Goal: Task Accomplishment & Management: Use online tool/utility

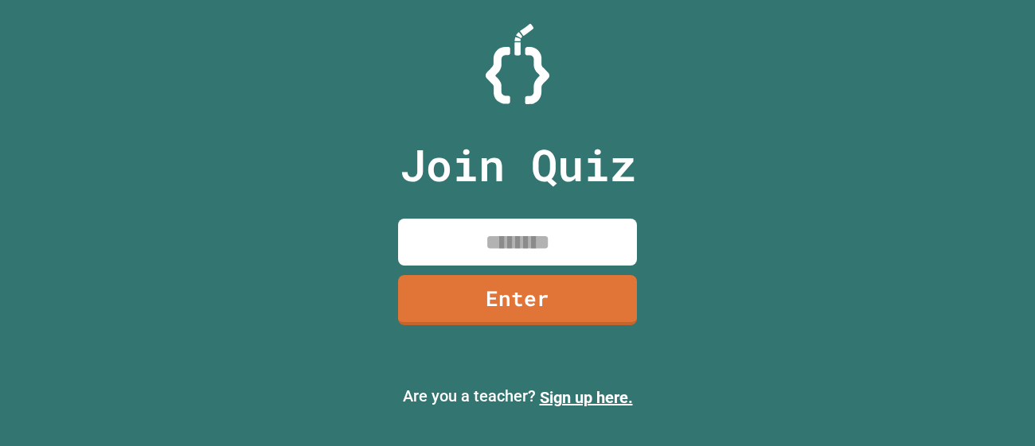
click at [434, 246] on input at bounding box center [517, 242] width 239 height 47
type input "********"
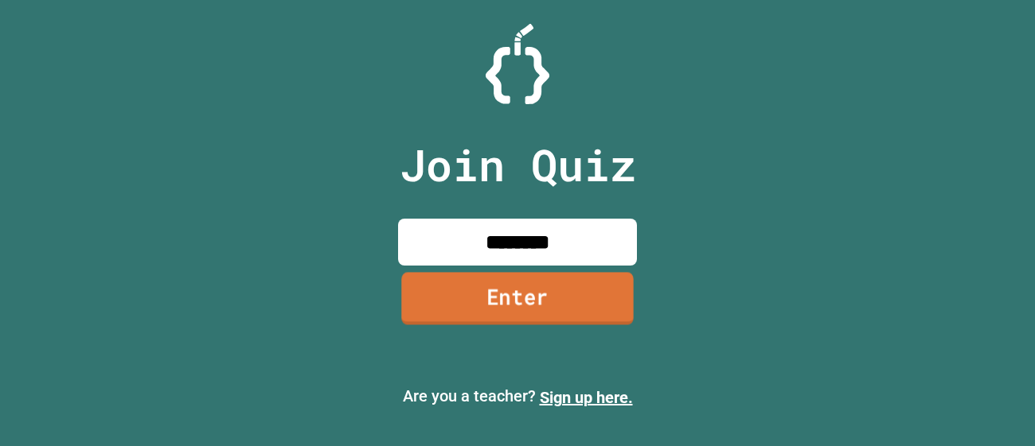
click at [496, 301] on link "Enter" at bounding box center [517, 298] width 232 height 53
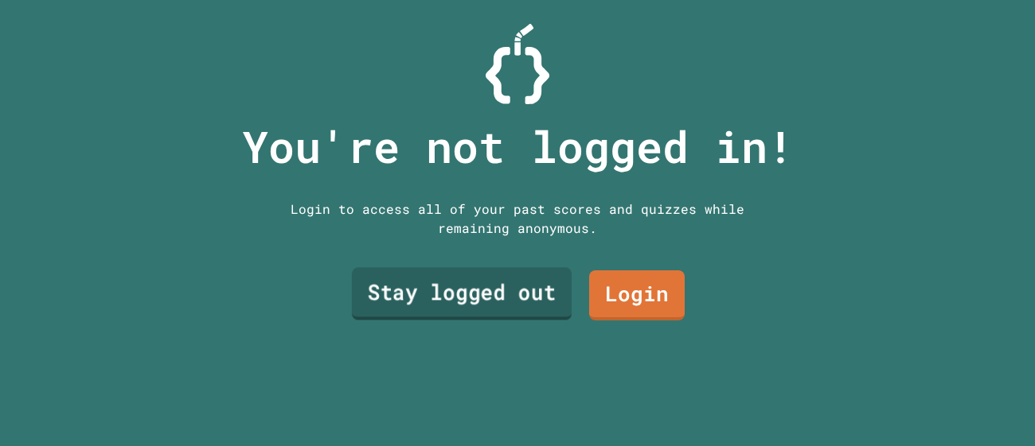
click at [505, 304] on link "Stay logged out" at bounding box center [462, 294] width 220 height 53
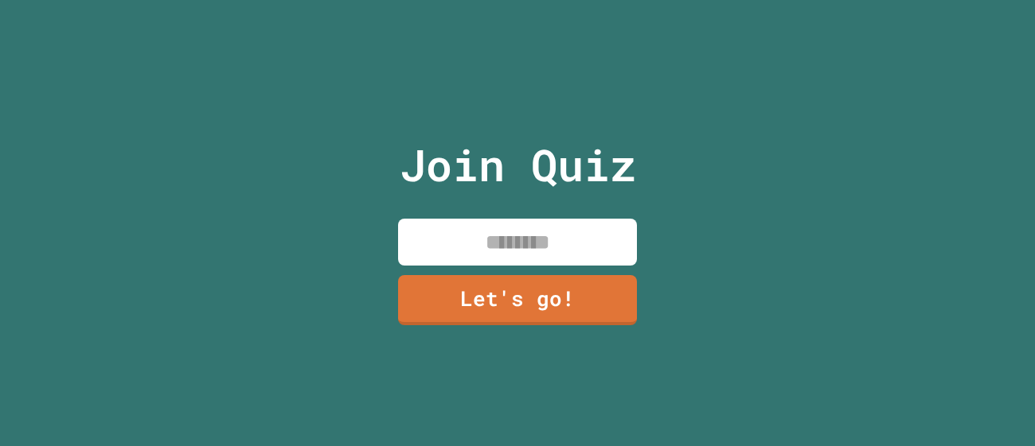
click at [433, 242] on input at bounding box center [517, 242] width 239 height 47
type input "*"
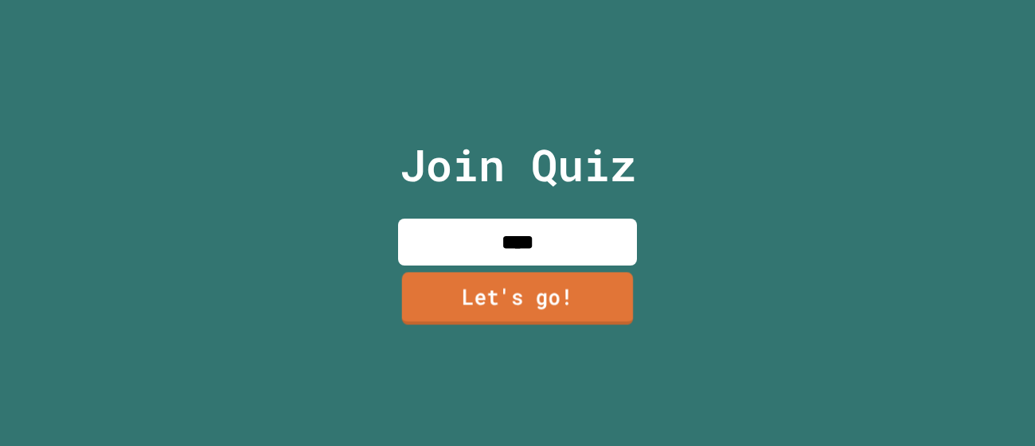
type input "****"
click at [565, 310] on link "Let's go!" at bounding box center [518, 298] width 232 height 53
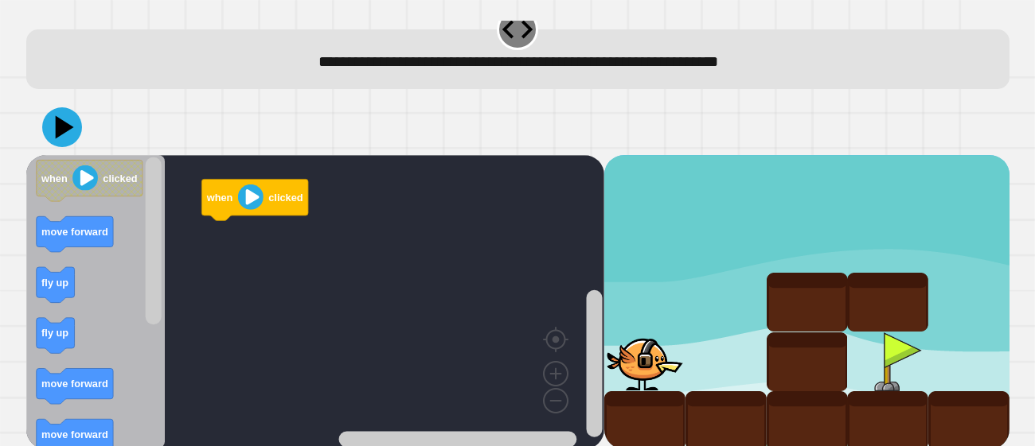
scroll to position [28, 0]
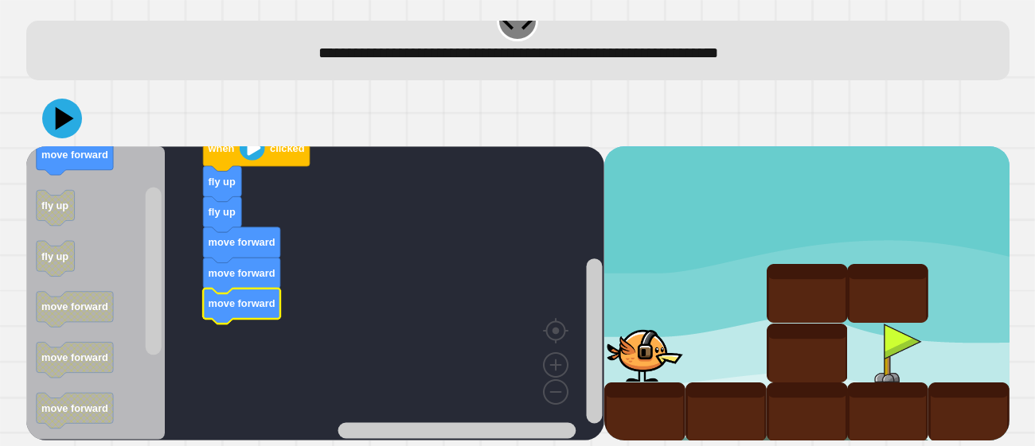
click at [116, 228] on icon "Blockly Workspace" at bounding box center [95, 293] width 139 height 294
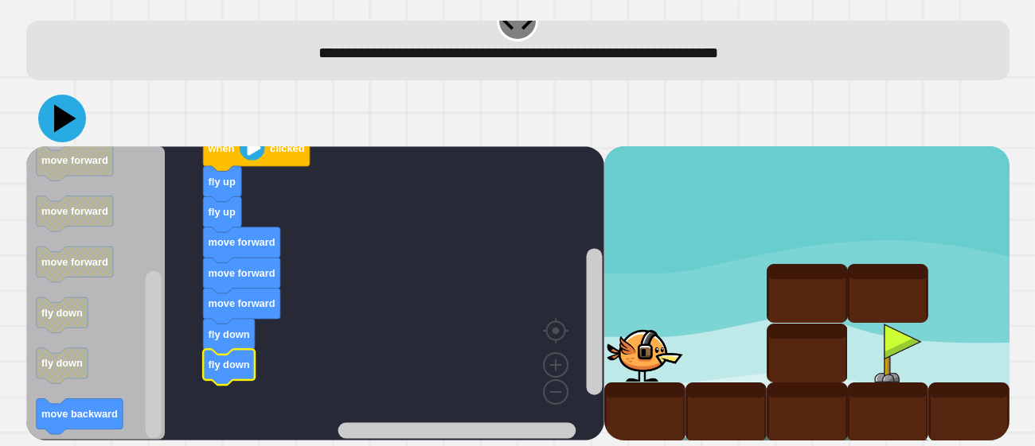
click at [60, 114] on icon at bounding box center [65, 119] width 22 height 28
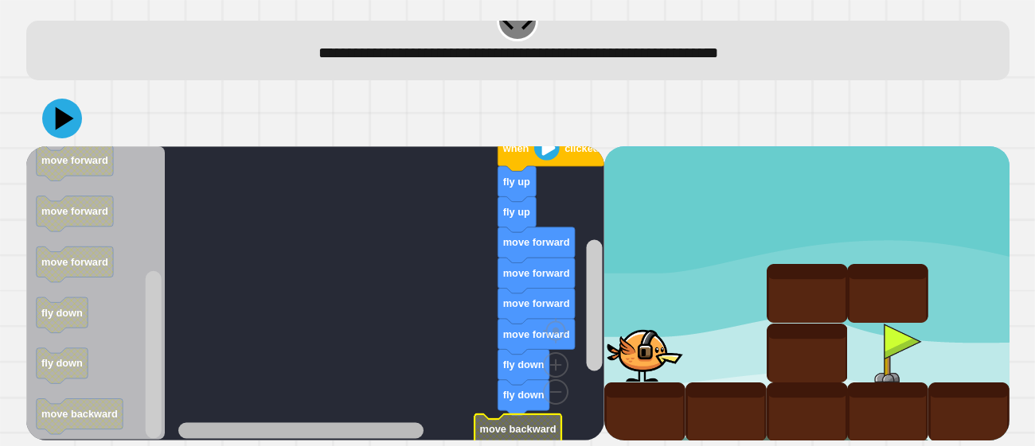
click at [252, 432] on g "Blockly Workspace" at bounding box center [387, 431] width 418 height 20
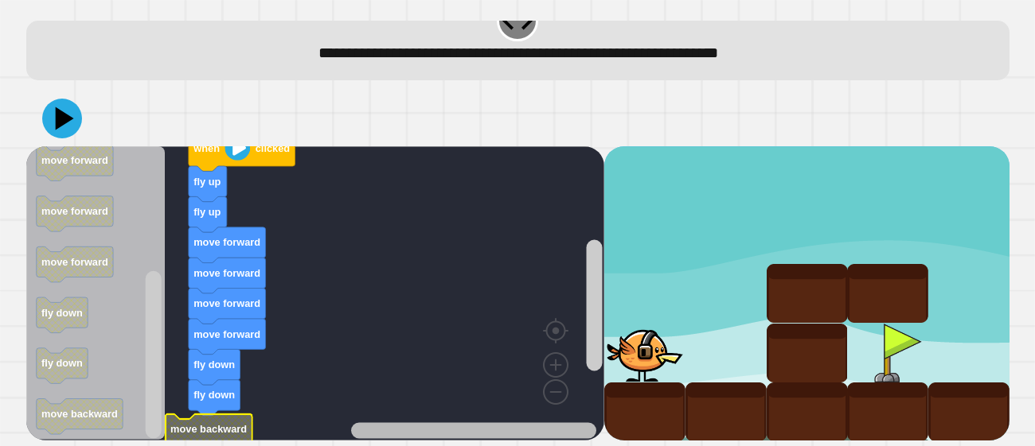
click at [512, 426] on g "Blockly Workspace" at bounding box center [387, 431] width 418 height 20
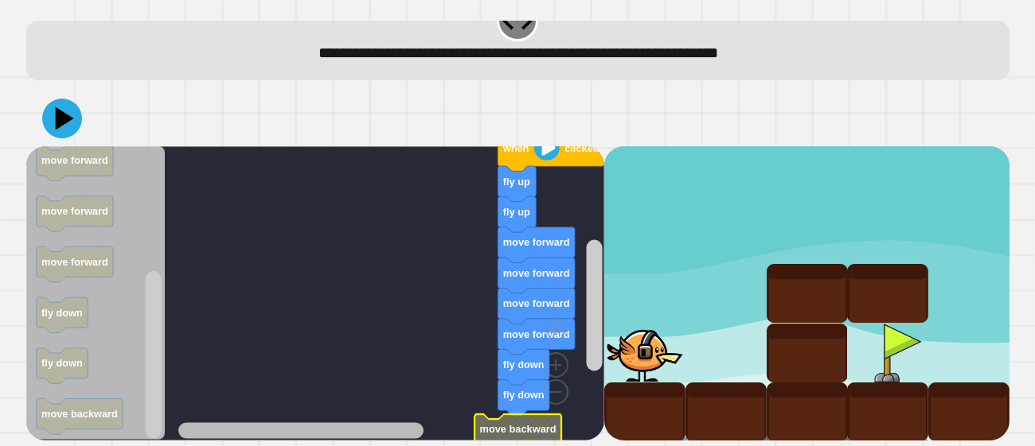
click at [238, 417] on div "when clicked fly up fly up move forward move forward move forward move forward …" at bounding box center [315, 293] width 578 height 294
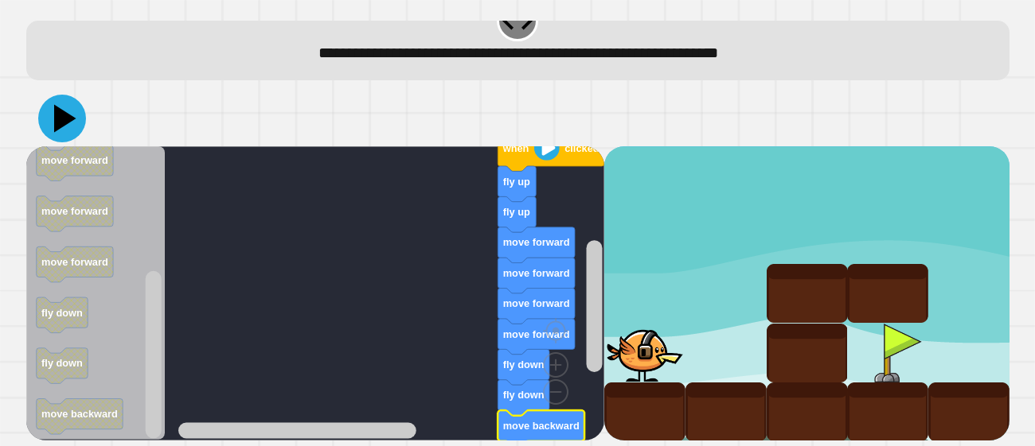
click at [79, 128] on icon at bounding box center [62, 119] width 48 height 48
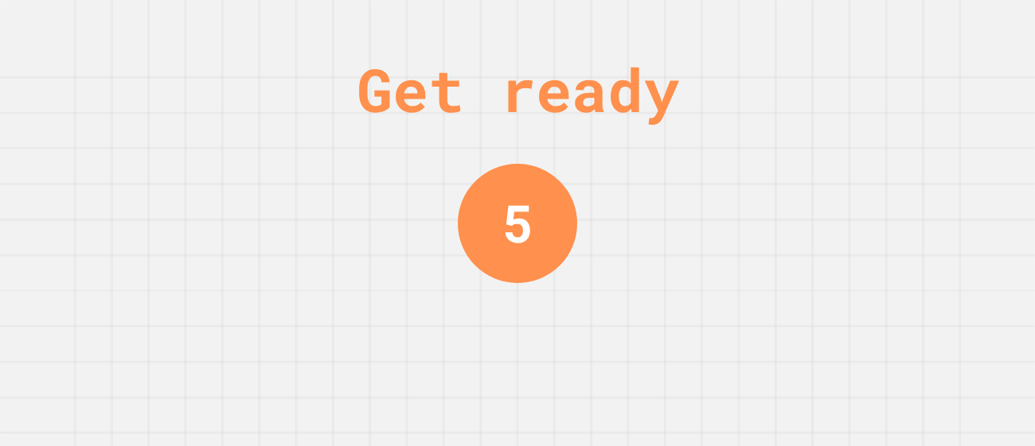
scroll to position [0, 0]
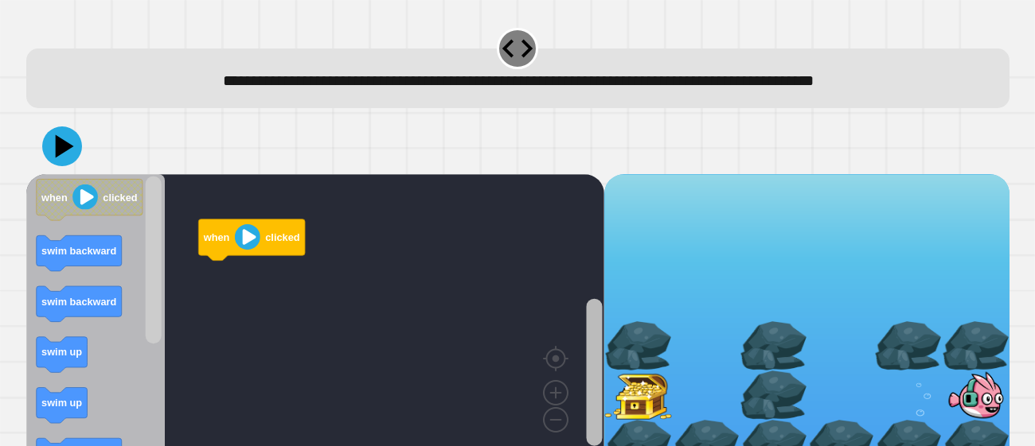
click at [594, 318] on rect "Blockly Workspace" at bounding box center [594, 372] width 16 height 147
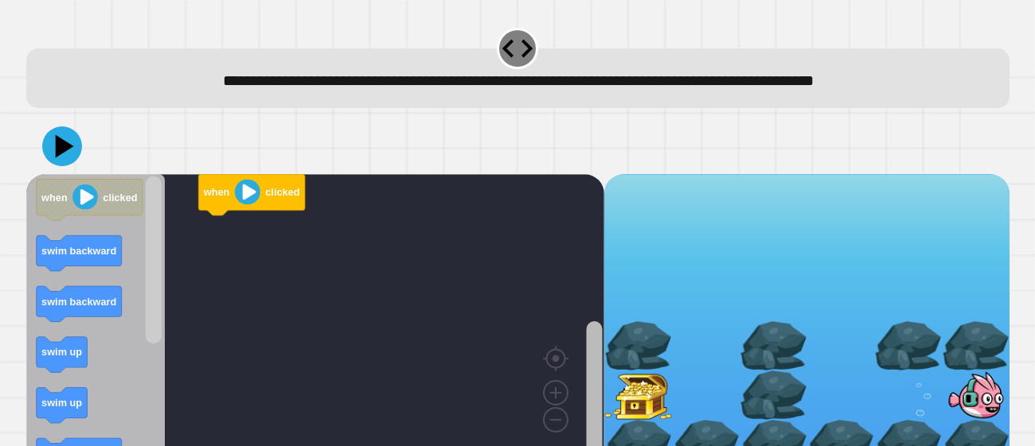
click at [597, 376] on rect "Blockly Workspace" at bounding box center [594, 394] width 16 height 147
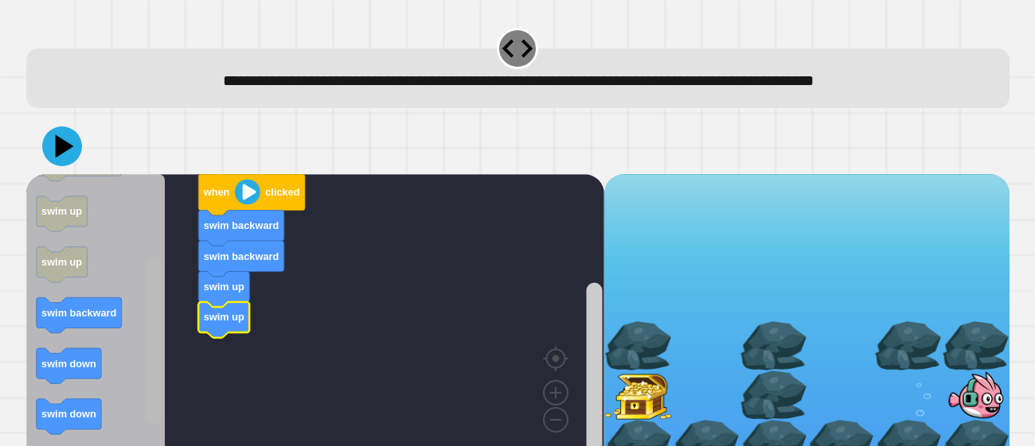
click at [156, 368] on rect "Blockly Workspace" at bounding box center [153, 341] width 16 height 168
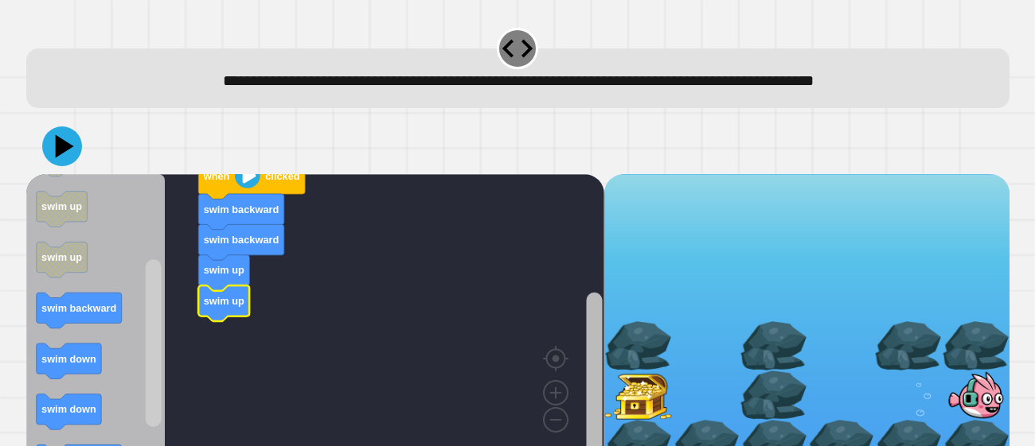
click at [598, 399] on rect "Blockly Workspace" at bounding box center [594, 381] width 16 height 176
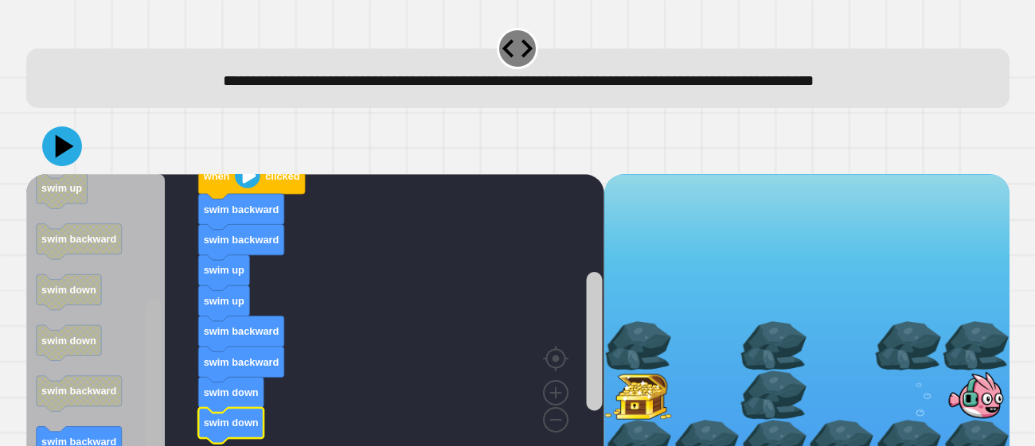
click at [151, 432] on rect "Blockly Workspace" at bounding box center [153, 383] width 16 height 168
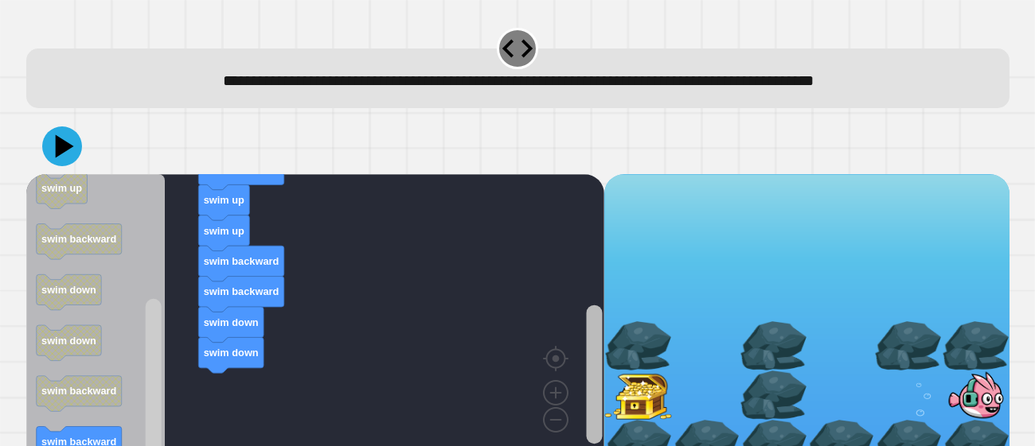
click at [598, 381] on rect "Blockly Workspace" at bounding box center [594, 375] width 16 height 139
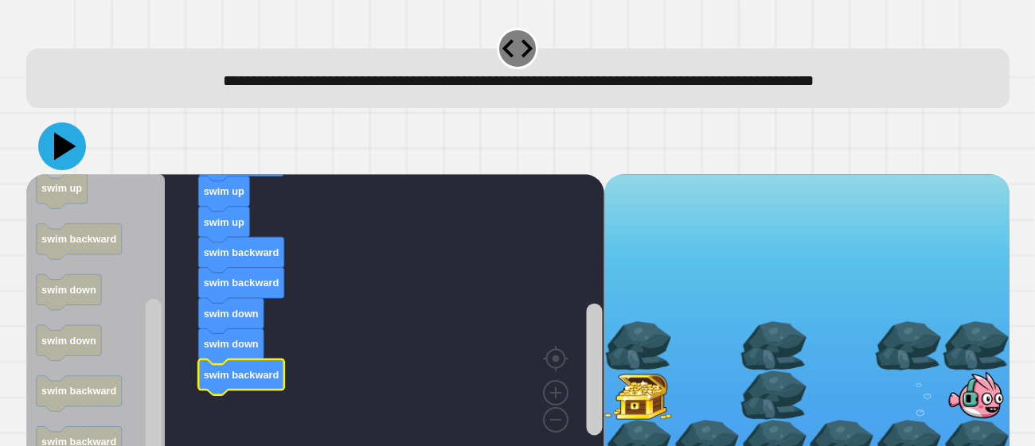
click at [55, 141] on icon at bounding box center [62, 147] width 48 height 48
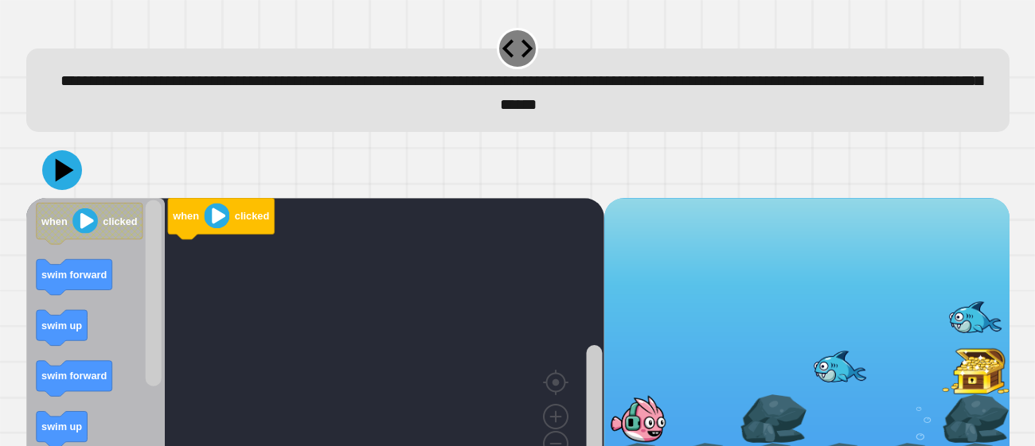
scroll to position [53, 0]
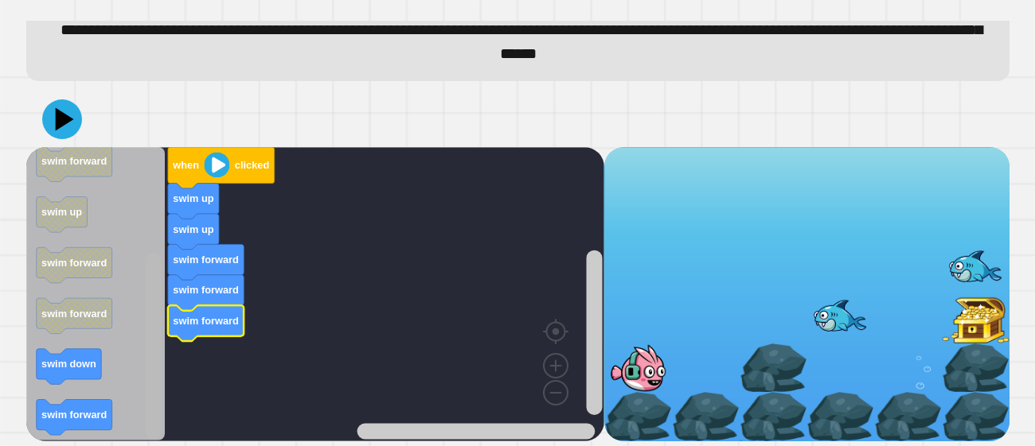
click at [150, 403] on rect "Blockly Workspace" at bounding box center [153, 346] width 16 height 186
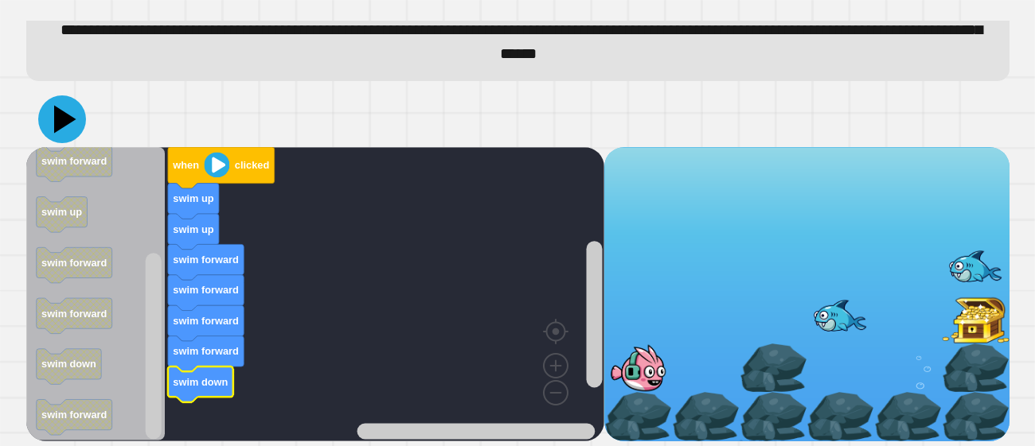
click at [64, 130] on icon at bounding box center [62, 119] width 48 height 48
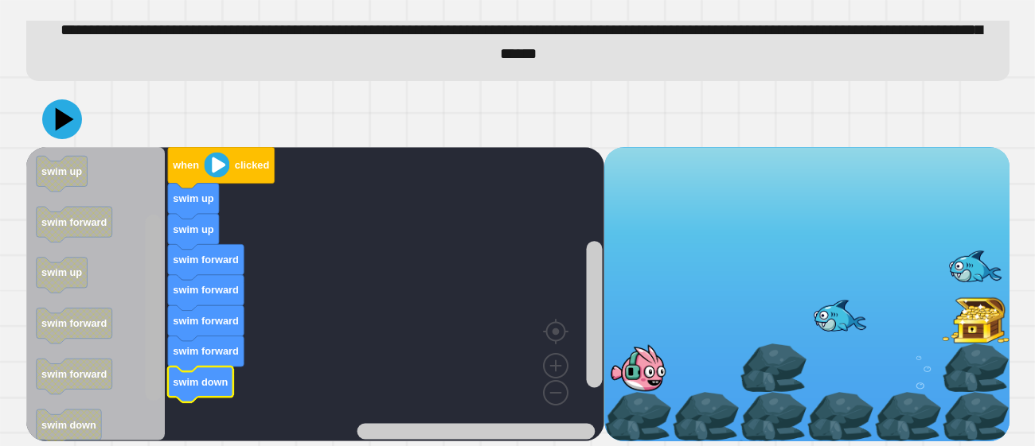
click at [155, 266] on rect "Blockly Workspace" at bounding box center [153, 308] width 16 height 186
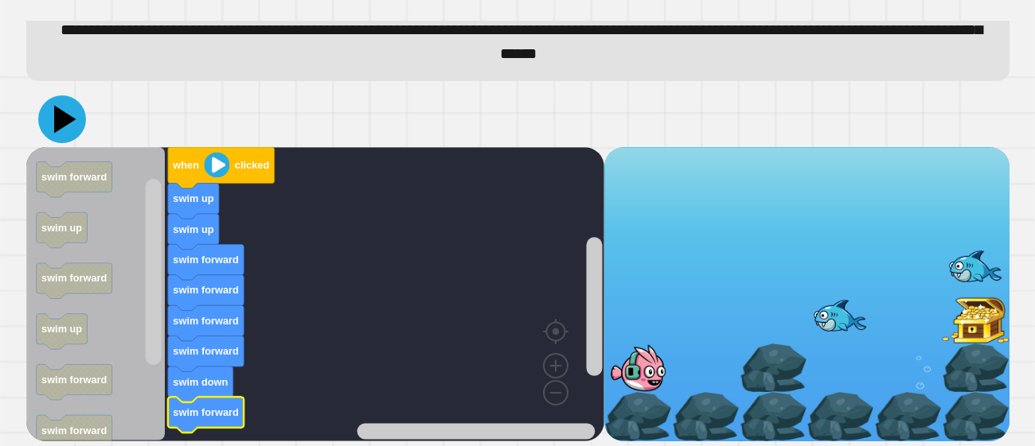
click at [64, 109] on icon at bounding box center [62, 119] width 48 height 48
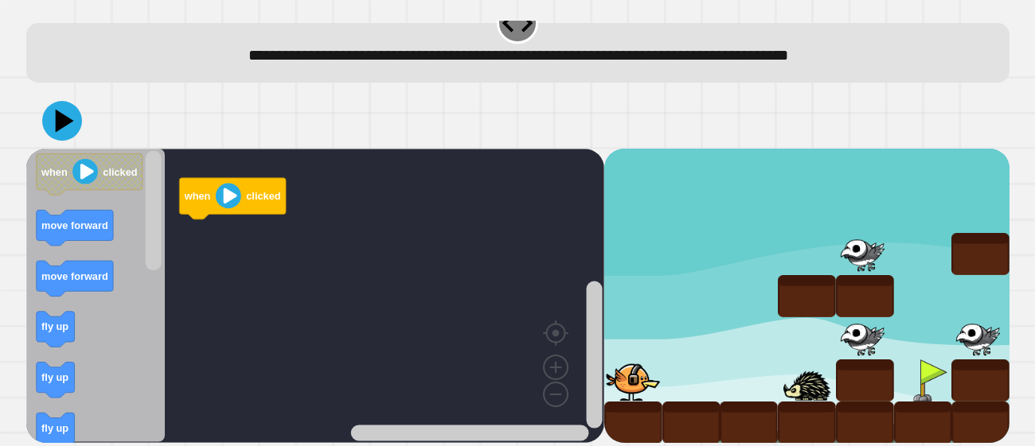
scroll to position [28, 0]
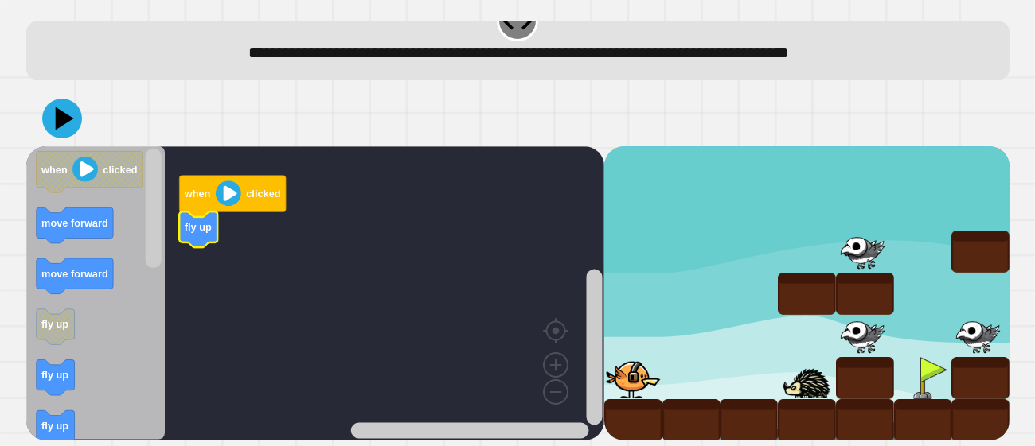
click at [45, 371] on icon "when clicked move forward move forward fly up fly up fly up move forward fly up…" at bounding box center [95, 293] width 139 height 294
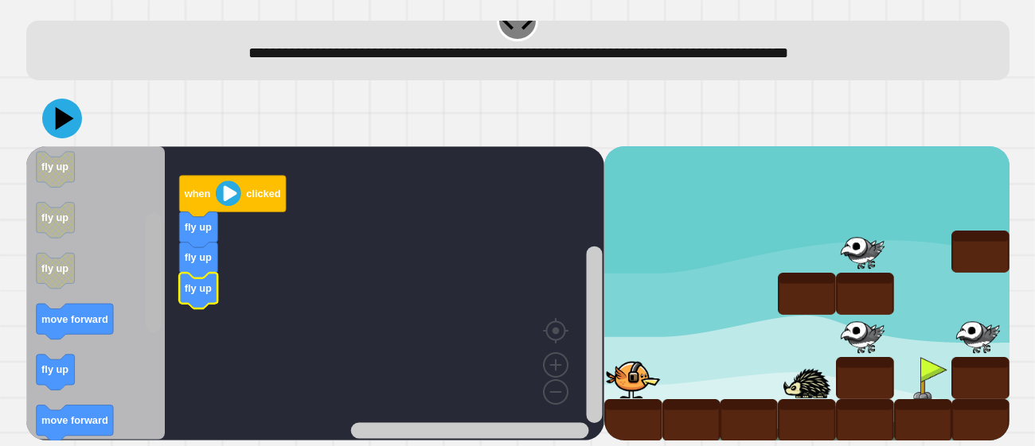
click at [144, 296] on g "Blockly Workspace" at bounding box center [153, 294] width 20 height 290
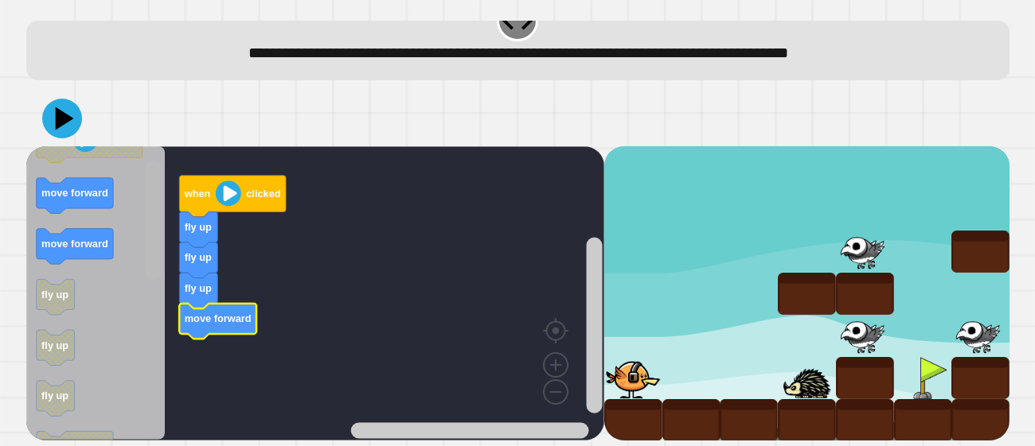
click at [158, 229] on rect "Blockly Workspace" at bounding box center [153, 221] width 16 height 120
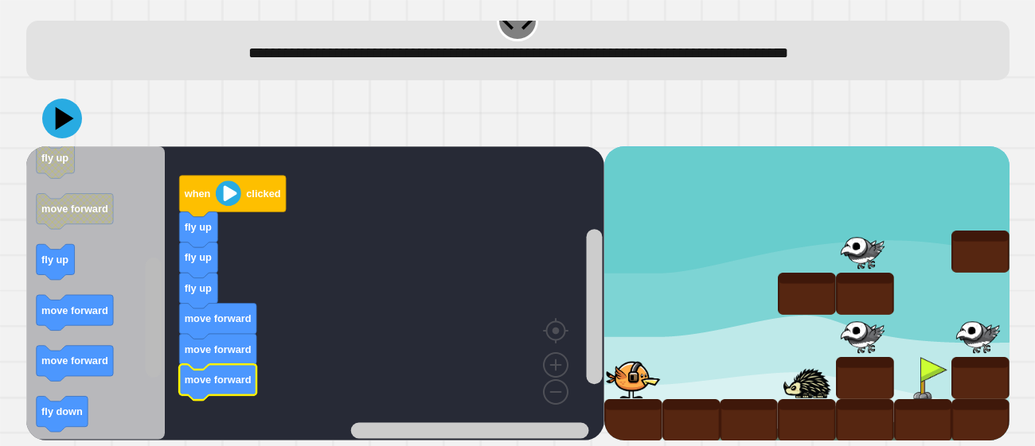
click at [154, 351] on rect "Blockly Workspace" at bounding box center [153, 318] width 16 height 120
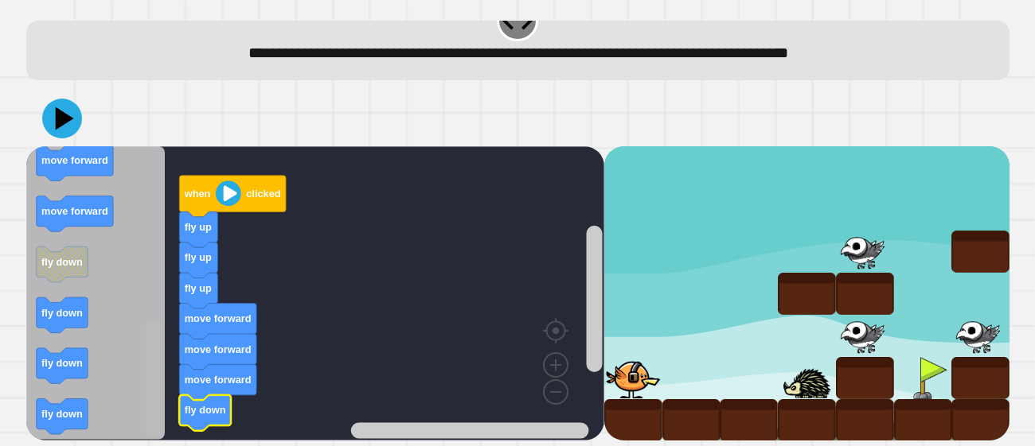
click at [146, 422] on rect "Blockly Workspace" at bounding box center [153, 379] width 16 height 120
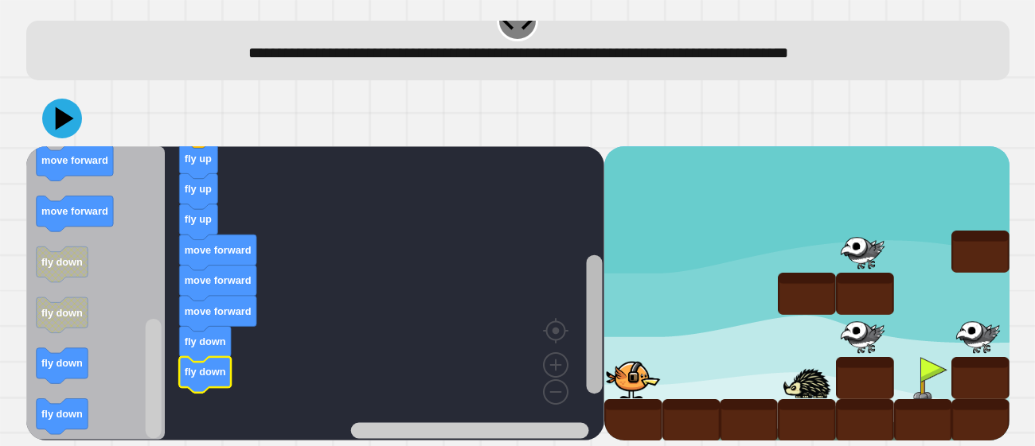
click at [590, 384] on rect "Blockly Workspace" at bounding box center [594, 324] width 16 height 139
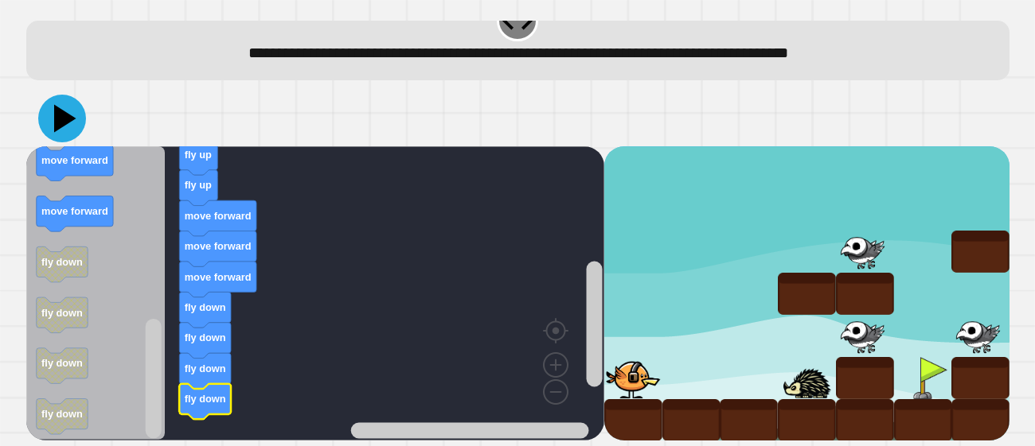
click at [60, 127] on icon at bounding box center [65, 119] width 22 height 28
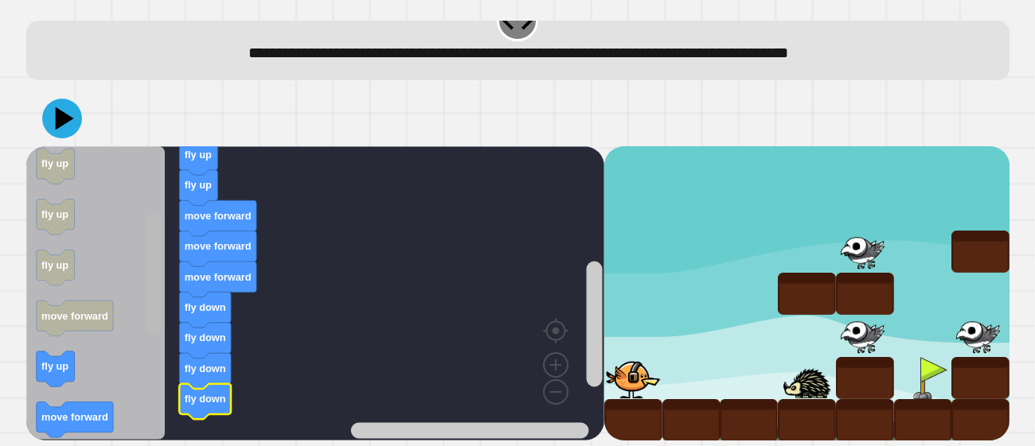
click at [164, 266] on div "when clicked fly up fly up fly up move forward move forward move forward fly do…" at bounding box center [315, 293] width 578 height 294
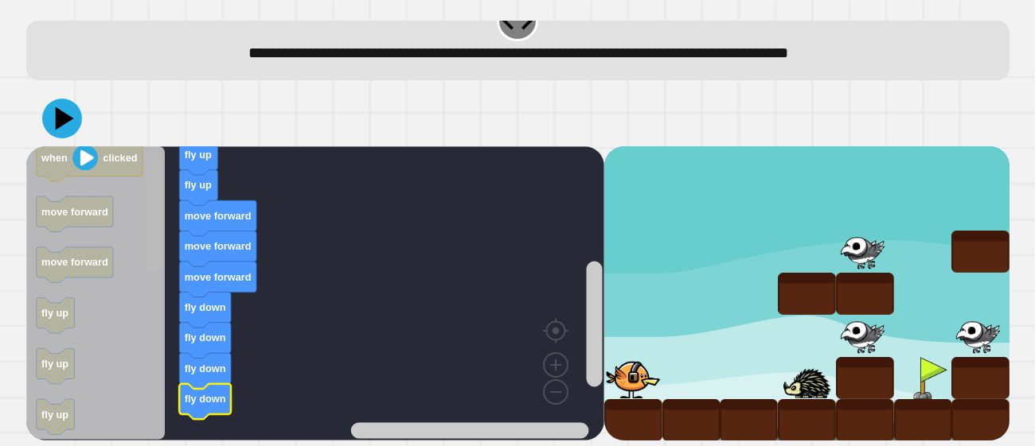
click at [162, 207] on g "Blockly Workspace" at bounding box center [153, 294] width 20 height 290
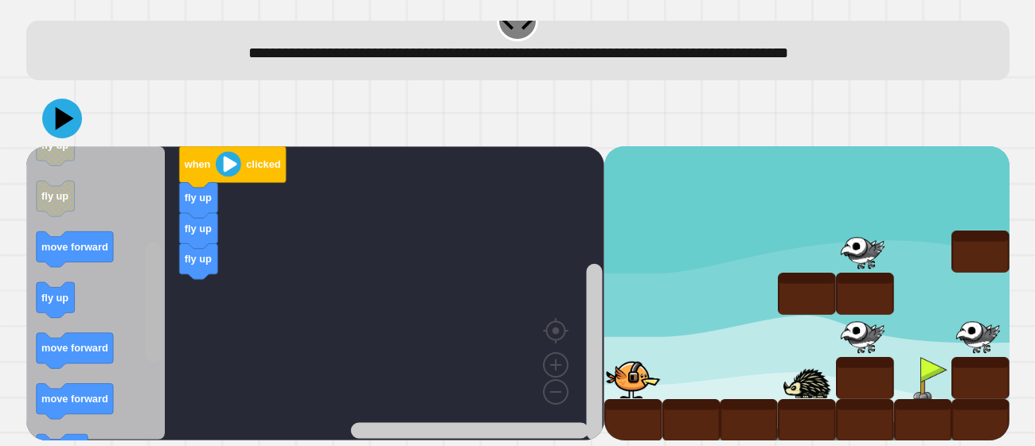
click at [117, 323] on div "when clicked fly up fly up fly up when clicked move forward move forward fly up…" at bounding box center [315, 293] width 578 height 294
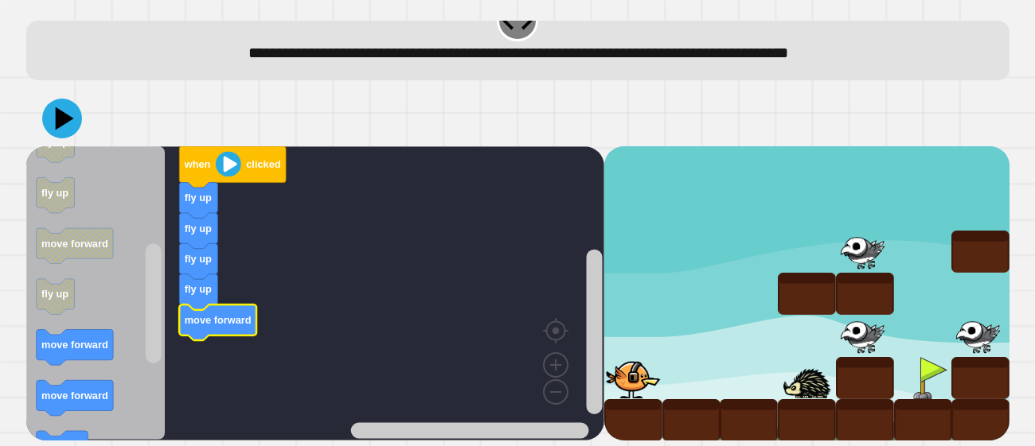
click at [115, 344] on icon "Blockly Workspace" at bounding box center [95, 293] width 139 height 294
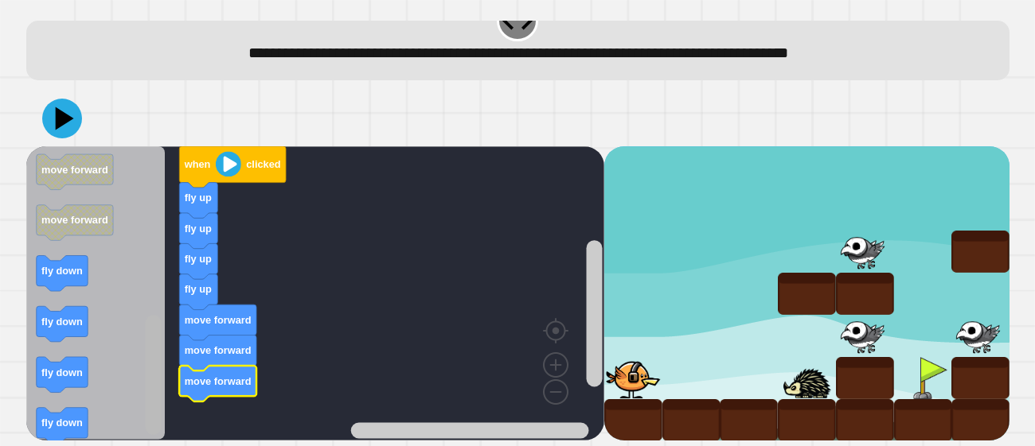
click at [143, 415] on g "Blockly Workspace" at bounding box center [153, 294] width 20 height 290
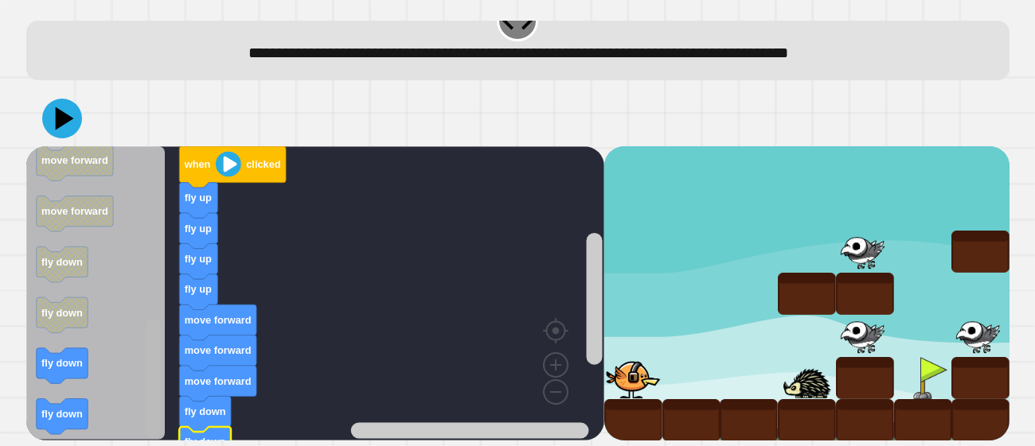
click at [152, 434] on rect "Blockly Workspace" at bounding box center [153, 379] width 16 height 120
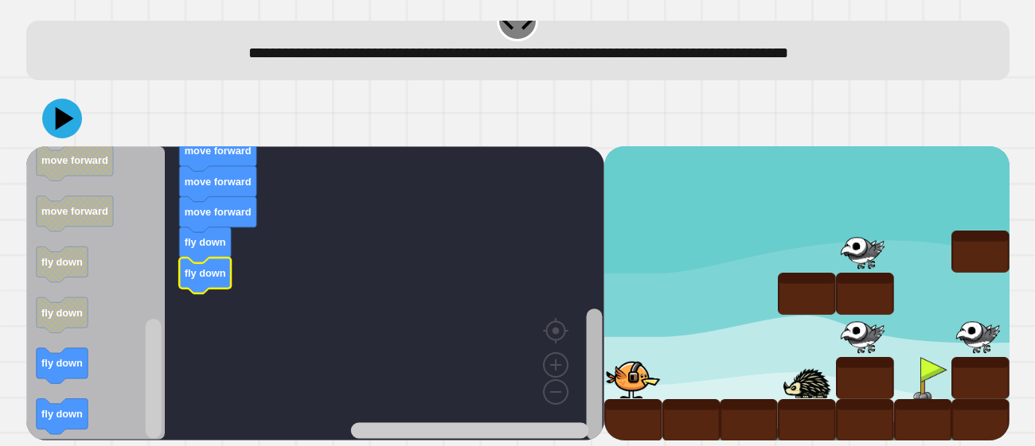
click at [594, 446] on html "**********" at bounding box center [517, 223] width 1035 height 446
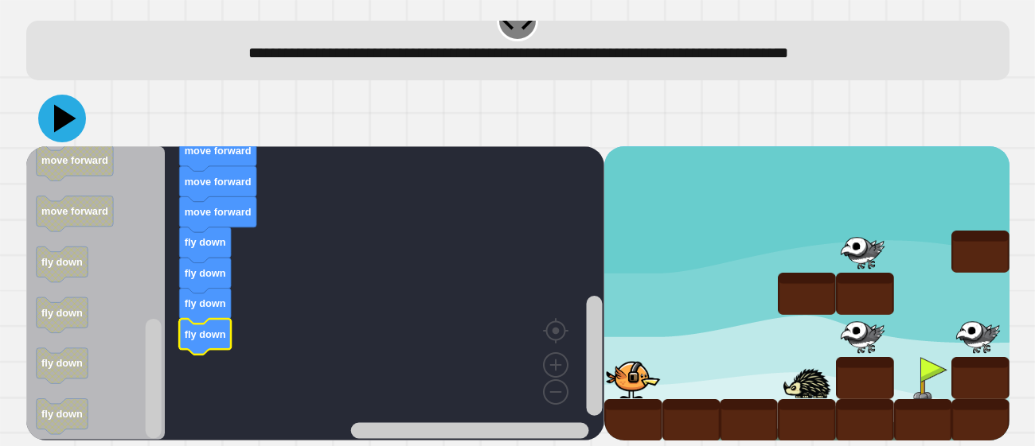
click at [68, 114] on icon at bounding box center [62, 119] width 48 height 48
click at [900, 423] on div at bounding box center [923, 420] width 58 height 42
click at [935, 404] on div at bounding box center [923, 420] width 58 height 42
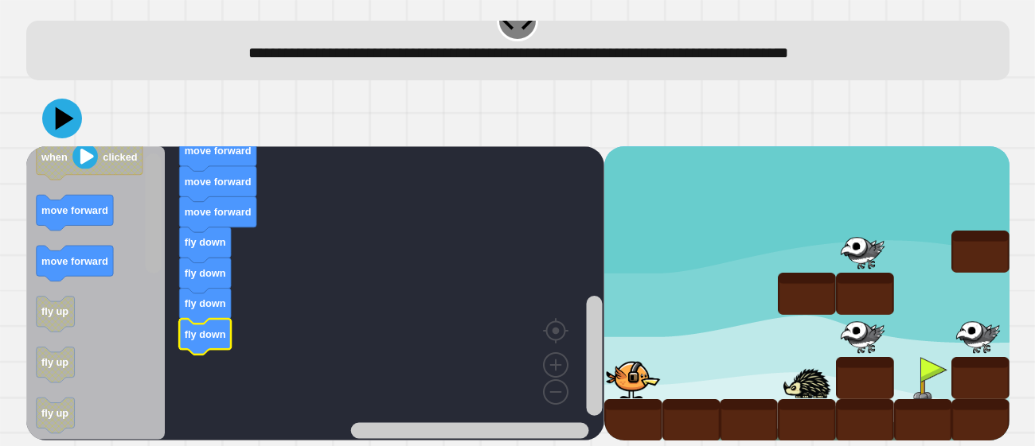
click at [158, 207] on rect "Blockly Workspace" at bounding box center [153, 214] width 16 height 120
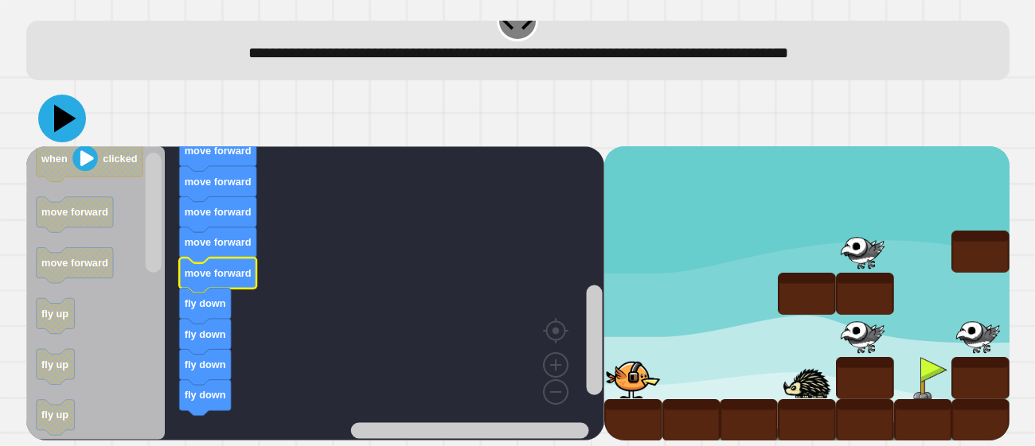
click at [70, 127] on icon at bounding box center [62, 119] width 48 height 48
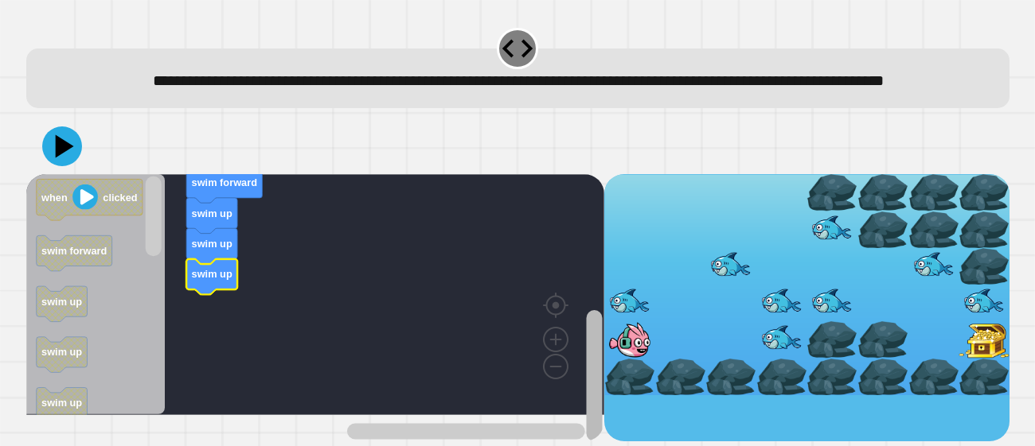
click at [590, 381] on rect "Blockly Workspace" at bounding box center [594, 375] width 16 height 131
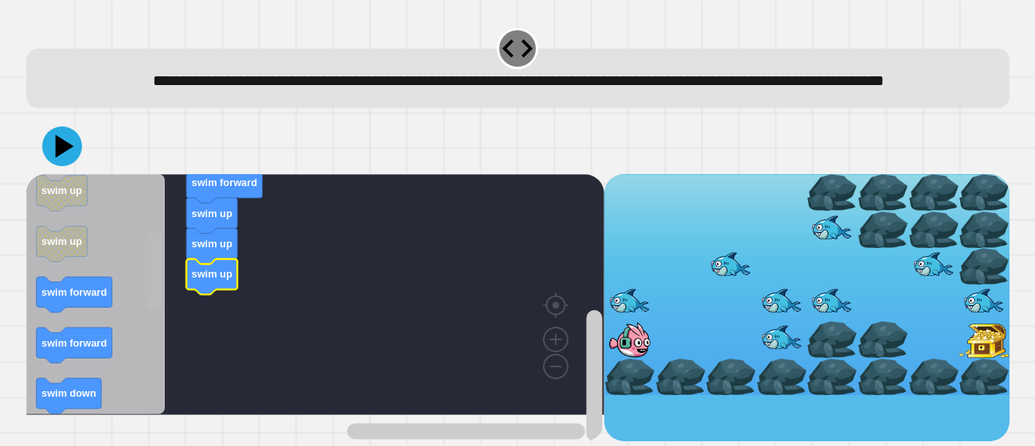
click at [150, 298] on rect "Blockly Workspace" at bounding box center [153, 271] width 16 height 80
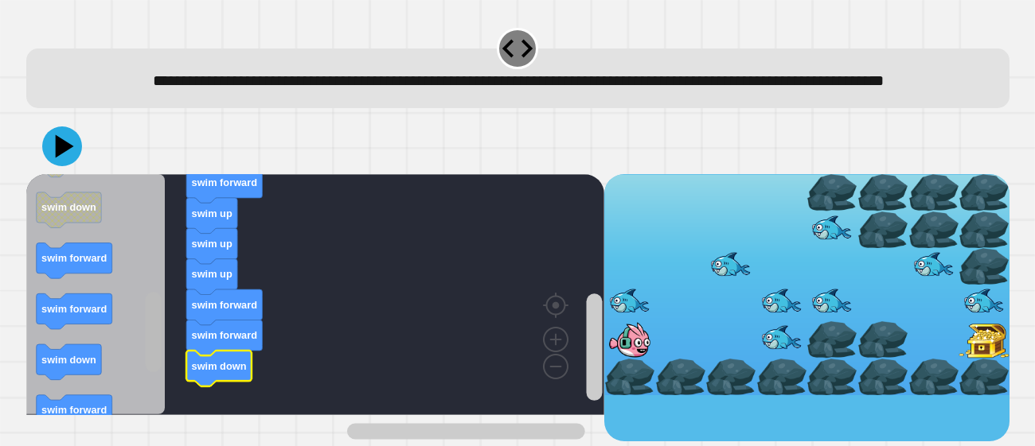
click at [143, 381] on g "Blockly Workspace" at bounding box center [153, 295] width 20 height 237
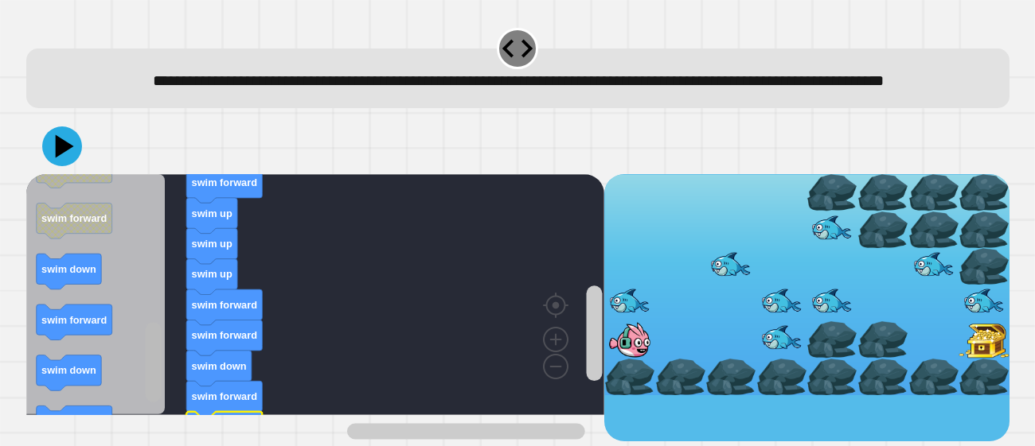
click at [153, 403] on rect "Blockly Workspace" at bounding box center [153, 363] width 16 height 80
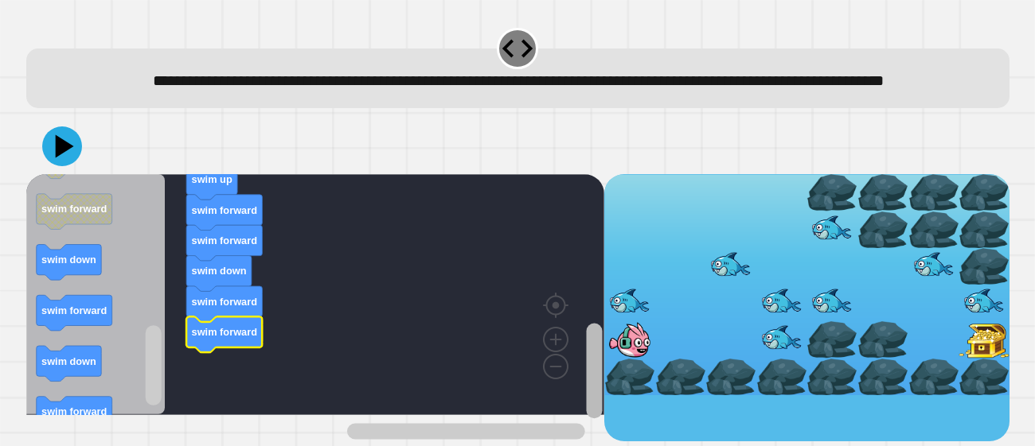
click at [593, 382] on rect "Blockly Workspace" at bounding box center [594, 370] width 16 height 95
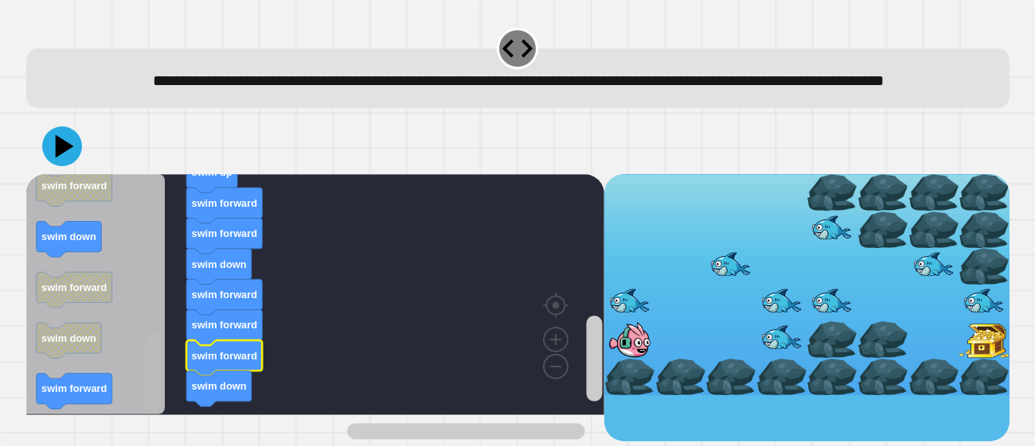
click at [147, 414] on rect "Blockly Workspace" at bounding box center [153, 373] width 16 height 80
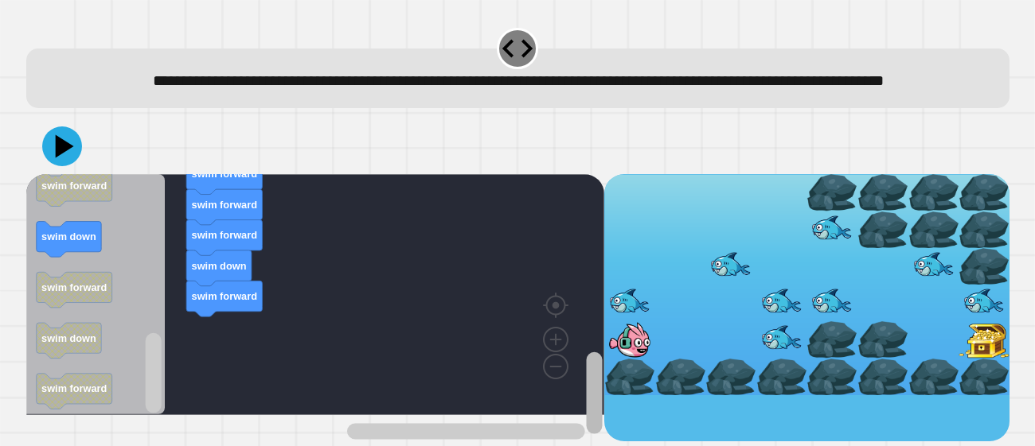
click at [594, 372] on rect "Blockly Workspace" at bounding box center [594, 393] width 16 height 82
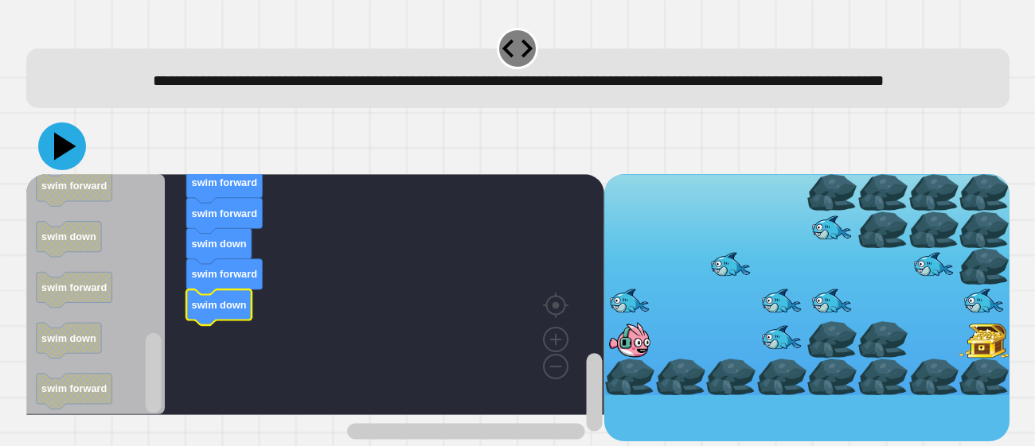
click at [60, 161] on icon at bounding box center [65, 147] width 22 height 28
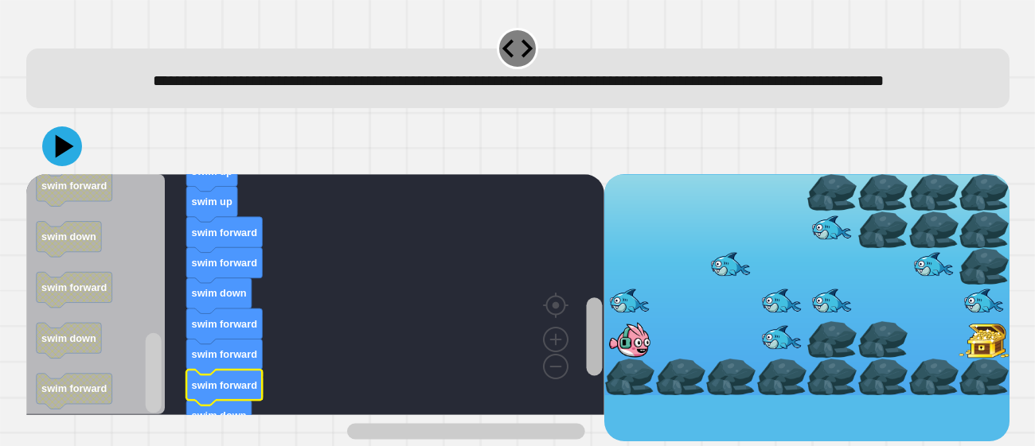
click at [576, 320] on div "when clicked swim forward swim up swim up swim up swim forward swim forward swi…" at bounding box center [315, 307] width 578 height 267
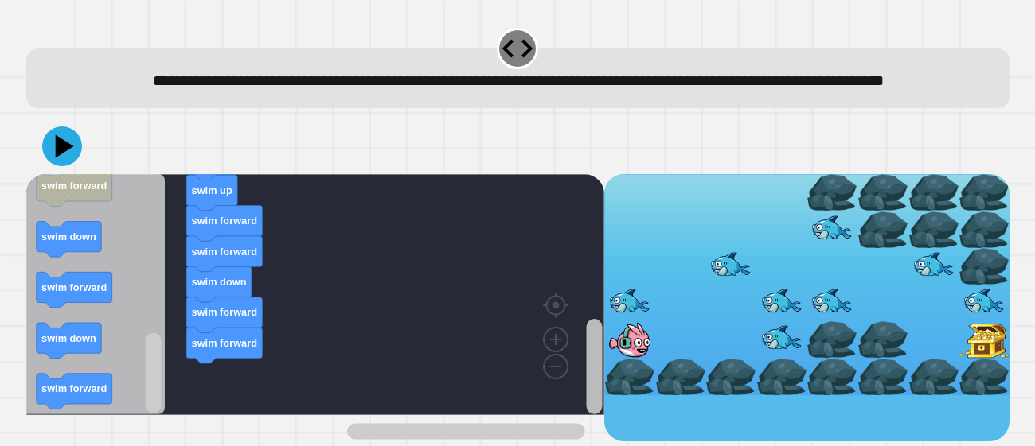
click at [597, 379] on rect "Blockly Workspace" at bounding box center [594, 366] width 16 height 95
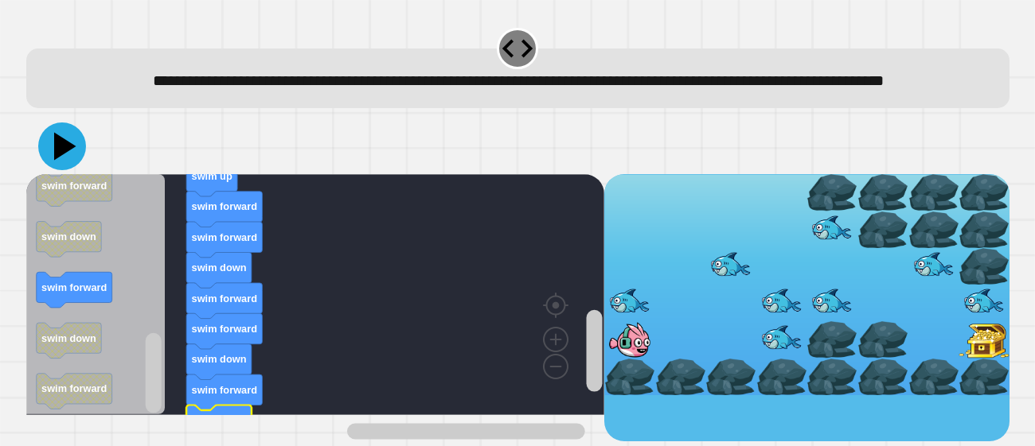
click at [51, 167] on icon at bounding box center [62, 147] width 48 height 48
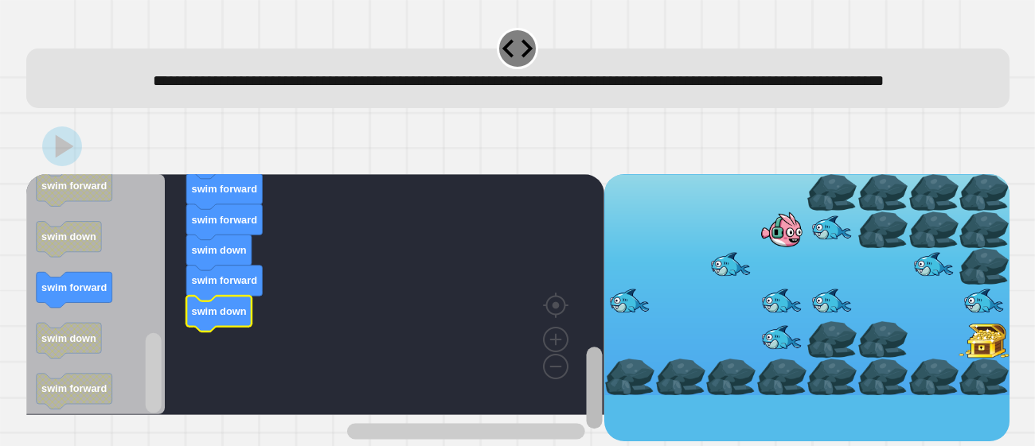
click at [602, 379] on rect "Blockly Workspace" at bounding box center [594, 388] width 16 height 82
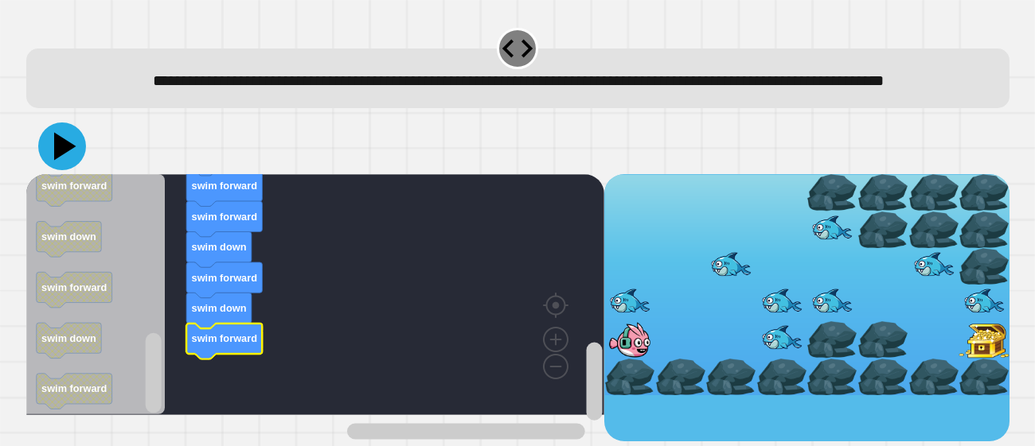
click at [59, 170] on icon at bounding box center [62, 147] width 48 height 48
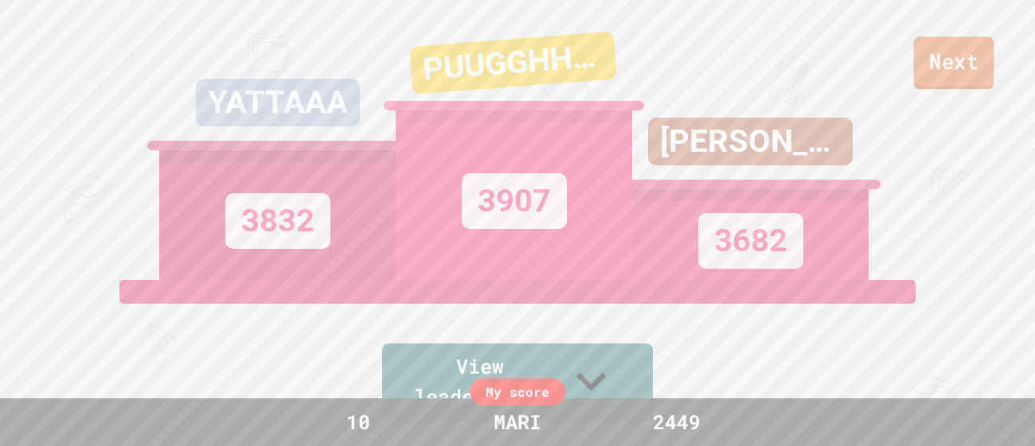
click at [957, 69] on link "Next" at bounding box center [954, 63] width 80 height 53
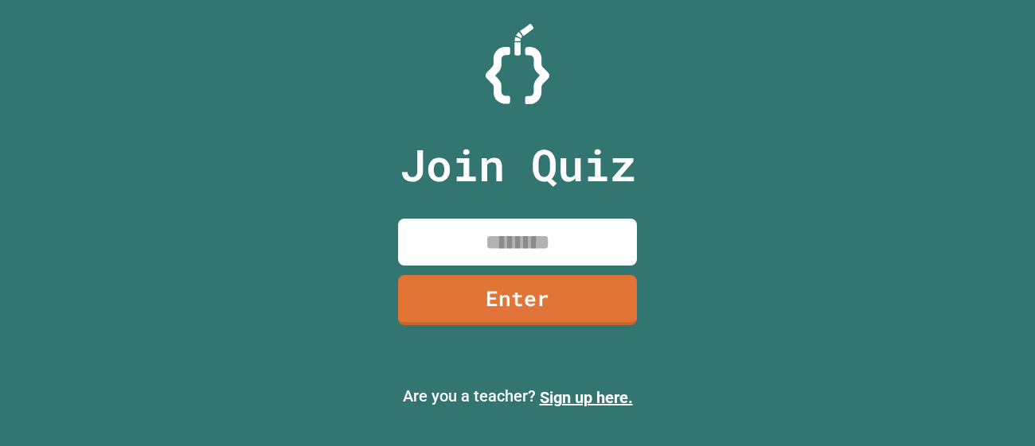
click at [540, 249] on input at bounding box center [517, 242] width 239 height 47
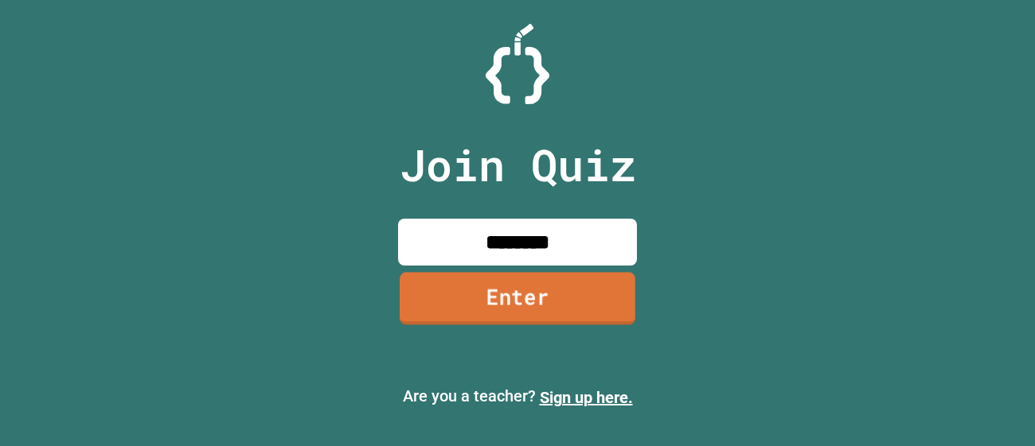
type input "********"
click at [511, 306] on link "Enter" at bounding box center [517, 298] width 236 height 53
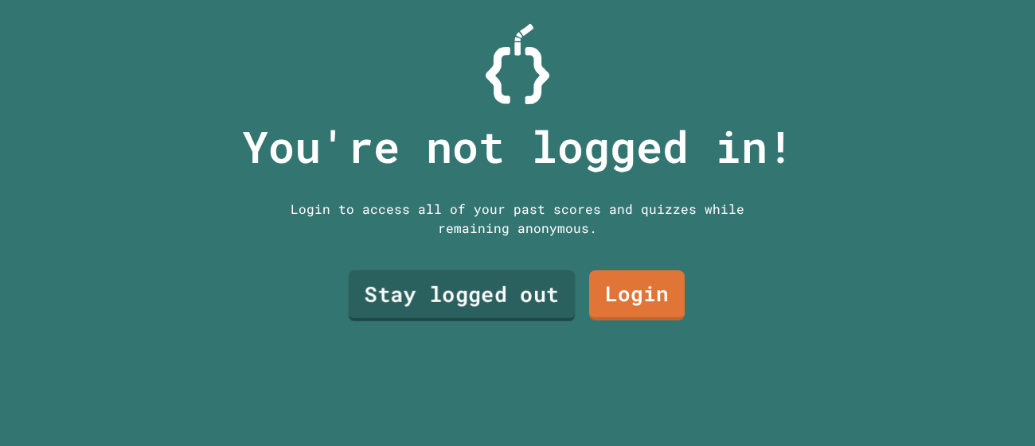
click at [440, 319] on link "Stay logged out" at bounding box center [462, 296] width 227 height 51
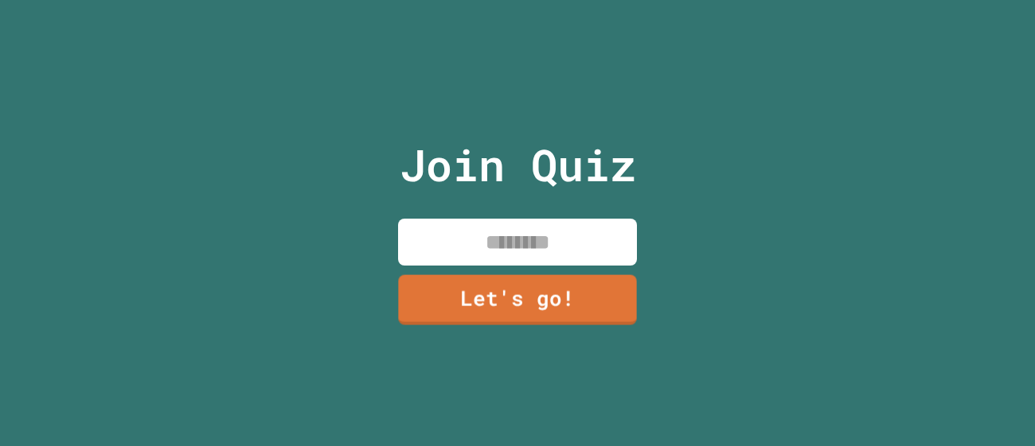
click at [532, 258] on input at bounding box center [517, 242] width 239 height 47
type input "****"
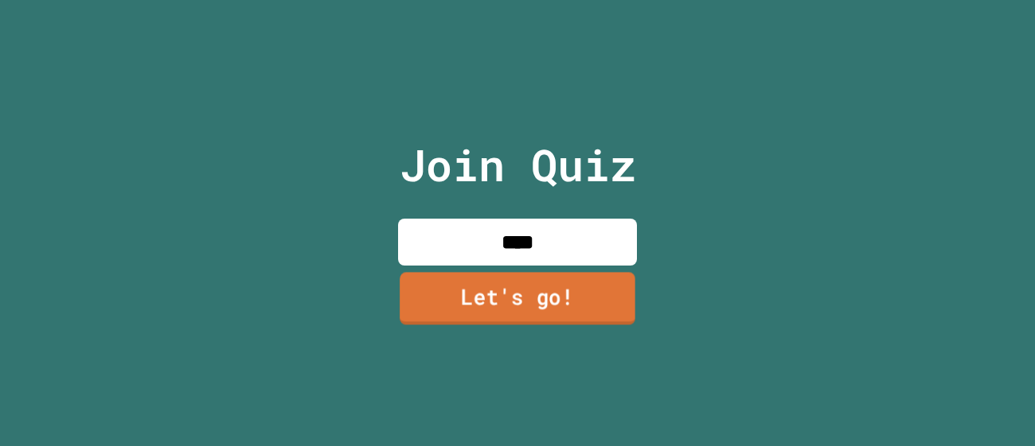
click at [524, 282] on link "Let's go!" at bounding box center [517, 298] width 236 height 53
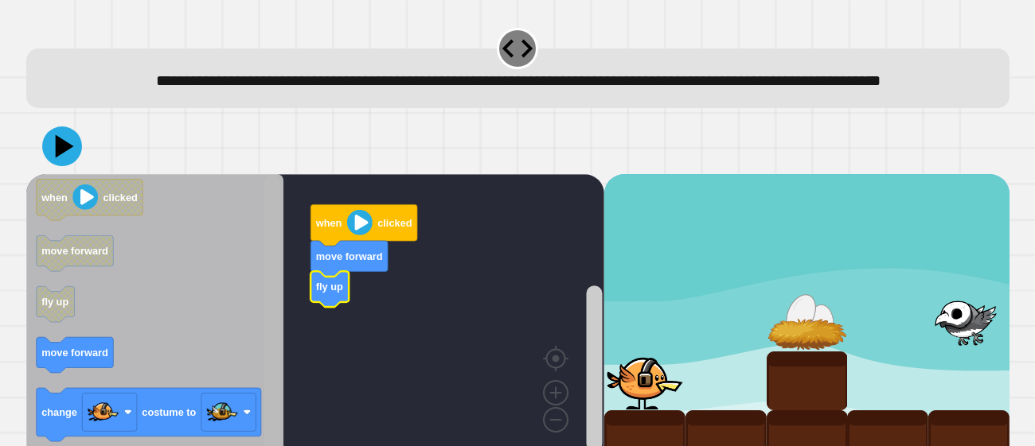
click at [273, 302] on rect "Blockly Workspace" at bounding box center [271, 322] width 16 height 290
click at [276, 309] on rect "Blockly Workspace" at bounding box center [271, 322] width 16 height 290
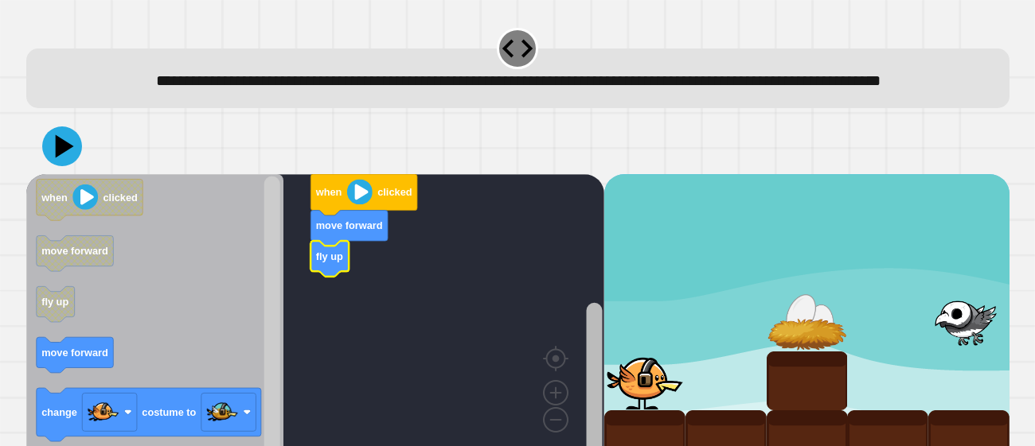
click at [567, 431] on div "when clicked move forward fly up when clicked move forward fly up move forward …" at bounding box center [315, 321] width 578 height 294
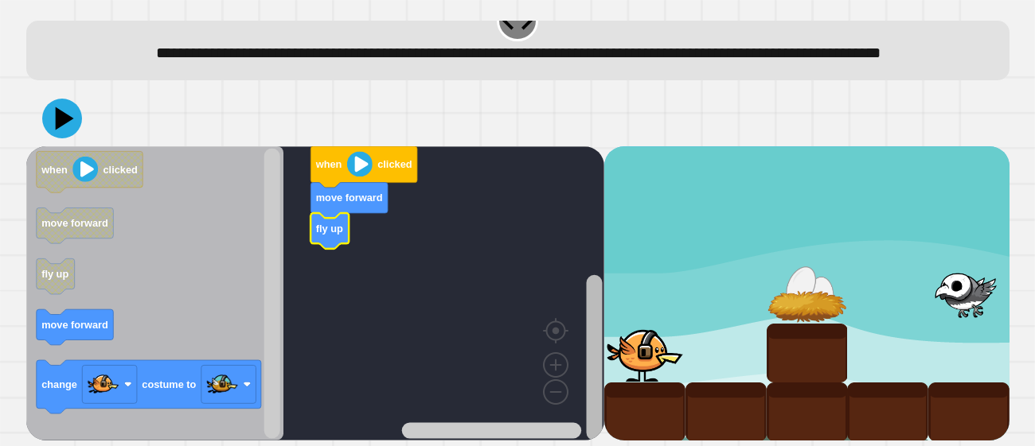
scroll to position [53, 0]
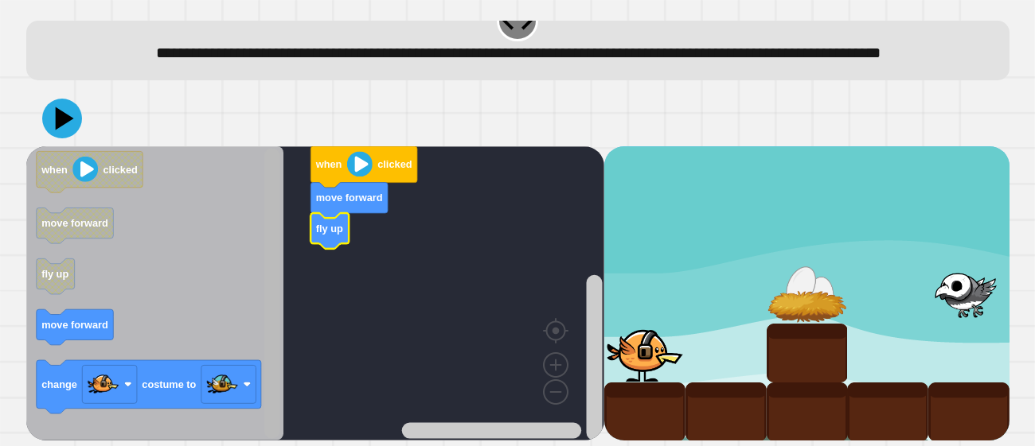
click at [270, 414] on rect "Blockly Workspace" at bounding box center [271, 294] width 16 height 290
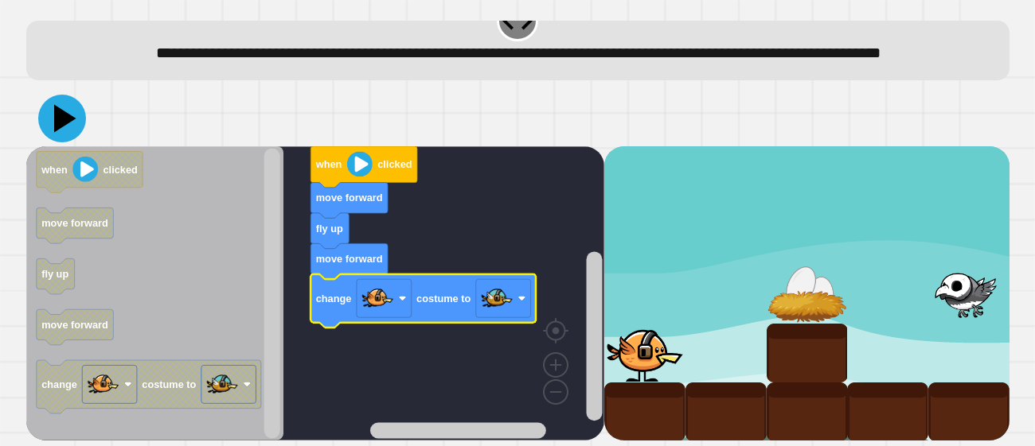
click at [76, 129] on icon at bounding box center [62, 119] width 48 height 48
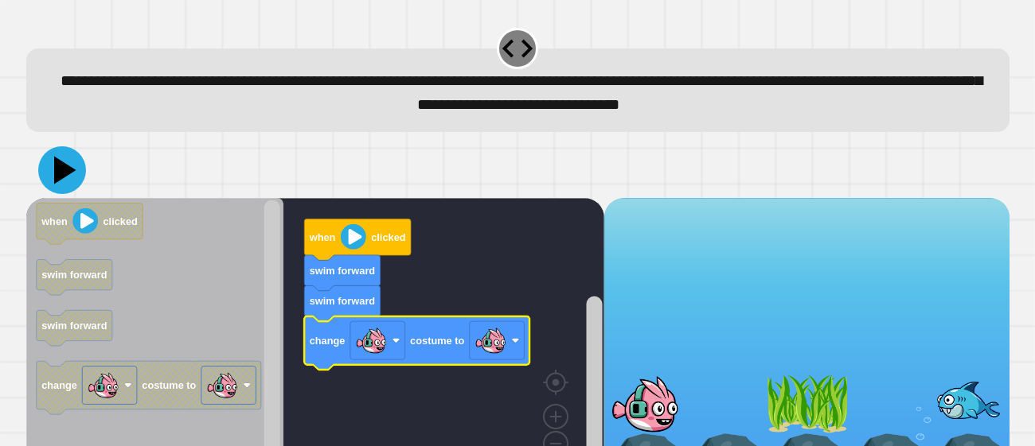
click at [71, 178] on icon at bounding box center [62, 170] width 48 height 48
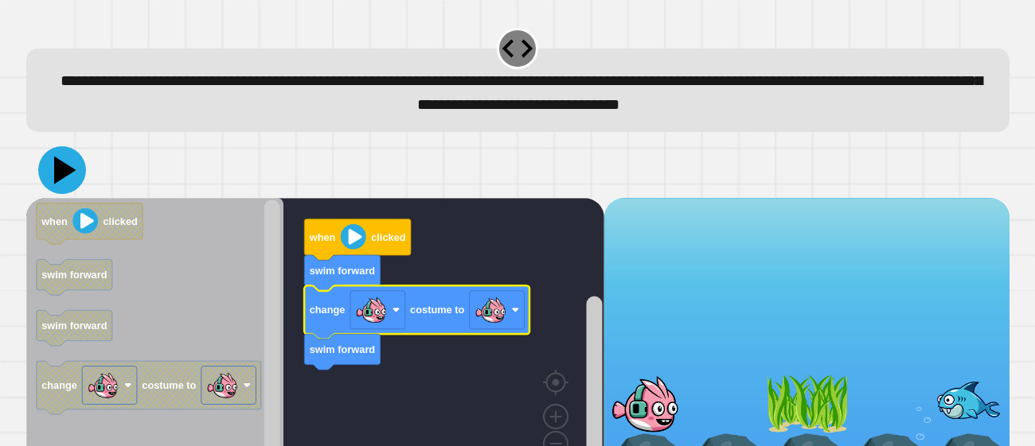
click at [64, 177] on icon at bounding box center [65, 170] width 22 height 28
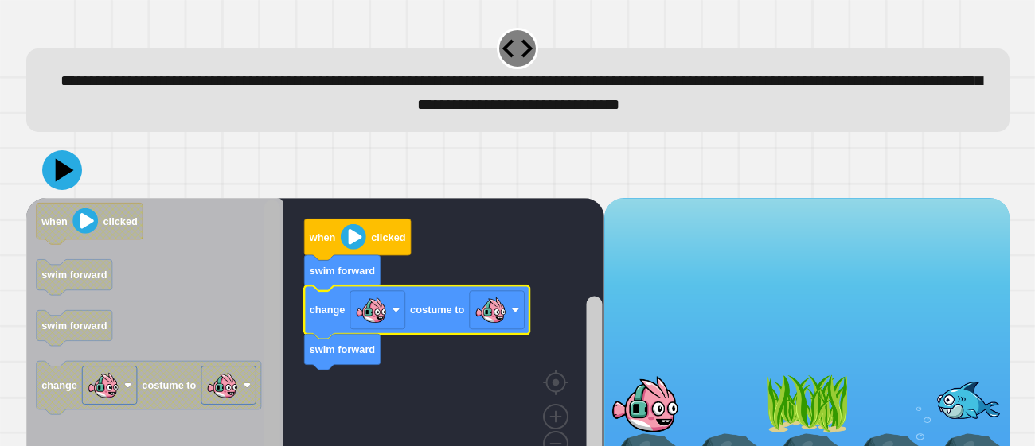
click at [264, 336] on rect "Blockly Workspace" at bounding box center [271, 345] width 16 height 290
click at [501, 302] on image "Blockly Workspace" at bounding box center [490, 310] width 32 height 32
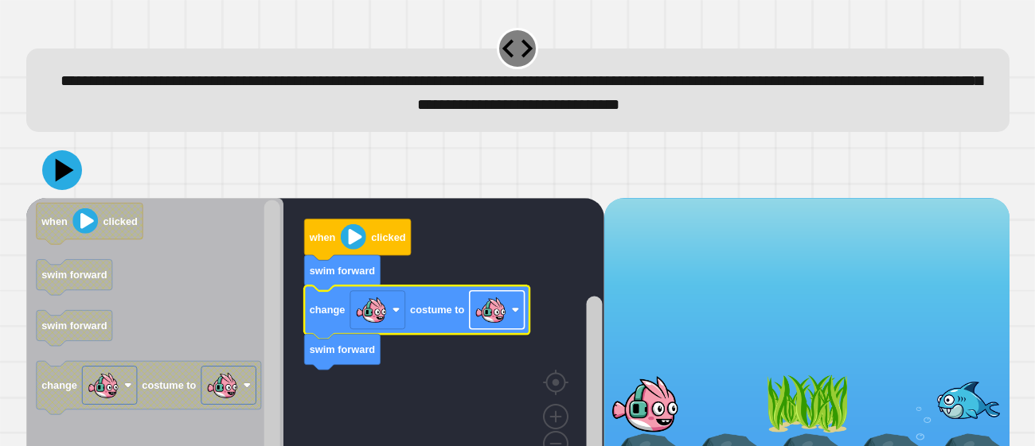
click at [497, 308] on image "Blockly Workspace" at bounding box center [490, 310] width 32 height 32
click at [55, 161] on icon at bounding box center [62, 170] width 48 height 48
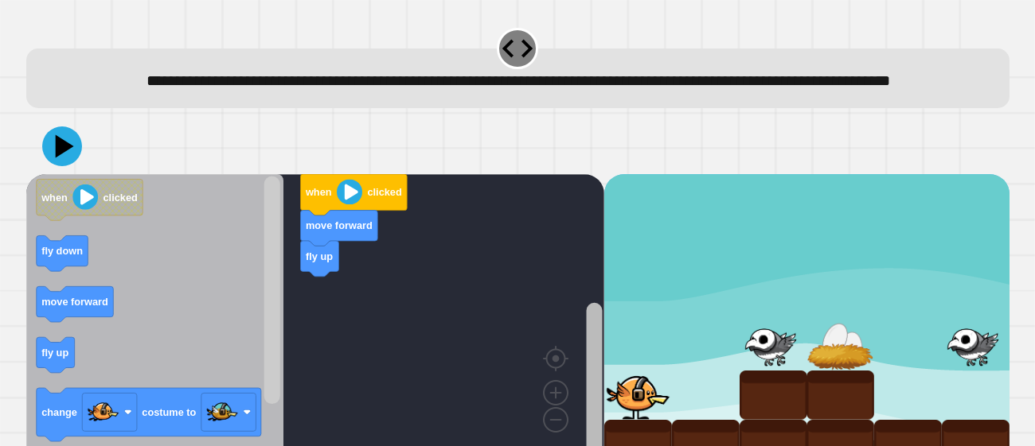
click at [592, 362] on rect "Blockly Workspace" at bounding box center [594, 386] width 16 height 166
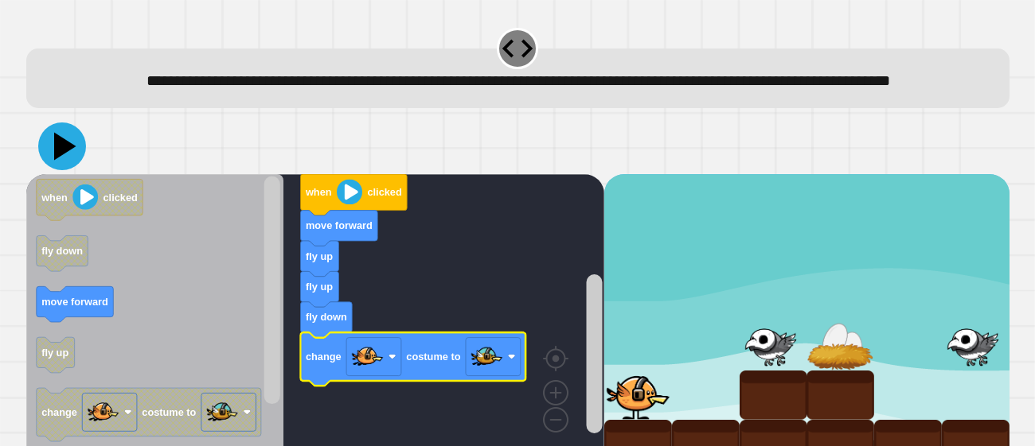
click at [68, 170] on icon at bounding box center [62, 147] width 48 height 48
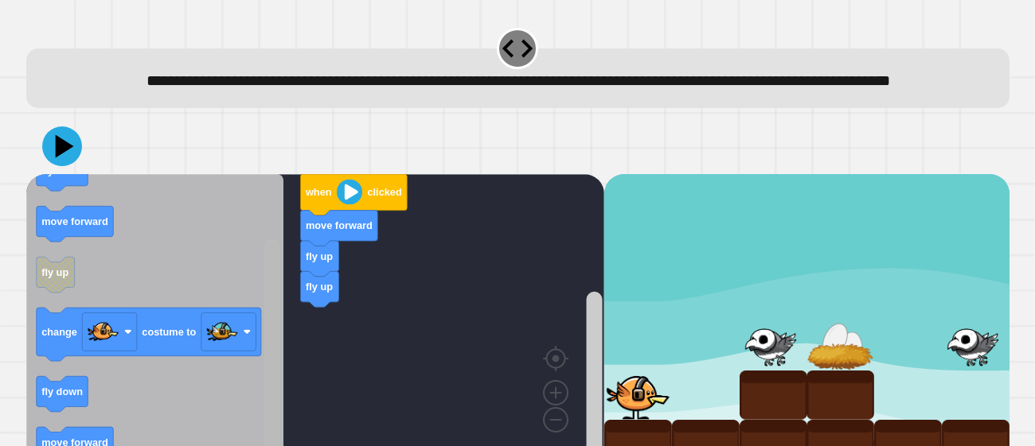
click at [276, 393] on rect "Blockly Workspace" at bounding box center [271, 353] width 16 height 228
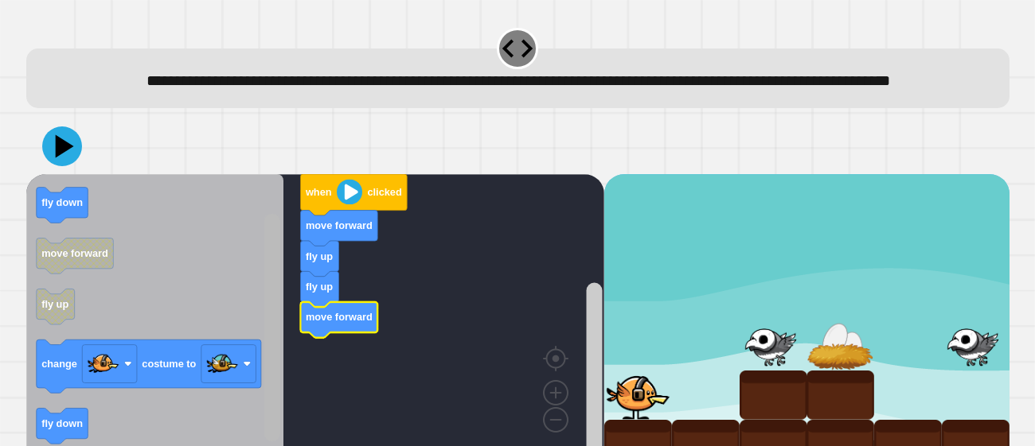
click at [264, 265] on rect "Blockly Workspace" at bounding box center [271, 328] width 16 height 228
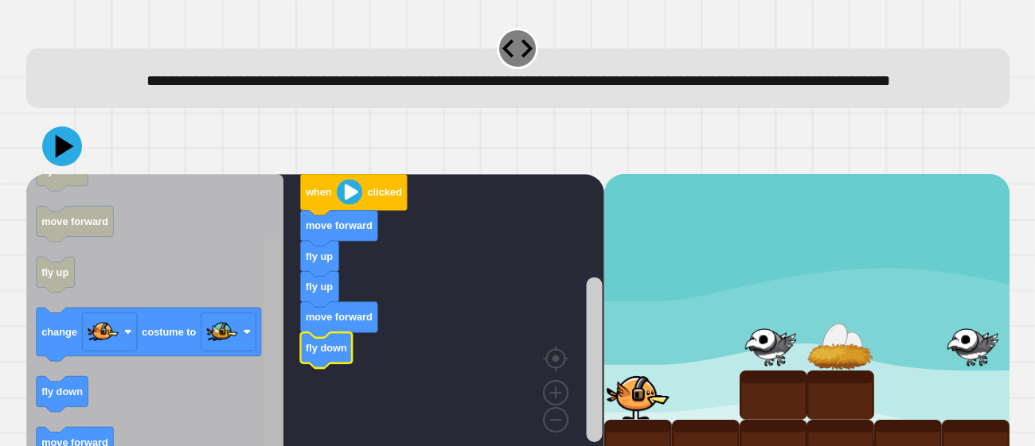
click at [270, 393] on rect "Blockly Workspace" at bounding box center [271, 353] width 16 height 228
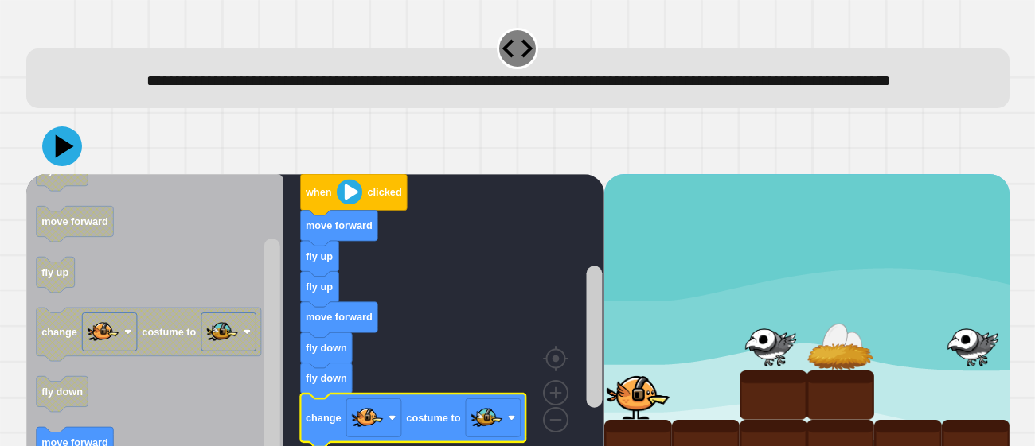
click at [62, 160] on icon at bounding box center [62, 147] width 40 height 40
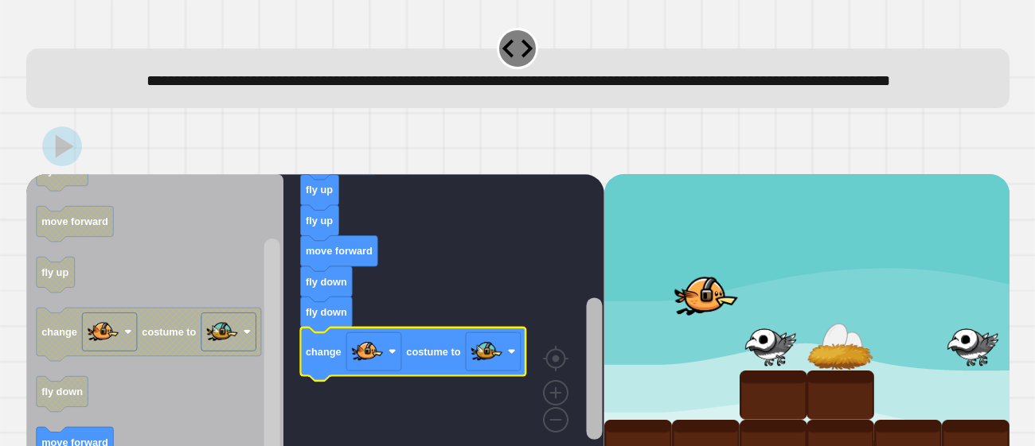
click at [599, 409] on rect "Blockly Workspace" at bounding box center [594, 369] width 16 height 142
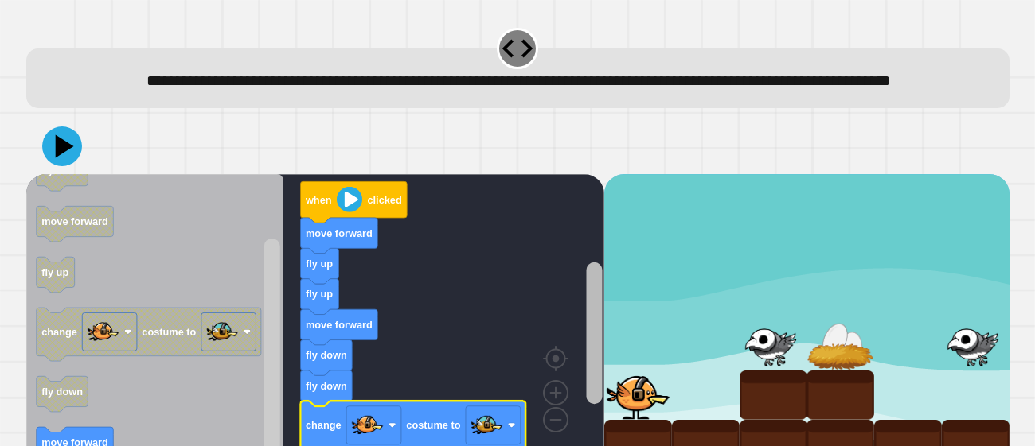
click at [581, 309] on div "fly up fly up move forward fly down fly down change costume to move forward whe…" at bounding box center [315, 321] width 578 height 294
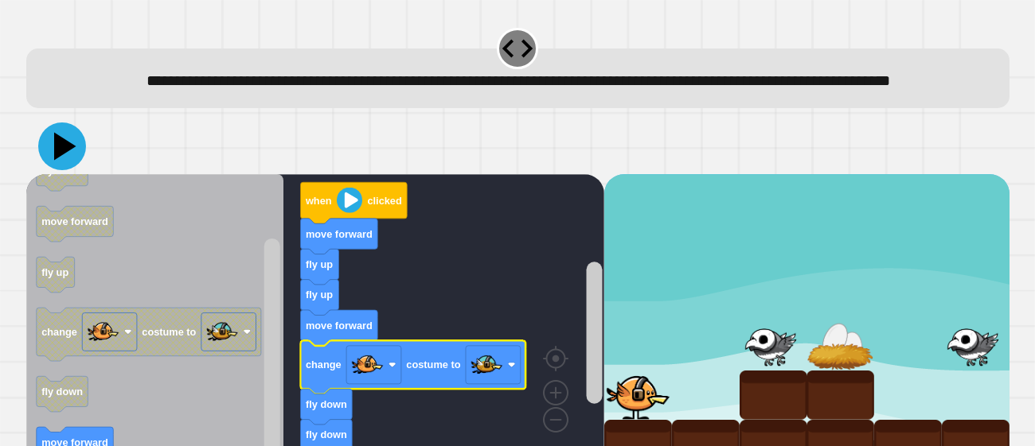
click at [53, 170] on icon at bounding box center [62, 147] width 48 height 48
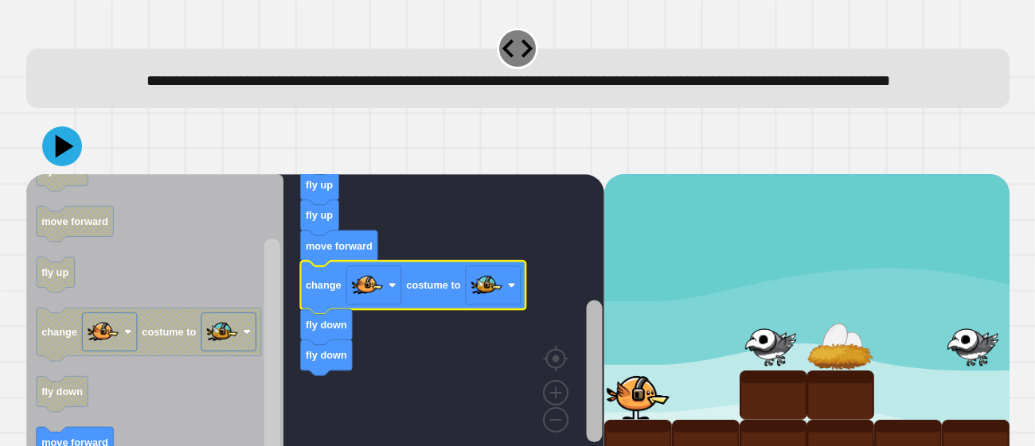
click at [589, 380] on rect "Blockly Workspace" at bounding box center [594, 372] width 16 height 142
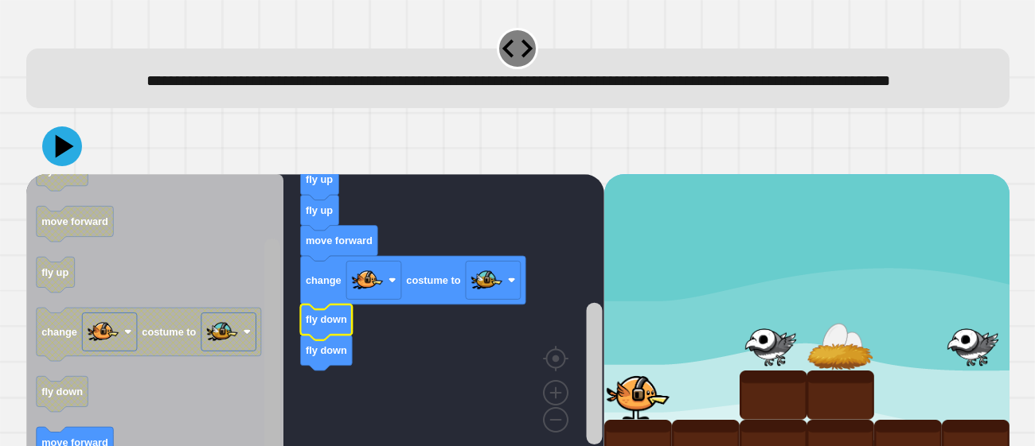
click at [292, 446] on html "**********" at bounding box center [517, 223] width 1035 height 446
click at [351, 345] on g "when clicked move forward fly up fly up move forward change costume to fly down…" at bounding box center [322, 283] width 593 height 371
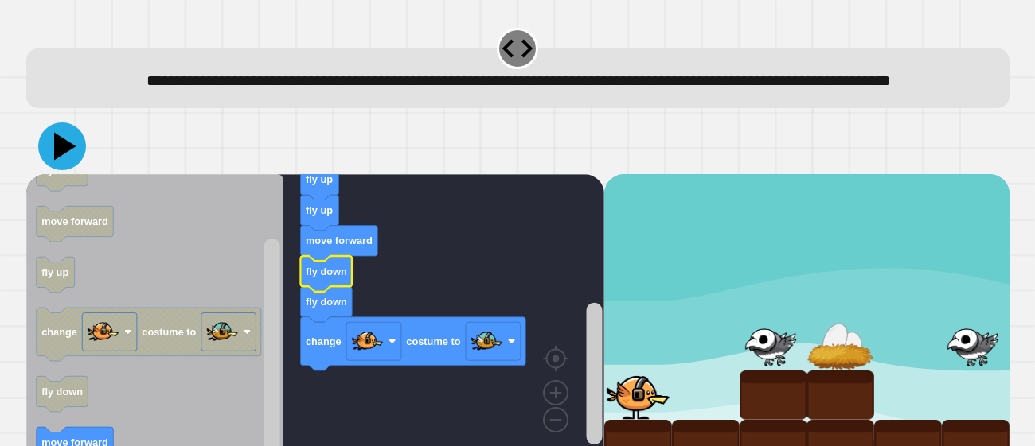
click at [41, 168] on button at bounding box center [62, 147] width 48 height 48
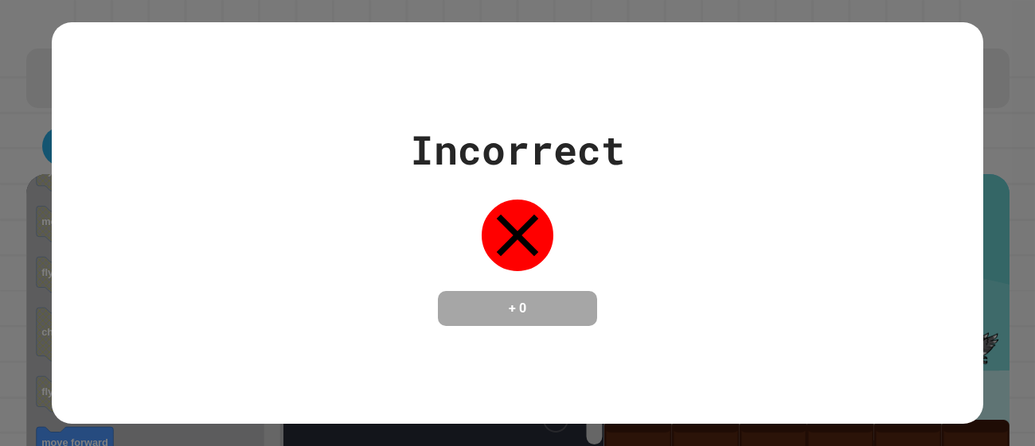
click at [474, 291] on div "+ 0" at bounding box center [517, 308] width 159 height 35
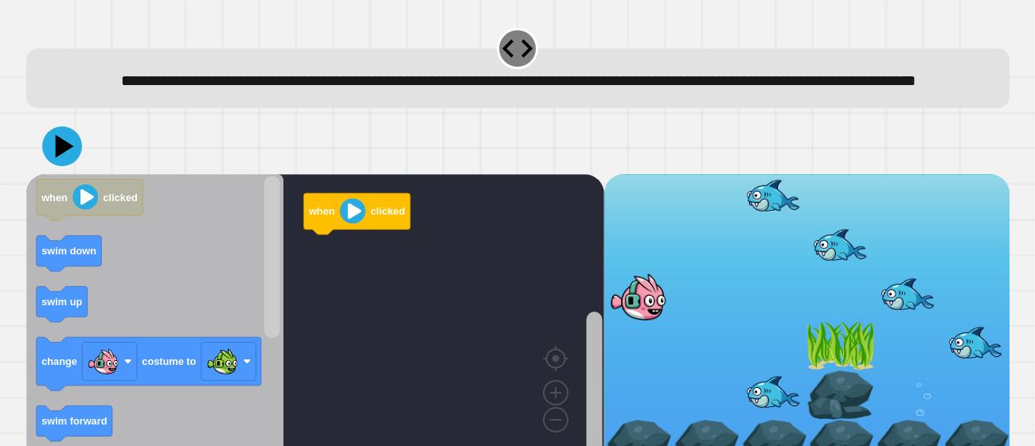
click at [598, 446] on html "**********" at bounding box center [517, 223] width 1035 height 446
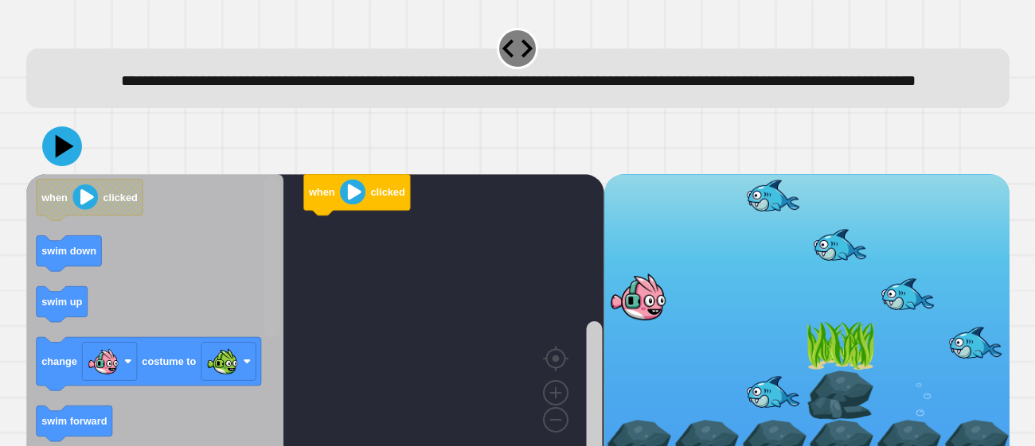
drag, startPoint x: 261, startPoint y: 325, endPoint x: 269, endPoint y: 334, distance: 12.4
click at [269, 334] on icon "Blockly Workspace" at bounding box center [272, 322] width 20 height 290
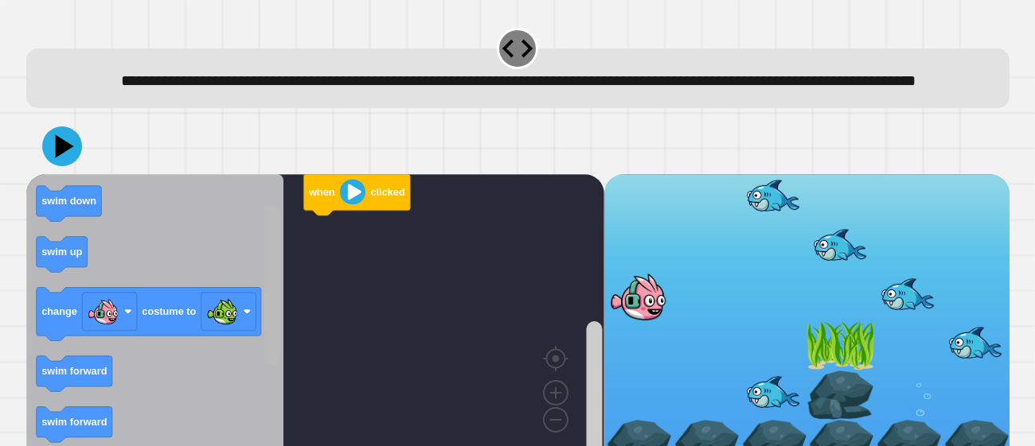
click at [278, 302] on rect "Blockly Workspace" at bounding box center [271, 286] width 16 height 162
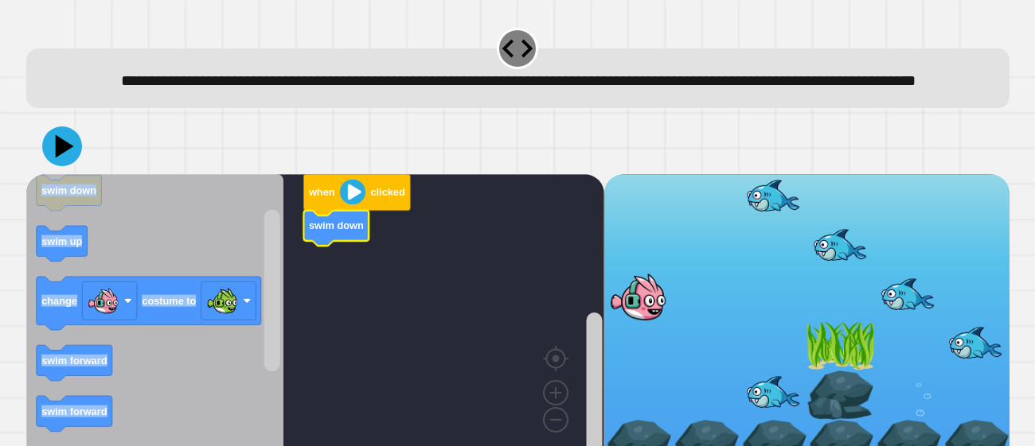
click at [120, 275] on icon "Blockly Workspace" at bounding box center [155, 321] width 258 height 294
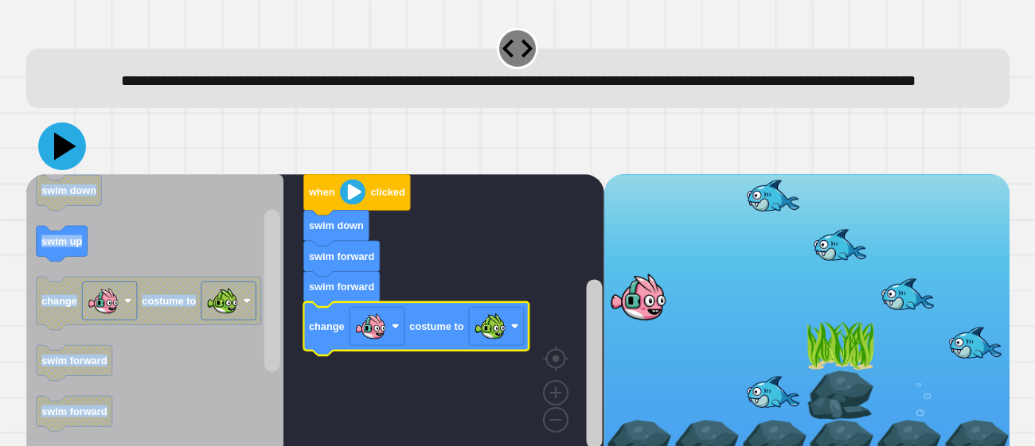
click at [59, 161] on icon at bounding box center [65, 147] width 22 height 28
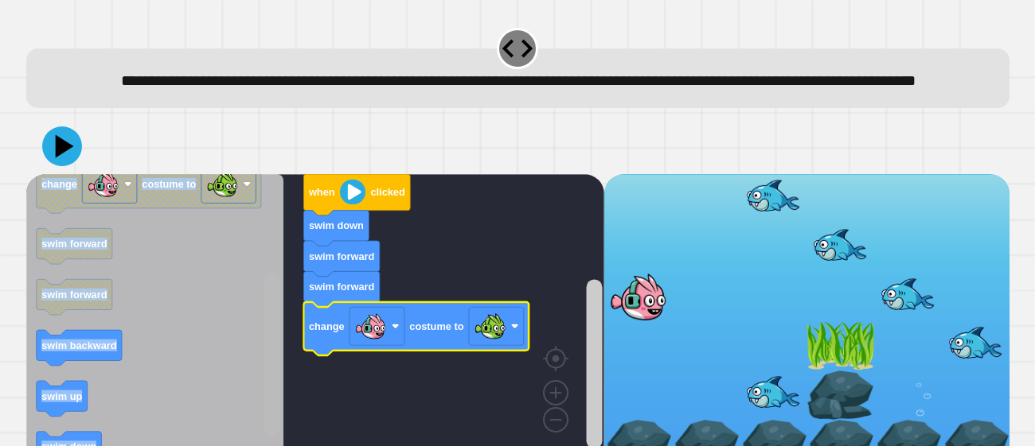
click at [274, 328] on rect "Blockly Workspace" at bounding box center [271, 356] width 16 height 162
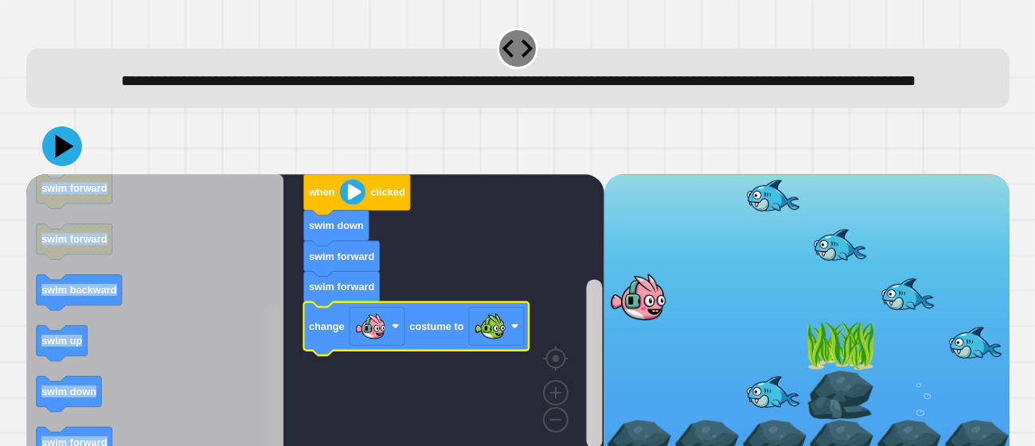
click at [267, 380] on rect "Blockly Workspace" at bounding box center [271, 386] width 16 height 162
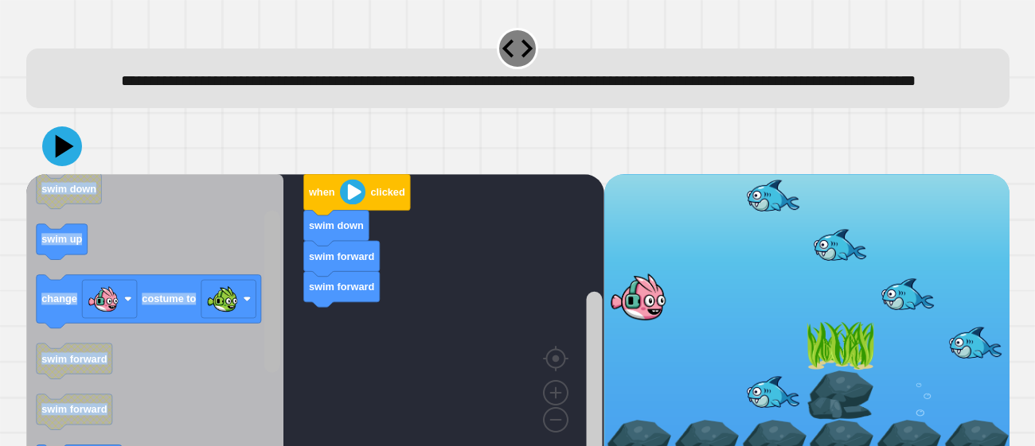
click at [263, 261] on g "Blockly Workspace" at bounding box center [272, 322] width 20 height 290
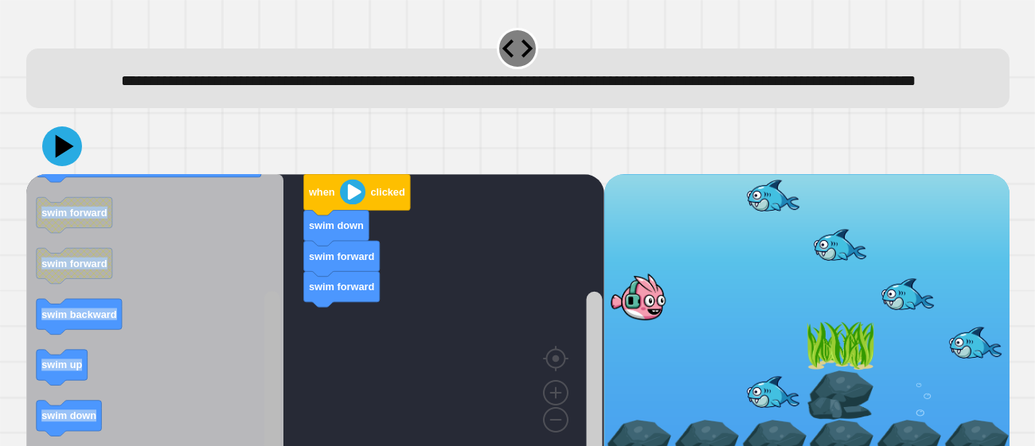
click at [257, 421] on div "when clicked swim down swim forward swim forward when clicked swim down swim up…" at bounding box center [315, 321] width 578 height 294
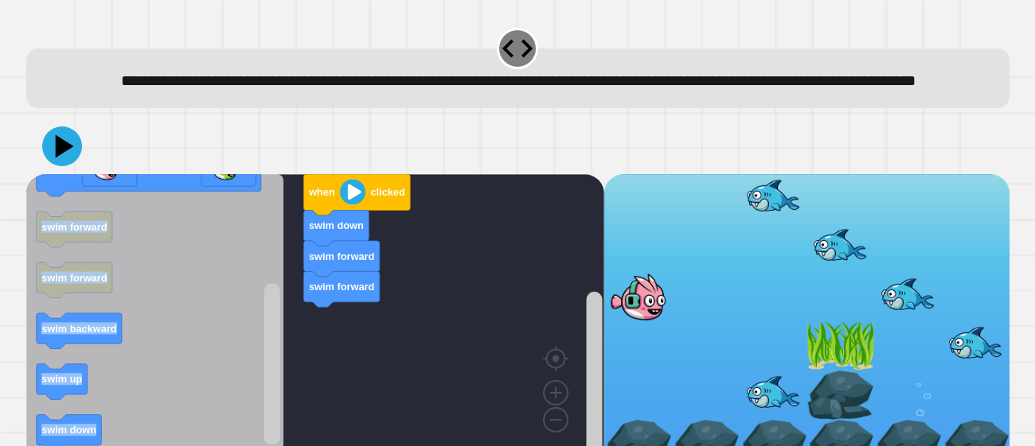
click at [266, 440] on div "when clicked swim down swim forward swim forward when clicked swim down swim up…" at bounding box center [315, 321] width 578 height 294
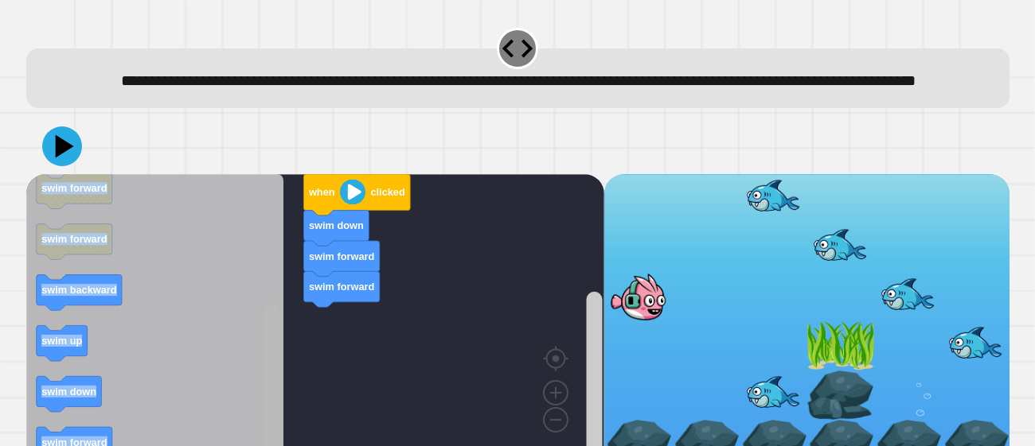
click at [275, 367] on rect "Blockly Workspace" at bounding box center [271, 386] width 16 height 162
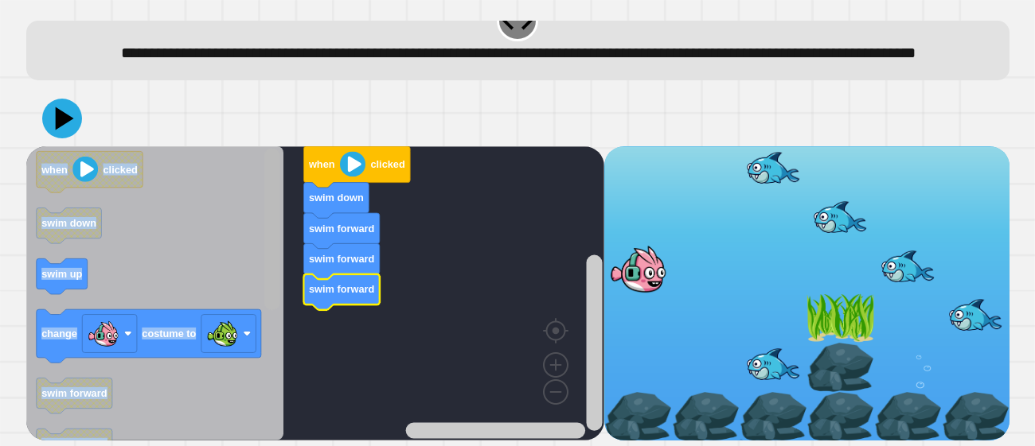
click at [279, 164] on g "Blockly Workspace" at bounding box center [272, 294] width 20 height 290
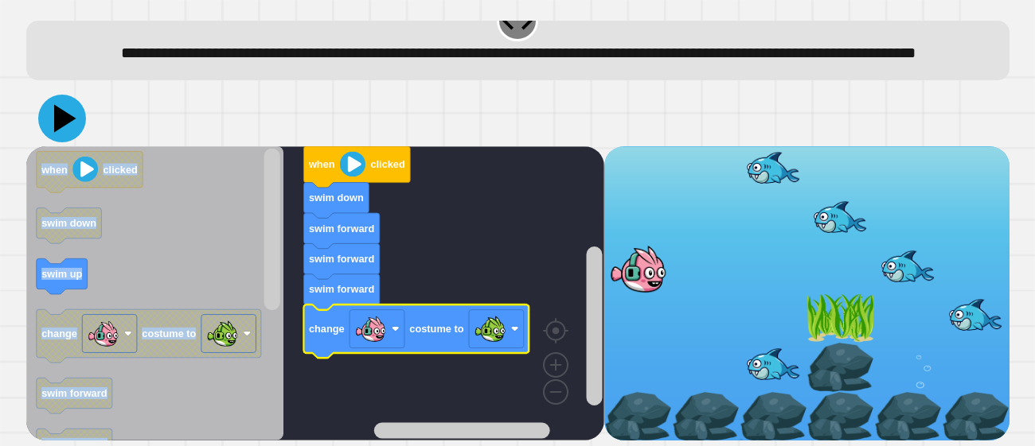
click at [80, 115] on icon at bounding box center [62, 119] width 48 height 48
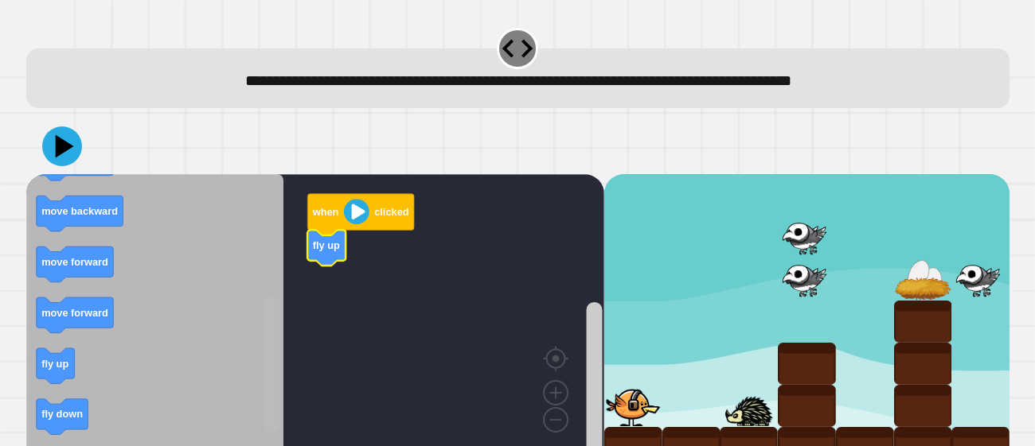
click at [271, 411] on rect "Blockly Workspace" at bounding box center [271, 366] width 16 height 136
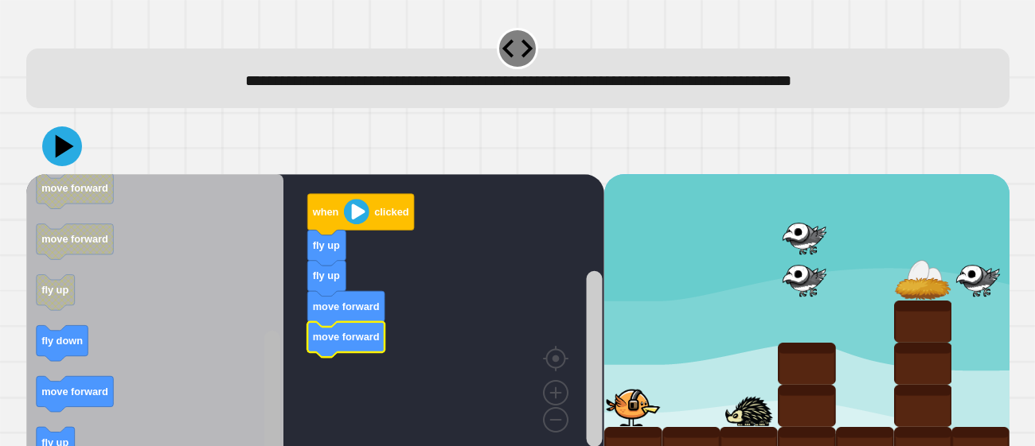
click at [273, 406] on rect "Blockly Workspace" at bounding box center [271, 399] width 16 height 136
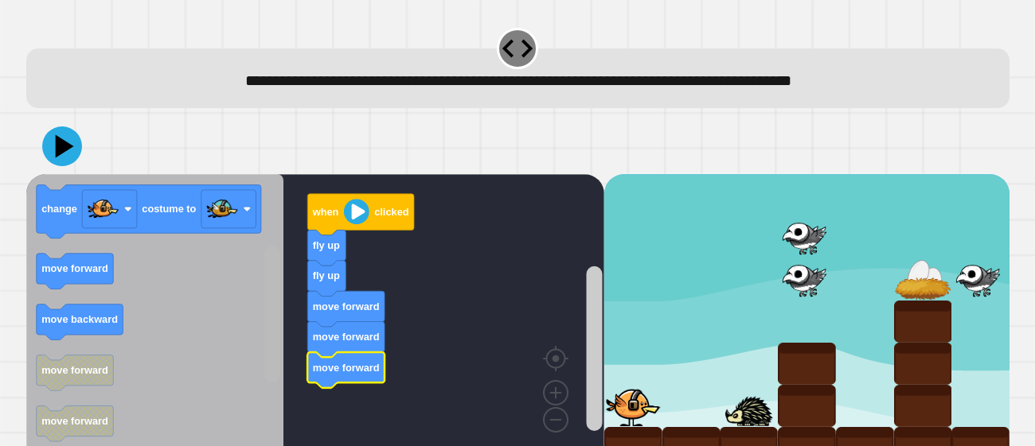
click at [265, 288] on rect "Blockly Workspace" at bounding box center [271, 315] width 16 height 136
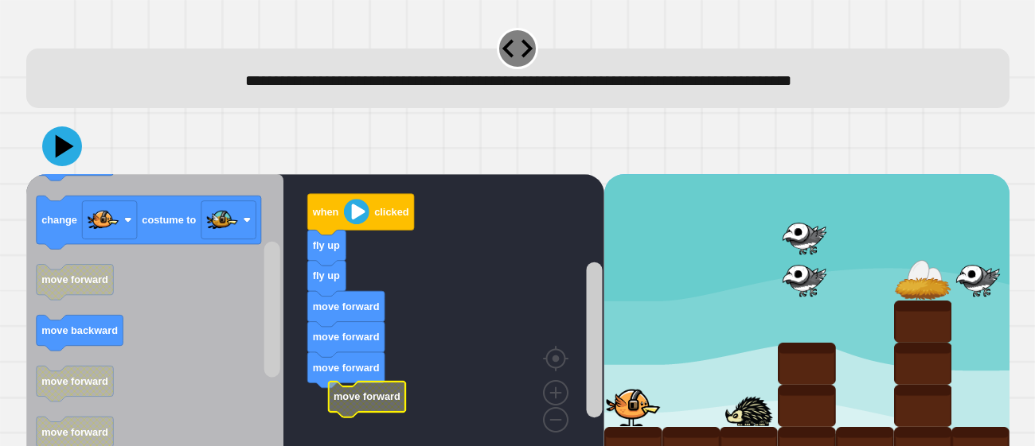
click at [384, 399] on text "move forward" at bounding box center [366, 398] width 67 height 12
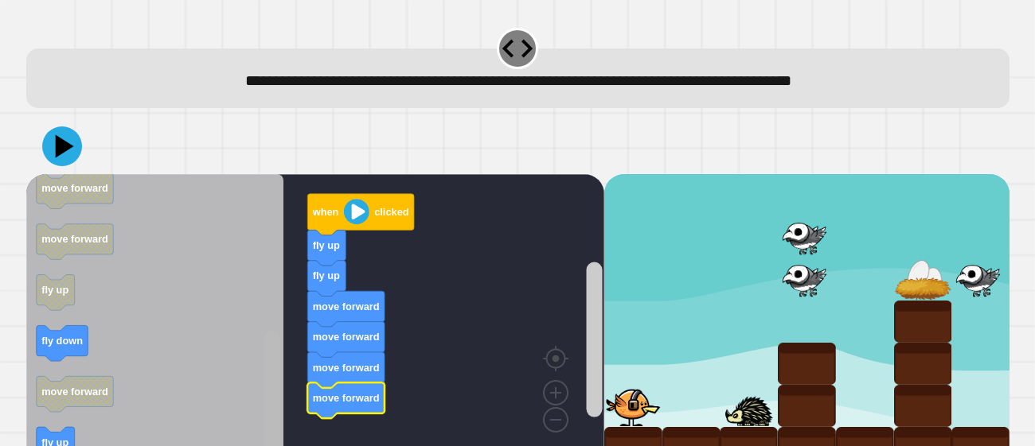
click at [283, 442] on div "when clicked fly up fly up move forward move forward move forward move forward …" at bounding box center [315, 321] width 578 height 294
click at [267, 446] on html "**********" at bounding box center [517, 223] width 1035 height 446
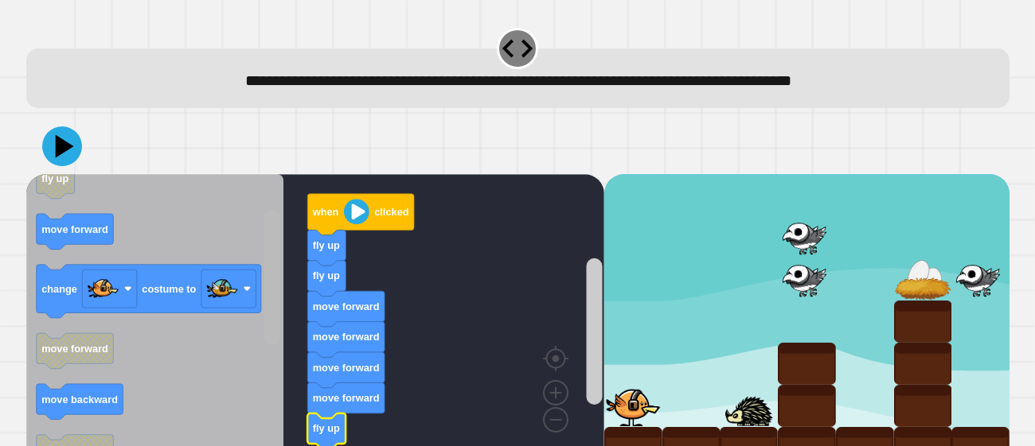
click at [270, 266] on rect "Blockly Workspace" at bounding box center [271, 278] width 16 height 136
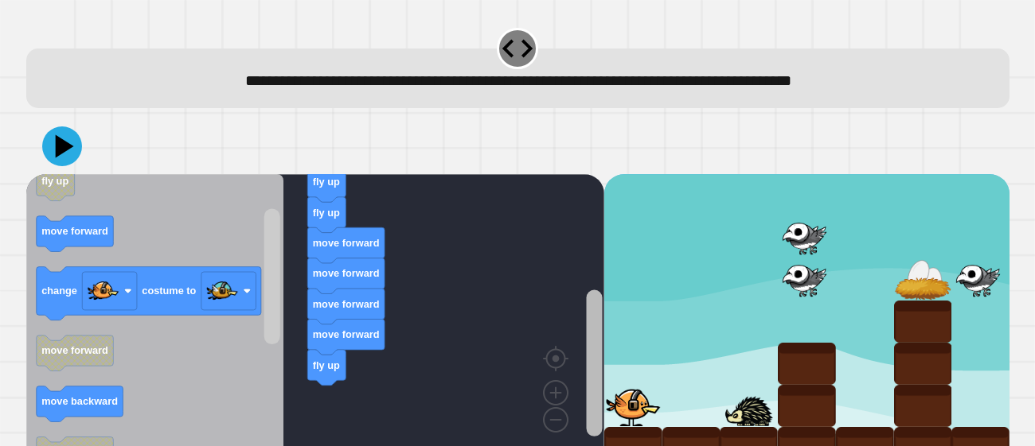
click at [597, 345] on rect "Blockly Workspace" at bounding box center [594, 363] width 16 height 146
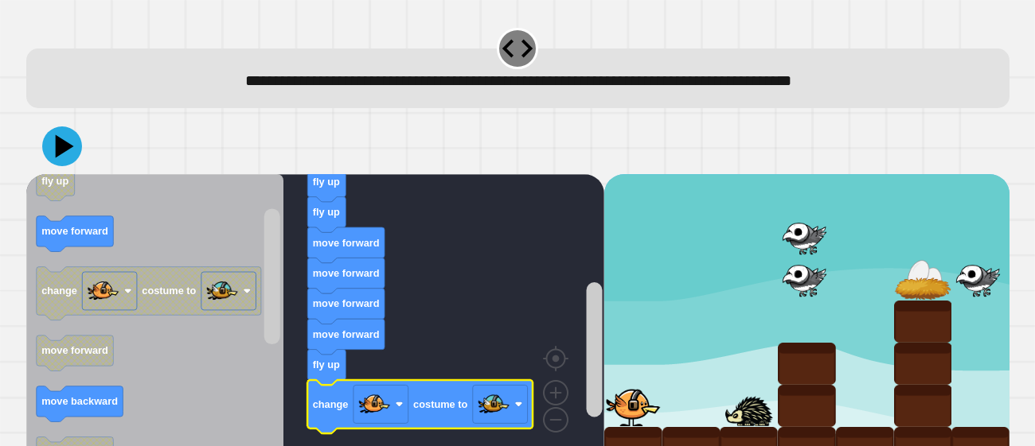
click at [105, 235] on icon "when clicked fly up move forward change costume to move forward move backward m…" at bounding box center [155, 321] width 258 height 294
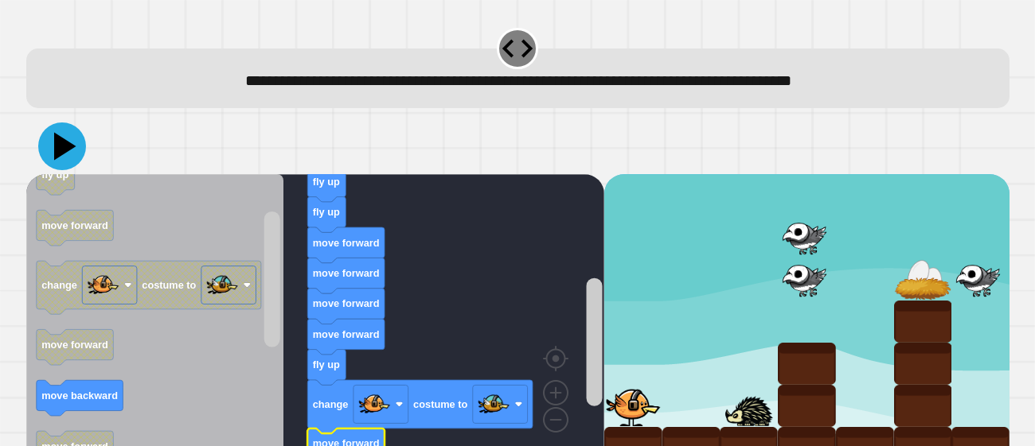
click at [66, 145] on icon at bounding box center [65, 147] width 22 height 28
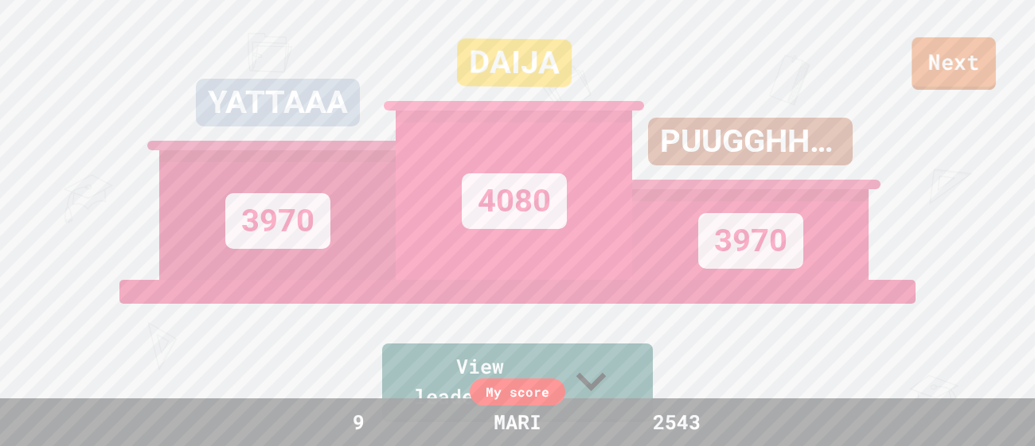
click at [930, 53] on link "Next" at bounding box center [953, 63] width 84 height 53
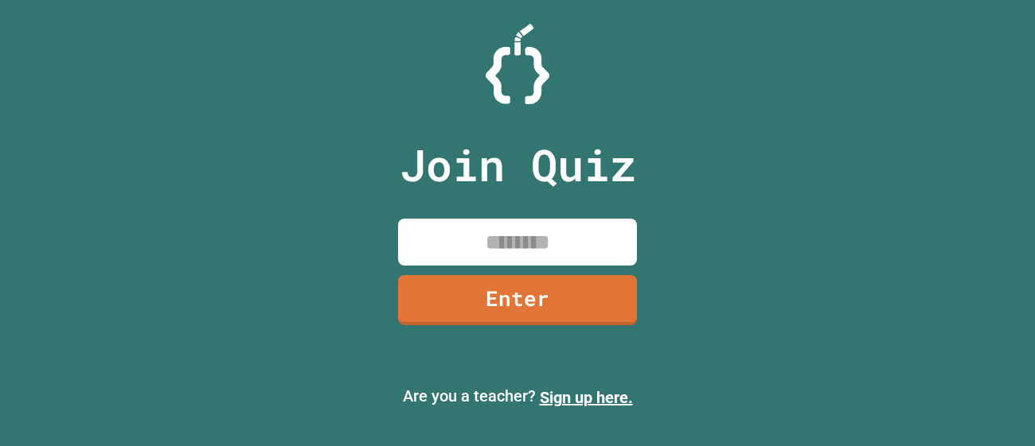
click at [465, 242] on input at bounding box center [517, 242] width 239 height 47
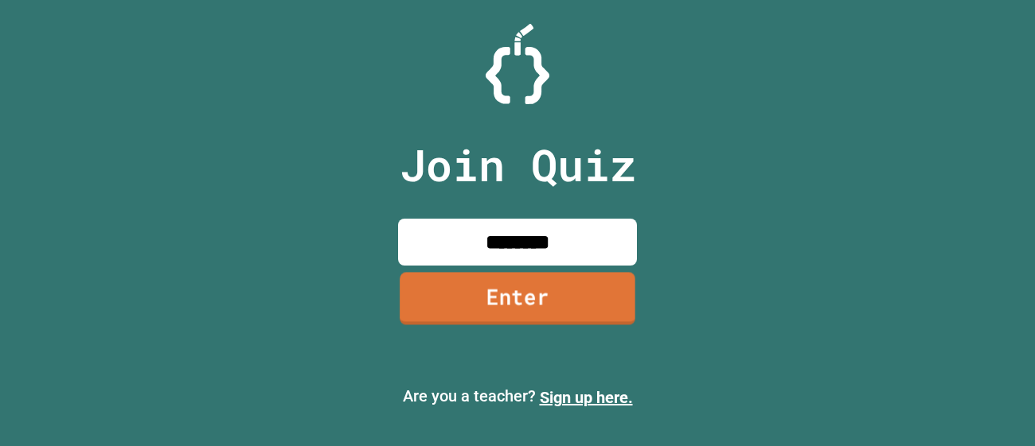
type input "********"
click at [615, 295] on link "Enter" at bounding box center [517, 298] width 236 height 53
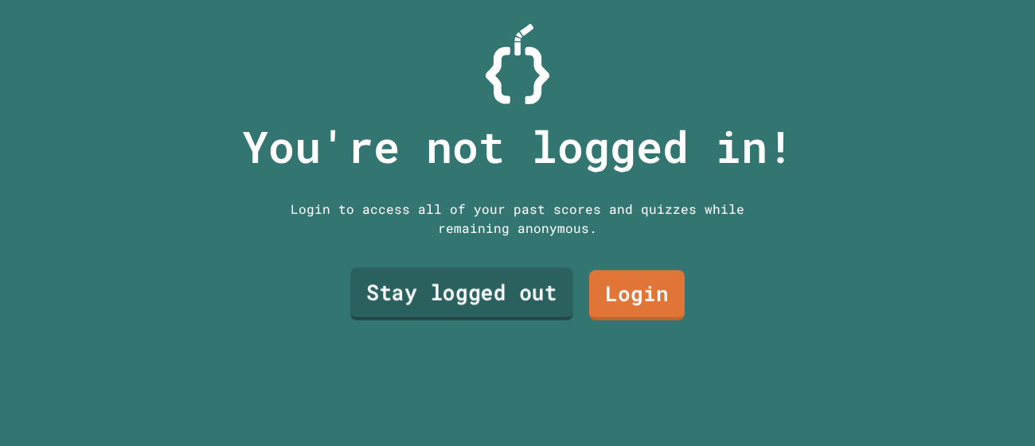
click at [532, 292] on link "Stay logged out" at bounding box center [461, 294] width 223 height 53
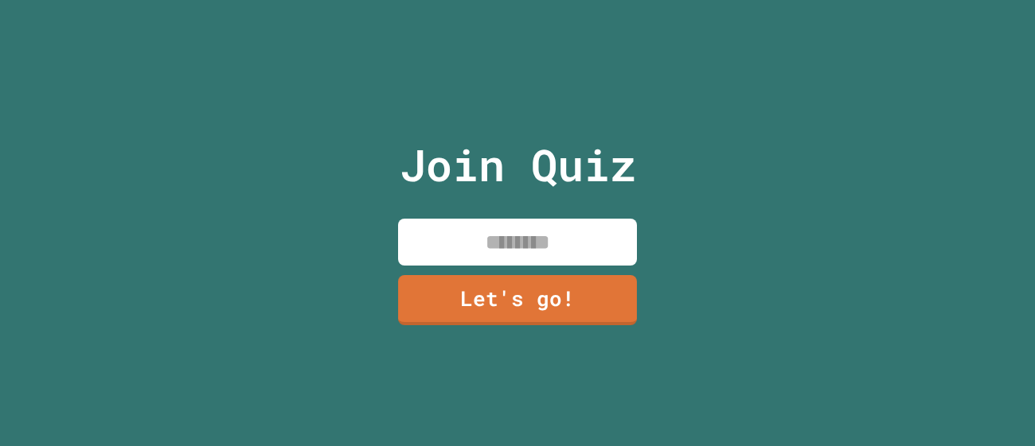
click at [512, 255] on input at bounding box center [517, 242] width 239 height 47
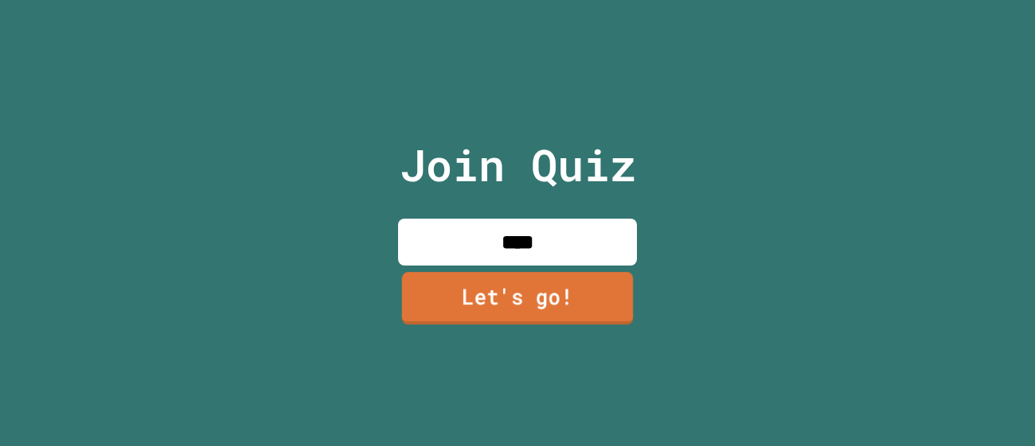
type input "****"
click at [456, 307] on link "Let's go!" at bounding box center [518, 298] width 232 height 53
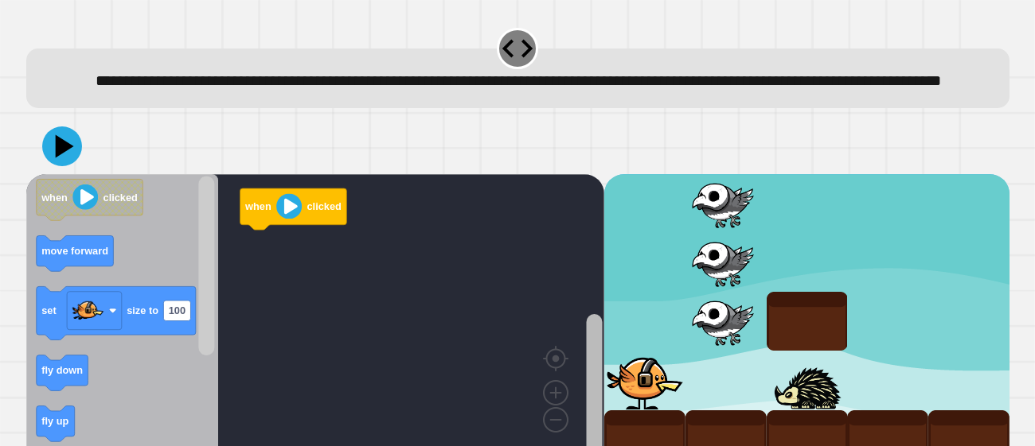
click at [598, 363] on rect "Blockly Workspace" at bounding box center [594, 387] width 16 height 147
click at [596, 372] on rect "Blockly Workspace" at bounding box center [594, 391] width 16 height 147
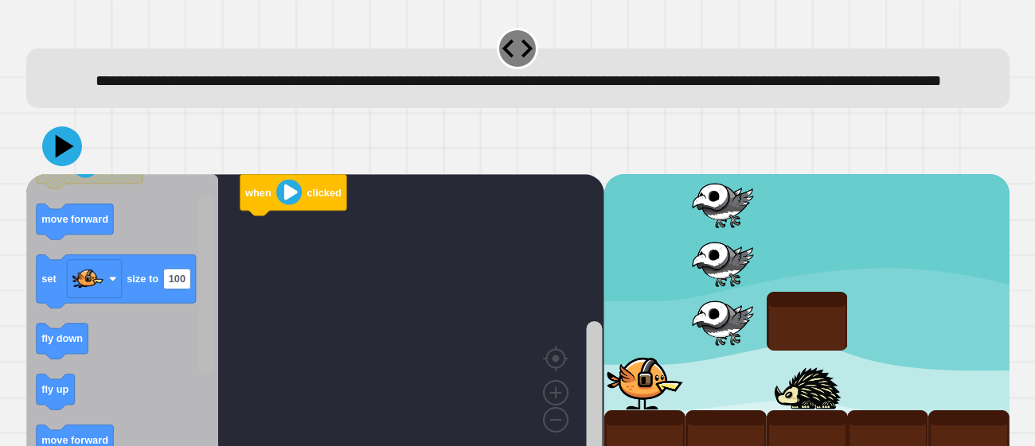
click at [208, 355] on rect "Blockly Workspace" at bounding box center [206, 285] width 16 height 179
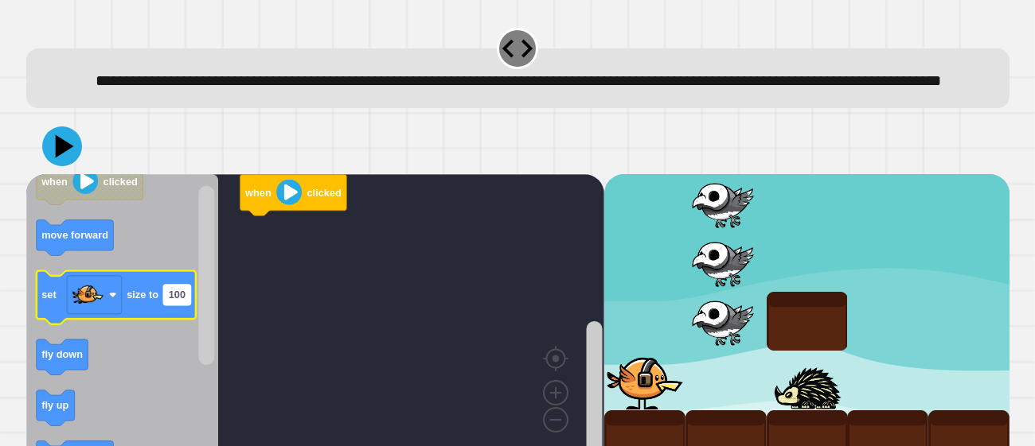
click at [185, 306] on rect "Blockly Workspace" at bounding box center [176, 296] width 27 height 21
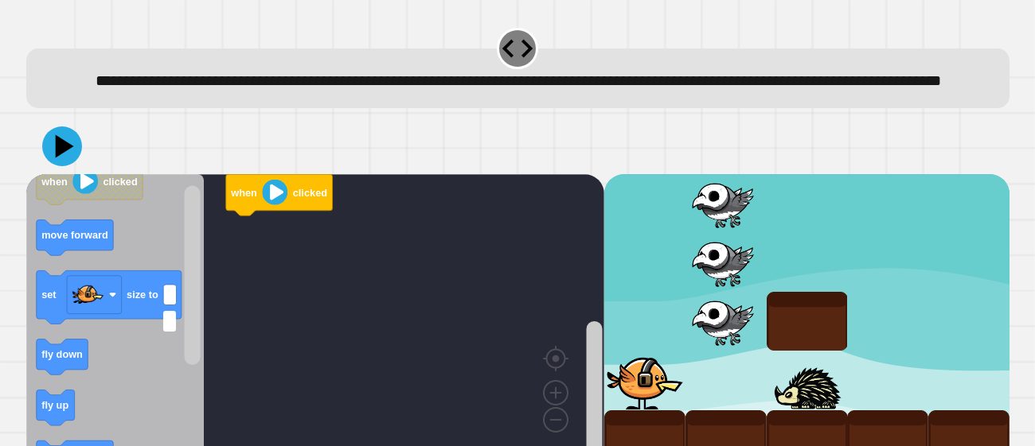
type input "*"
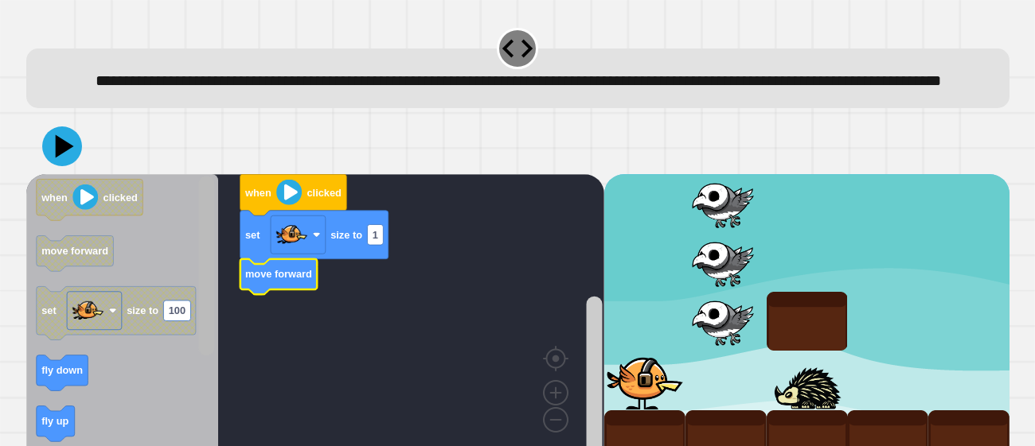
click at [205, 292] on rect "Blockly Workspace" at bounding box center [206, 266] width 16 height 179
click at [379, 246] on rect "Blockly Workspace" at bounding box center [375, 235] width 16 height 21
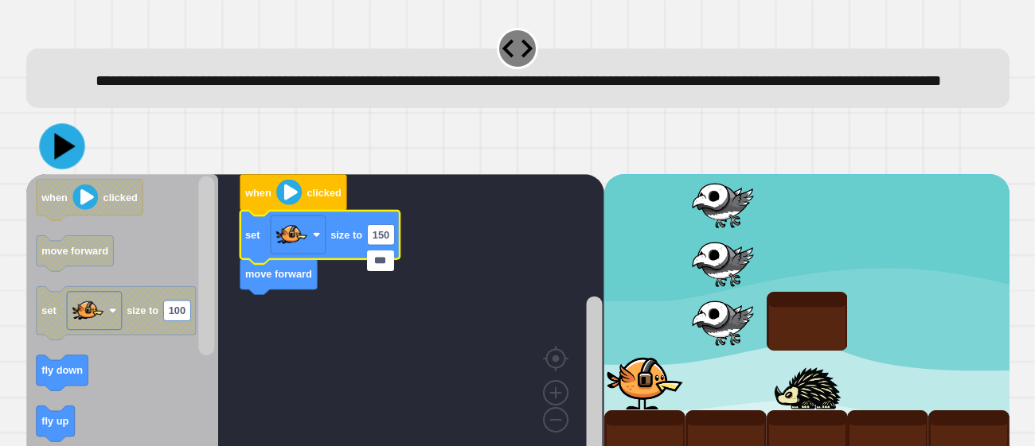
type input "***"
click at [60, 160] on icon at bounding box center [64, 147] width 21 height 26
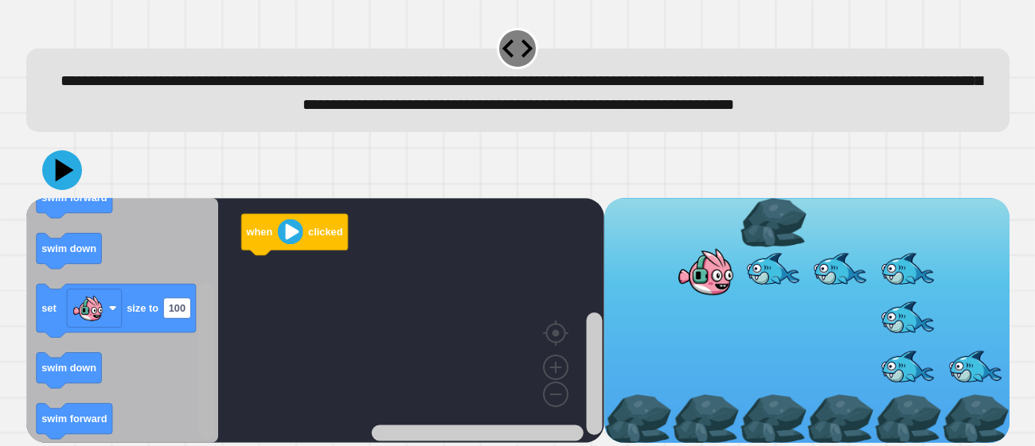
click at [203, 394] on rect "Blockly Workspace" at bounding box center [206, 362] width 16 height 158
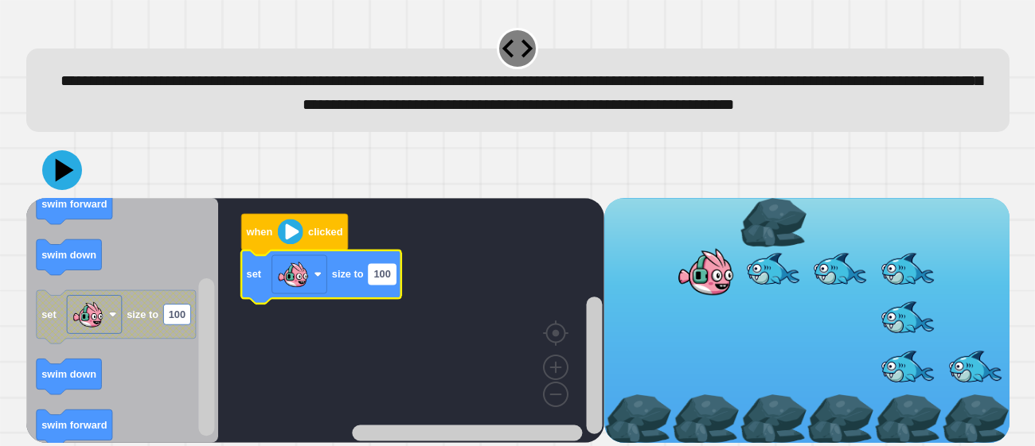
click at [388, 280] on text "100" at bounding box center [381, 274] width 17 height 12
type input "***"
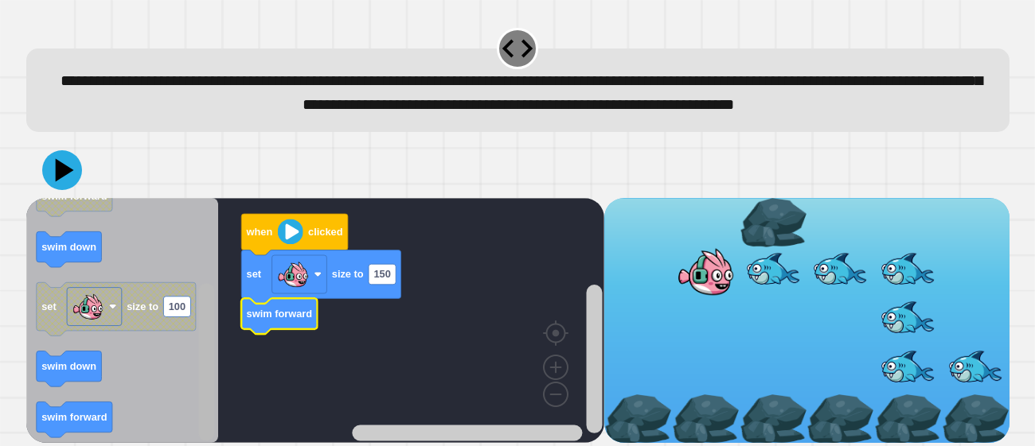
click at [197, 394] on g "Blockly Workspace" at bounding box center [206, 320] width 20 height 241
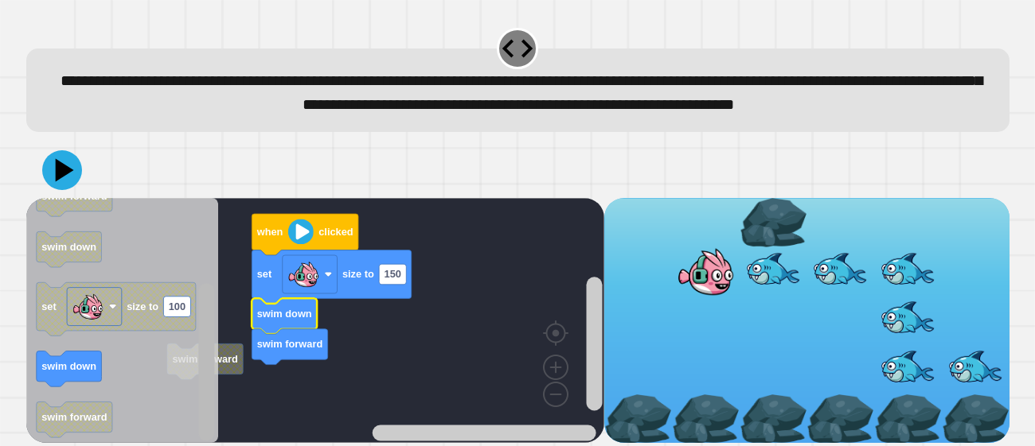
click at [229, 391] on div "swim forward when clicked set size to 150 swim down swim forward when clicked s…" at bounding box center [315, 320] width 578 height 245
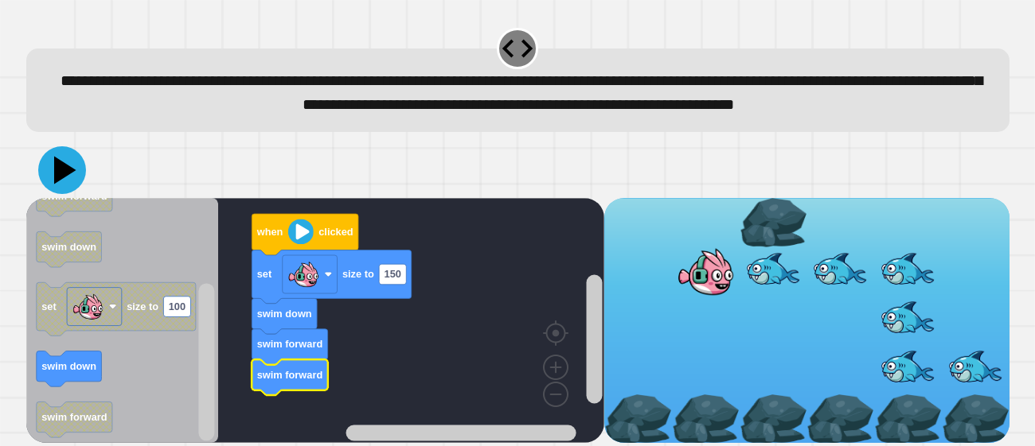
click at [53, 183] on icon at bounding box center [62, 170] width 48 height 48
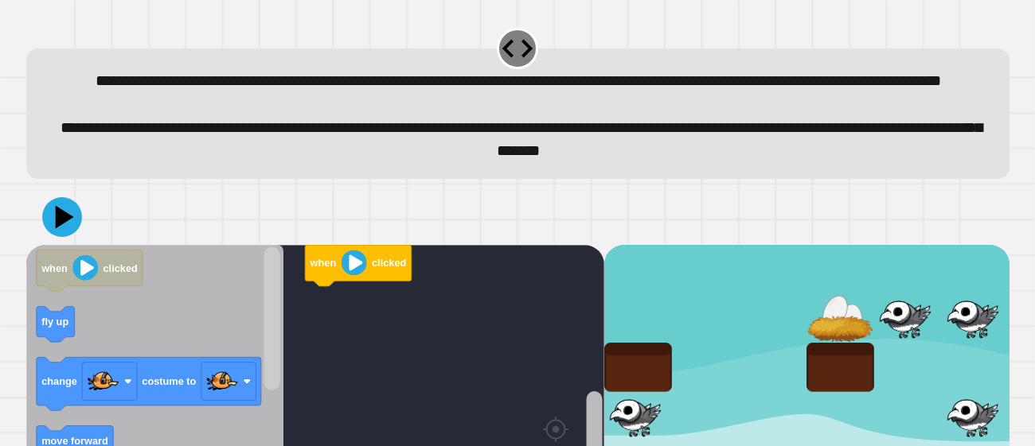
click at [591, 446] on html "**********" at bounding box center [517, 223] width 1035 height 446
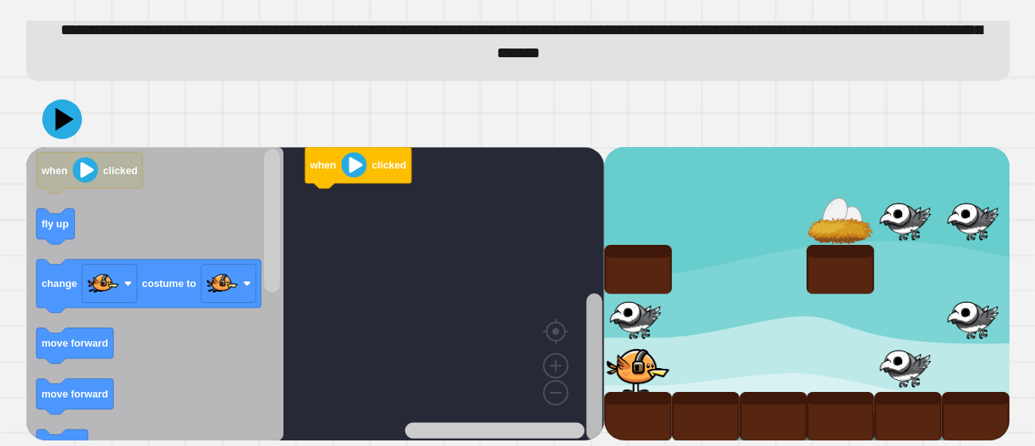
scroll to position [126, 0]
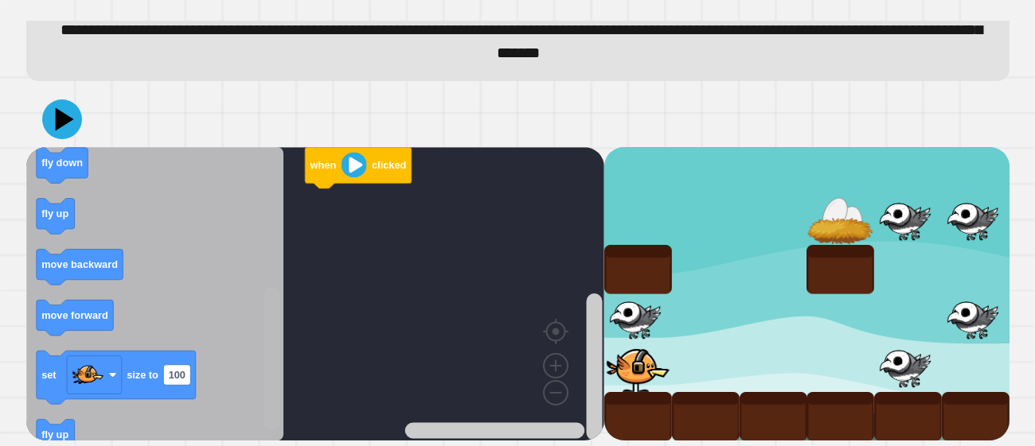
click at [272, 419] on rect "Blockly Workspace" at bounding box center [271, 357] width 16 height 143
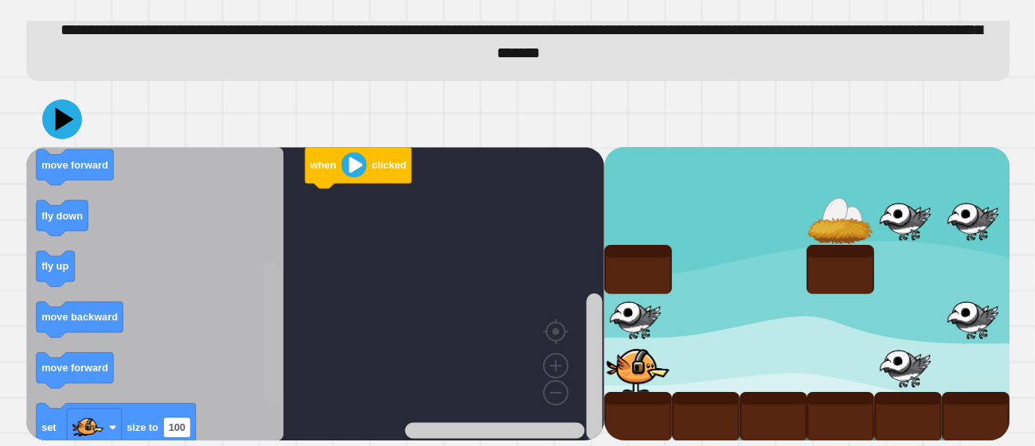
click at [275, 306] on rect "Blockly Workspace" at bounding box center [271, 332] width 16 height 143
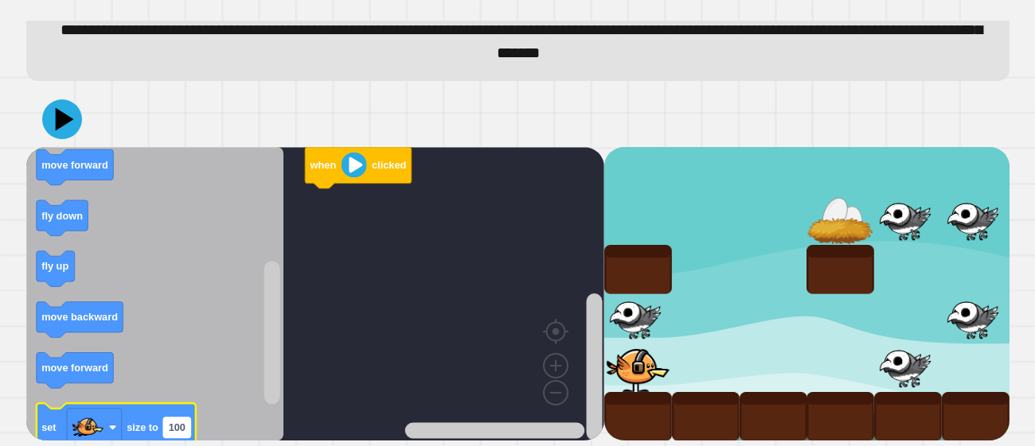
click at [187, 429] on rect "Blockly Workspace" at bounding box center [176, 428] width 27 height 21
type input "**"
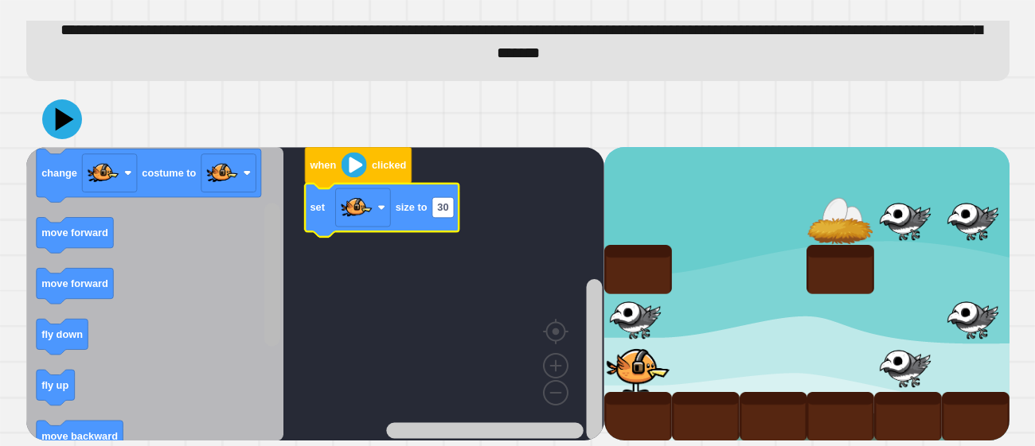
click at [268, 215] on rect "Blockly Workspace" at bounding box center [271, 274] width 16 height 143
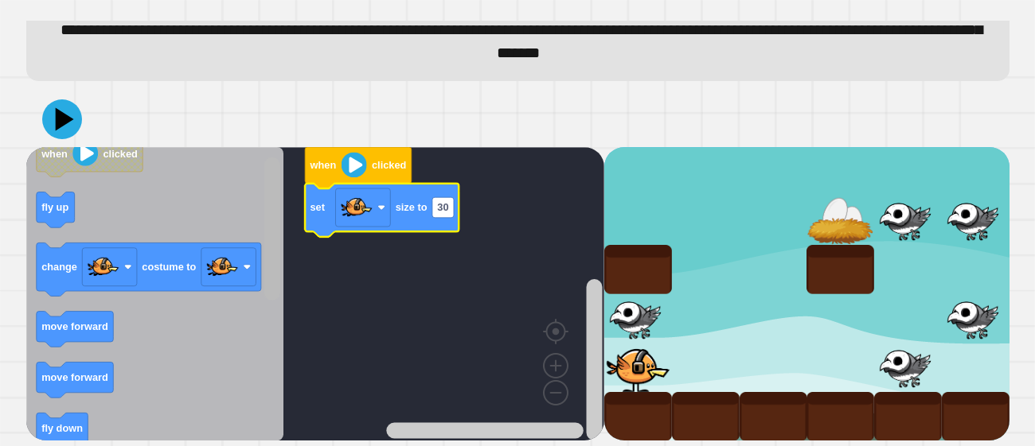
click at [270, 210] on rect "Blockly Workspace" at bounding box center [271, 228] width 16 height 143
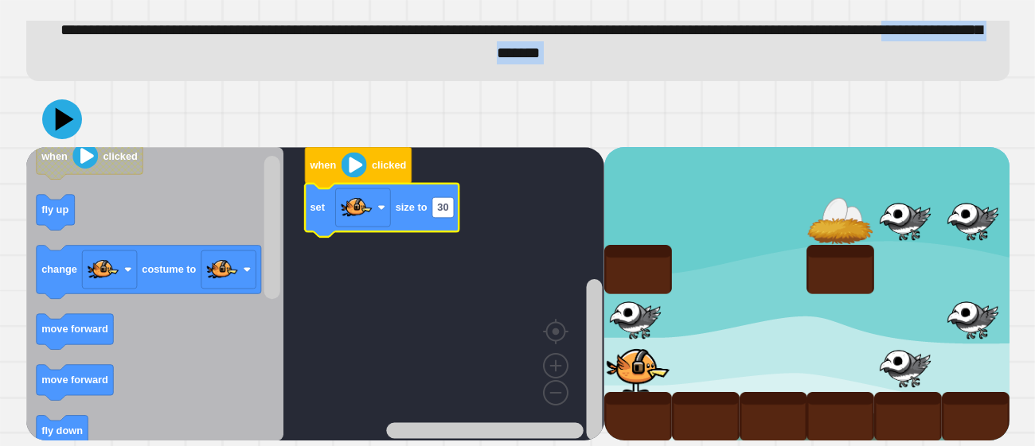
drag, startPoint x: 550, startPoint y: 62, endPoint x: 555, endPoint y: 99, distance: 36.9
click at [555, 99] on div "**********" at bounding box center [517, 136] width 993 height 426
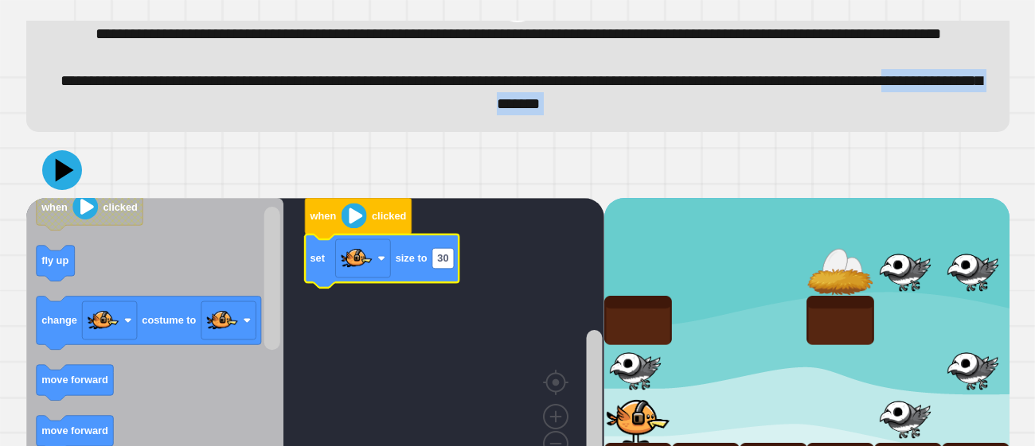
scroll to position [45, 0]
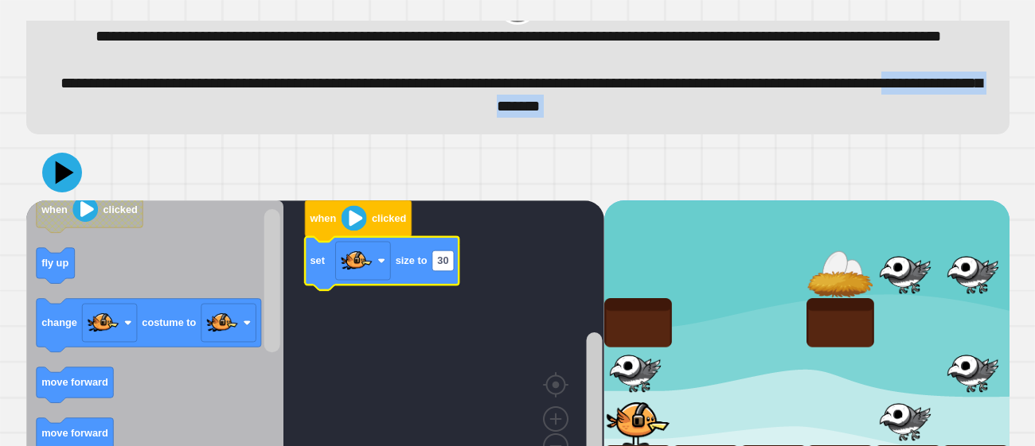
click at [854, 189] on div at bounding box center [517, 173] width 983 height 56
click at [890, 190] on div at bounding box center [517, 173] width 983 height 56
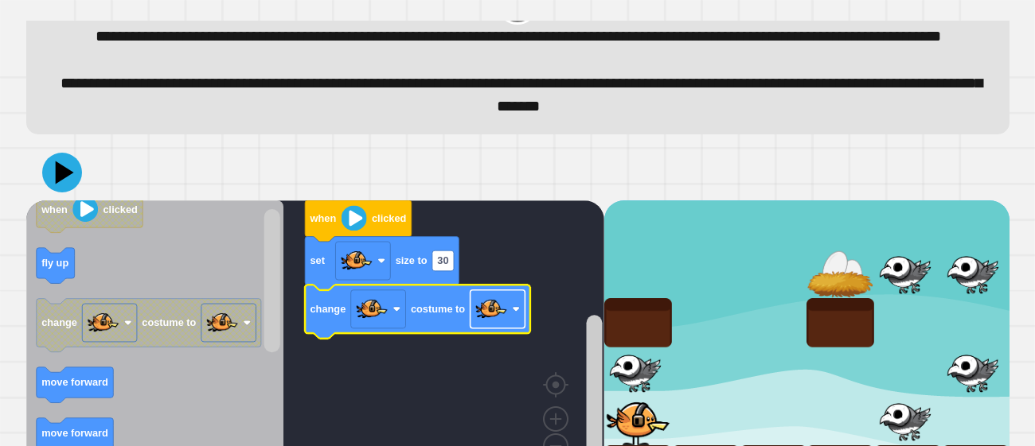
click at [512, 328] on rect "Blockly Workspace" at bounding box center [497, 309] width 55 height 38
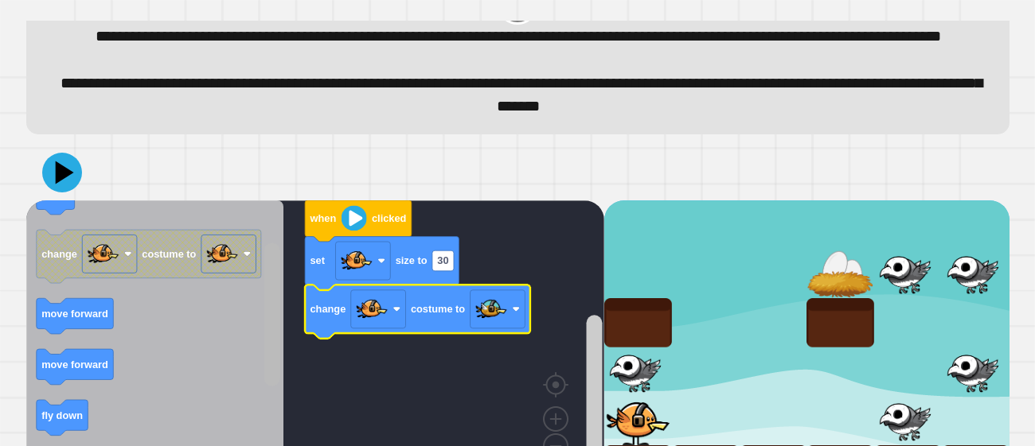
click at [269, 350] on rect "Blockly Workspace" at bounding box center [271, 314] width 16 height 143
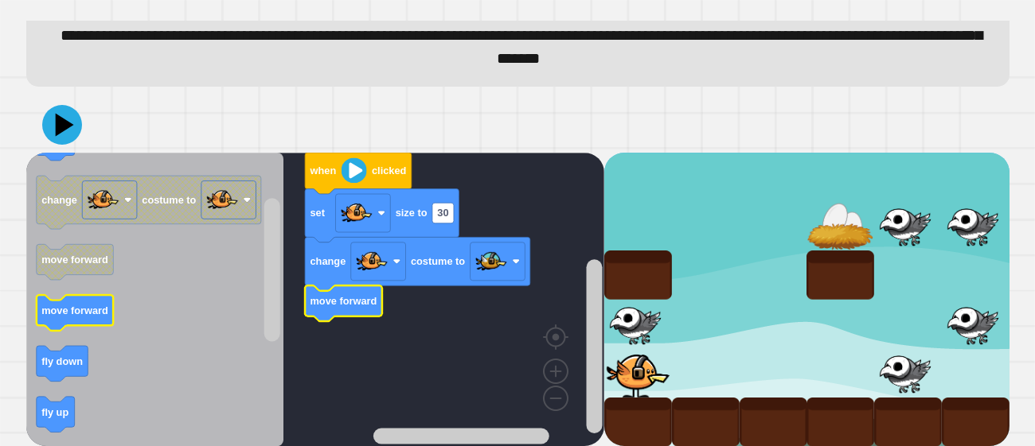
scroll to position [126, 0]
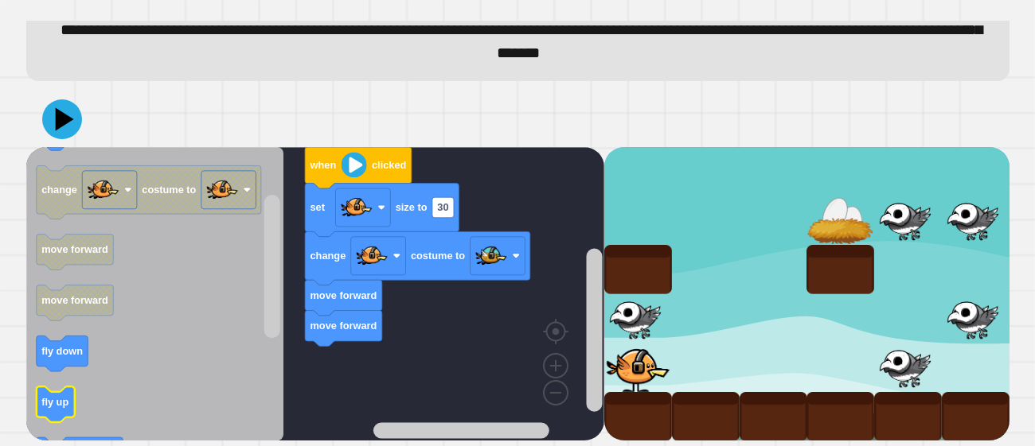
click at [251, 409] on icon "Blockly Workspace" at bounding box center [155, 294] width 258 height 294
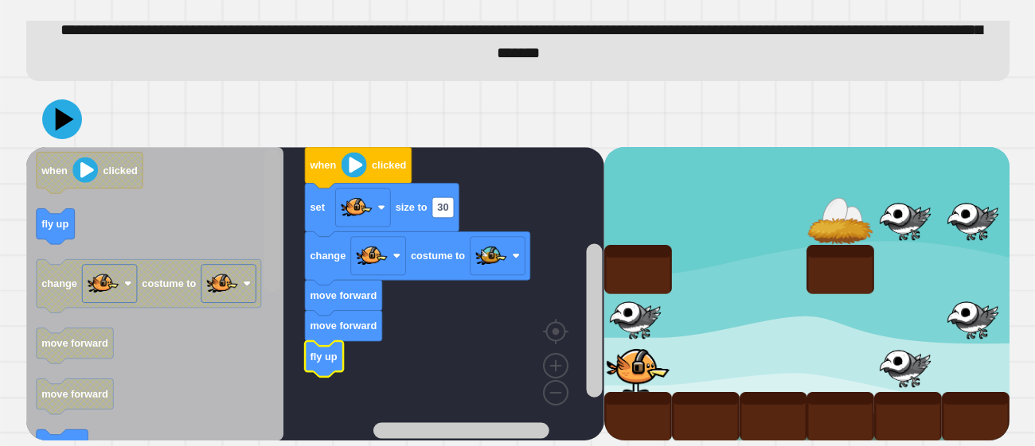
click at [275, 228] on rect "Blockly Workspace" at bounding box center [271, 220] width 16 height 143
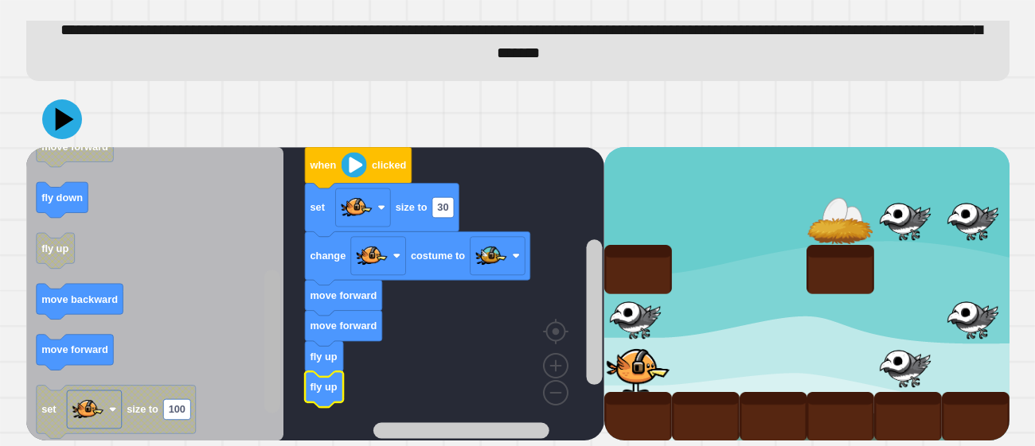
click at [255, 402] on div "when clicked set size to 30 change costume to move forward move forward fly up …" at bounding box center [315, 294] width 578 height 294
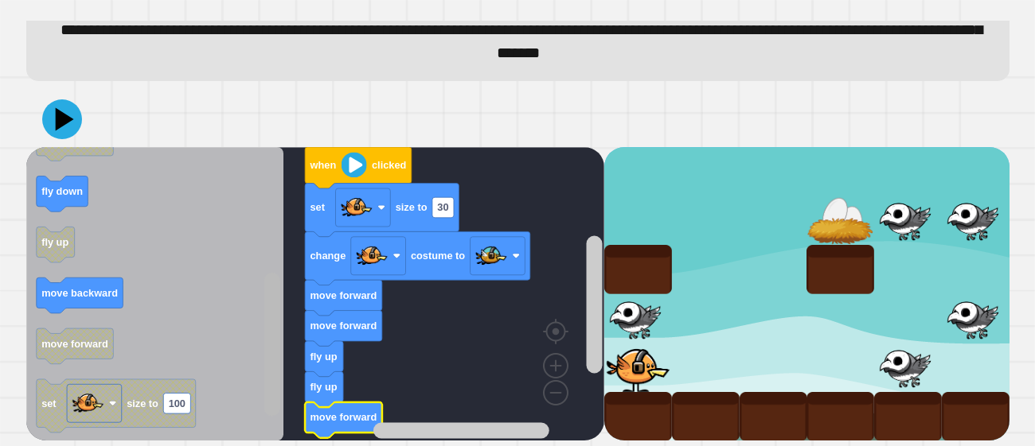
click at [263, 421] on rect "Blockly Workspace" at bounding box center [272, 294] width 20 height 290
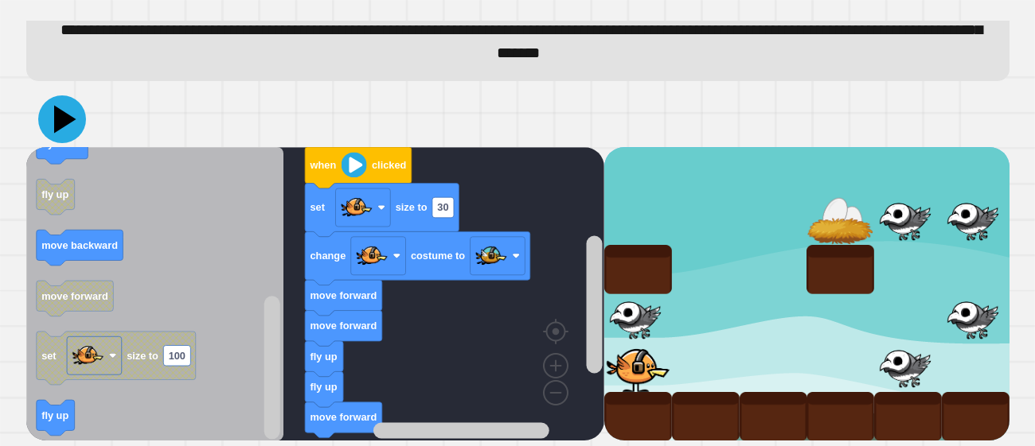
click at [51, 114] on icon at bounding box center [62, 119] width 48 height 48
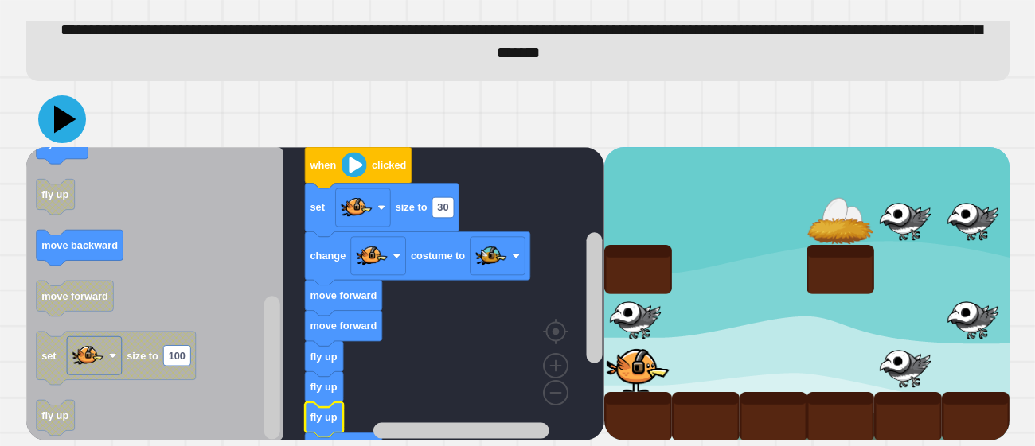
click at [49, 104] on icon at bounding box center [62, 119] width 48 height 48
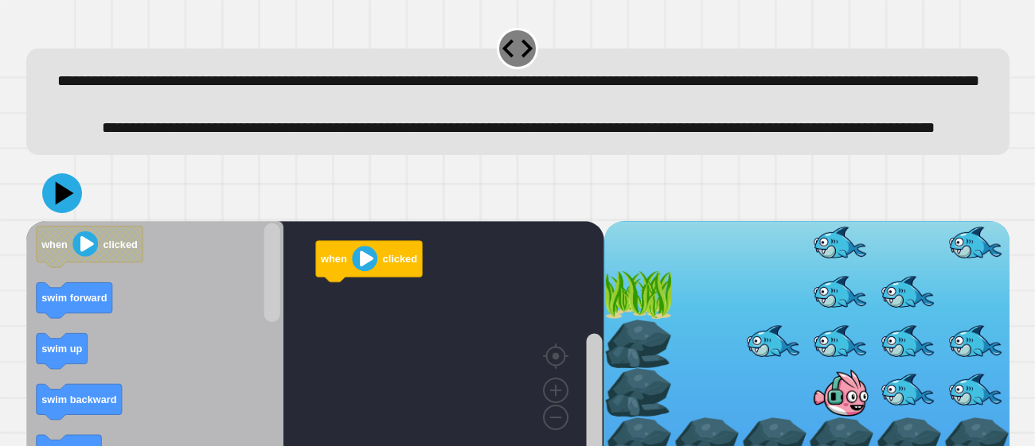
scroll to position [77, 0]
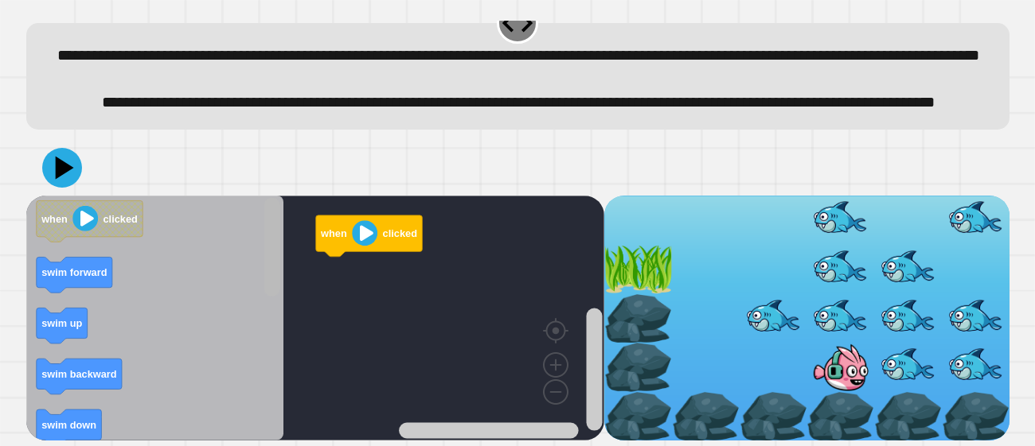
click at [267, 398] on rect "Blockly Workspace" at bounding box center [272, 318] width 20 height 241
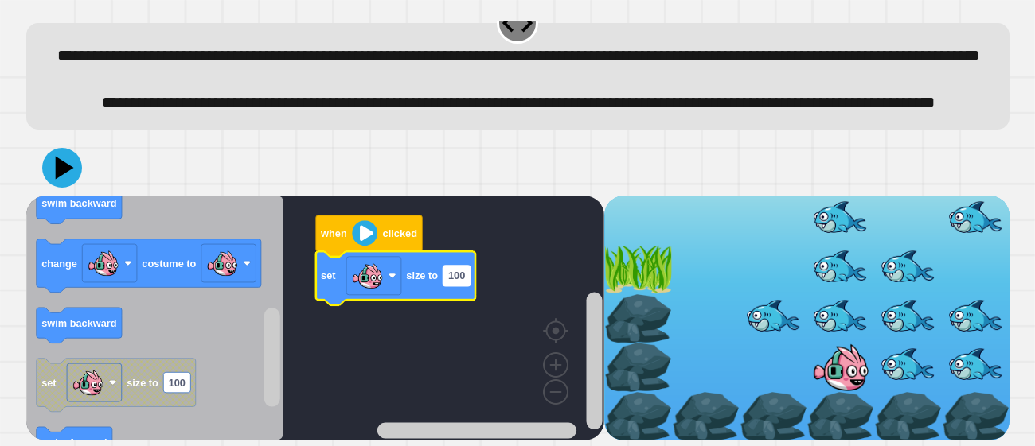
click at [466, 277] on rect "Blockly Workspace" at bounding box center [455, 276] width 27 height 21
type input "**"
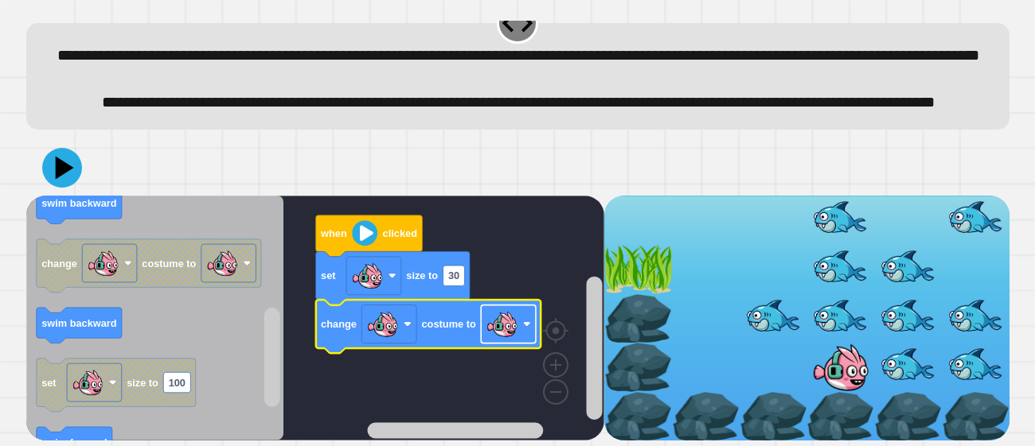
click at [505, 328] on image "Blockly Workspace" at bounding box center [501, 325] width 32 height 32
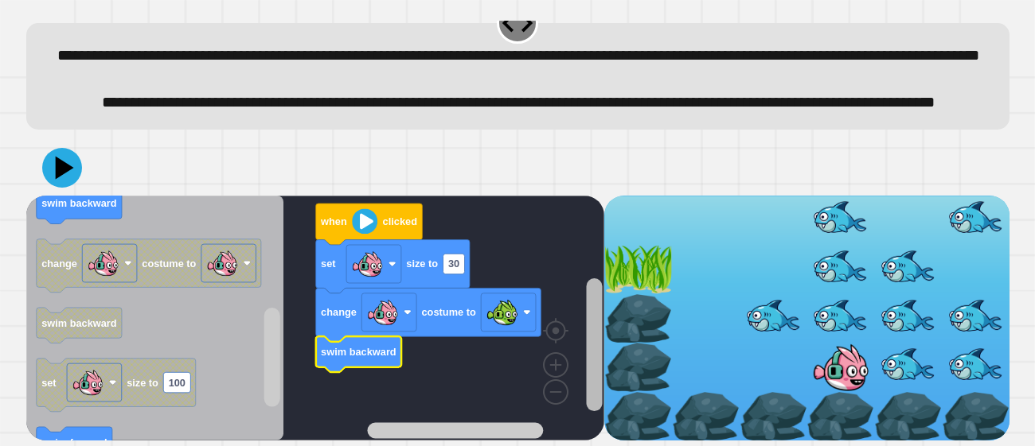
click at [602, 398] on rect "Blockly Workspace" at bounding box center [594, 345] width 16 height 133
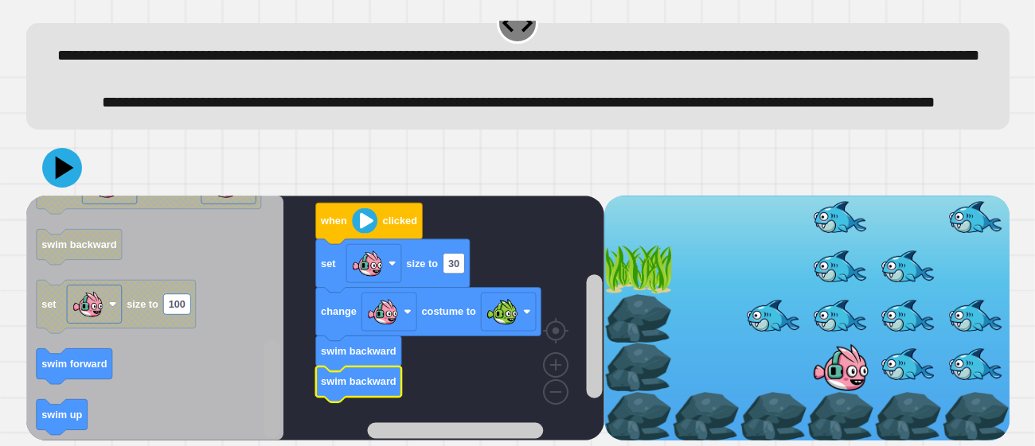
click at [270, 410] on rect "Blockly Workspace" at bounding box center [271, 389] width 16 height 99
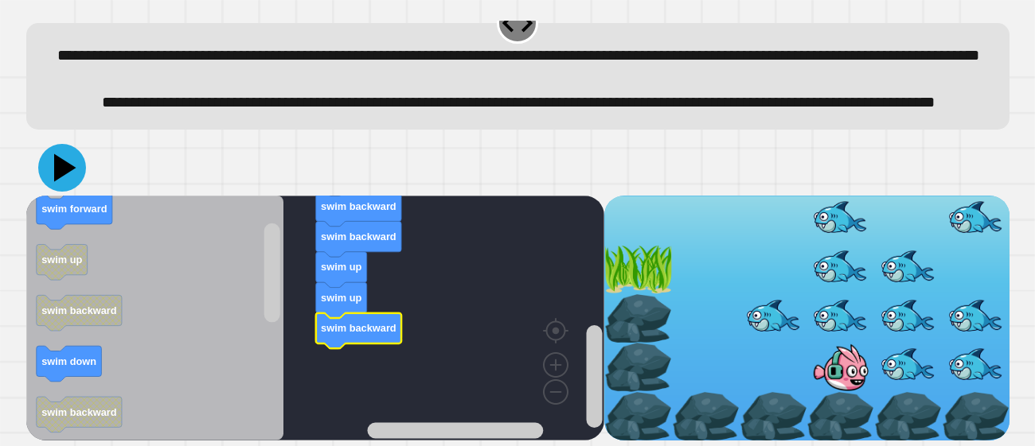
click at [70, 162] on icon at bounding box center [62, 168] width 48 height 48
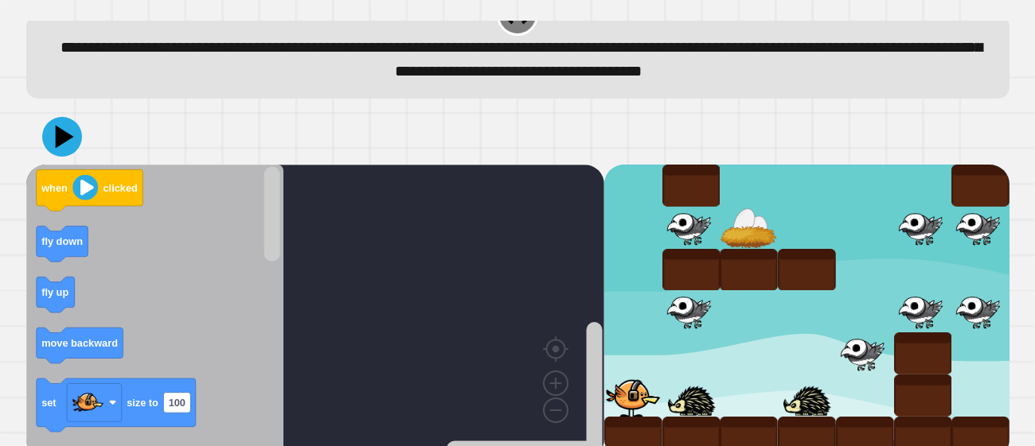
scroll to position [34, 0]
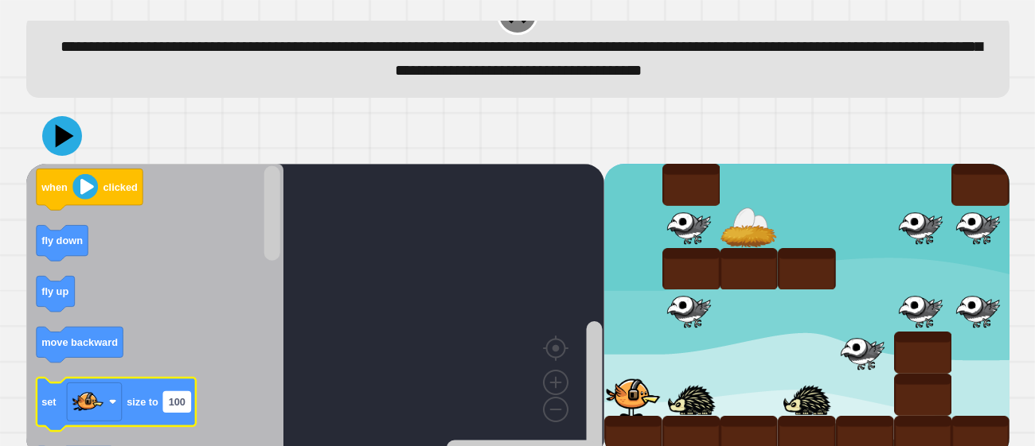
click at [181, 402] on text "100" at bounding box center [177, 402] width 17 height 12
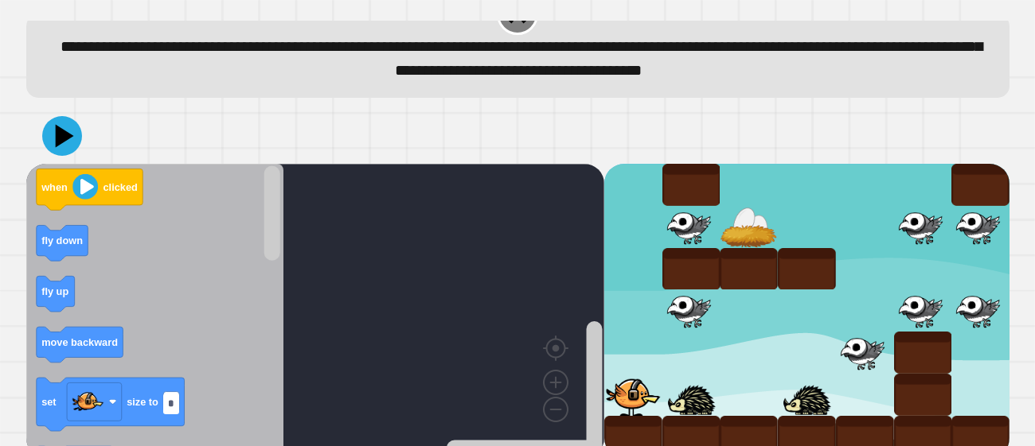
type input "**"
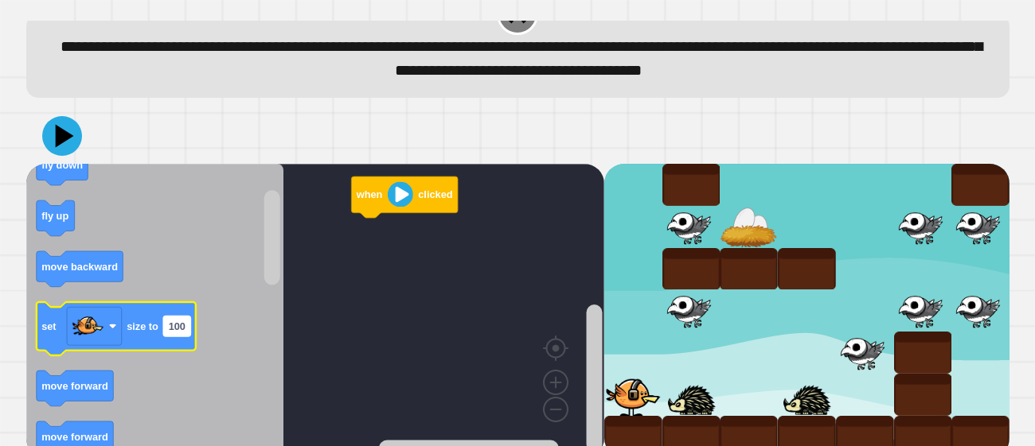
click at [189, 329] on rect "Blockly Workspace" at bounding box center [176, 327] width 27 height 21
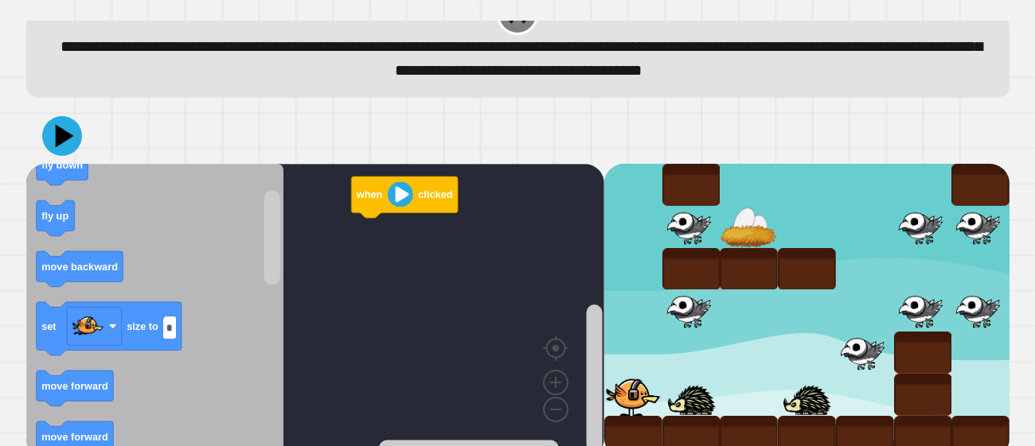
type input "**"
click at [255, 337] on icon "Blockly Workspace" at bounding box center [155, 311] width 258 height 294
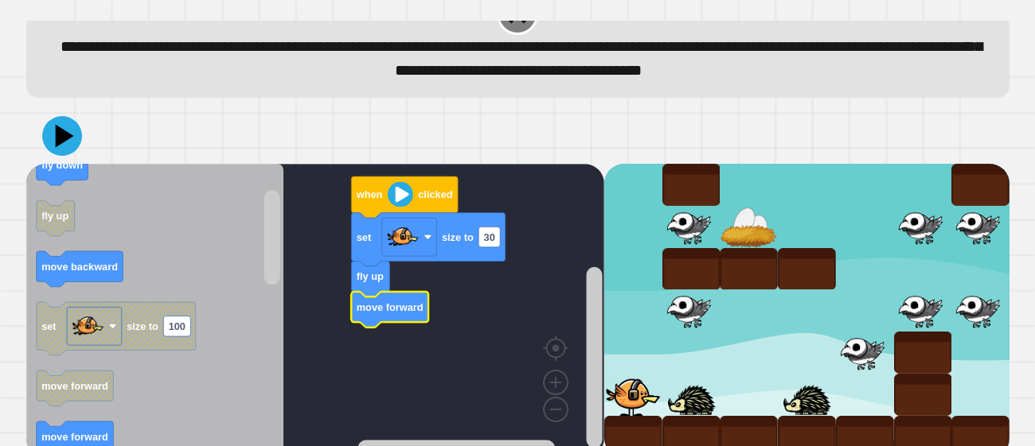
click at [106, 423] on icon "Blockly Workspace" at bounding box center [155, 311] width 258 height 294
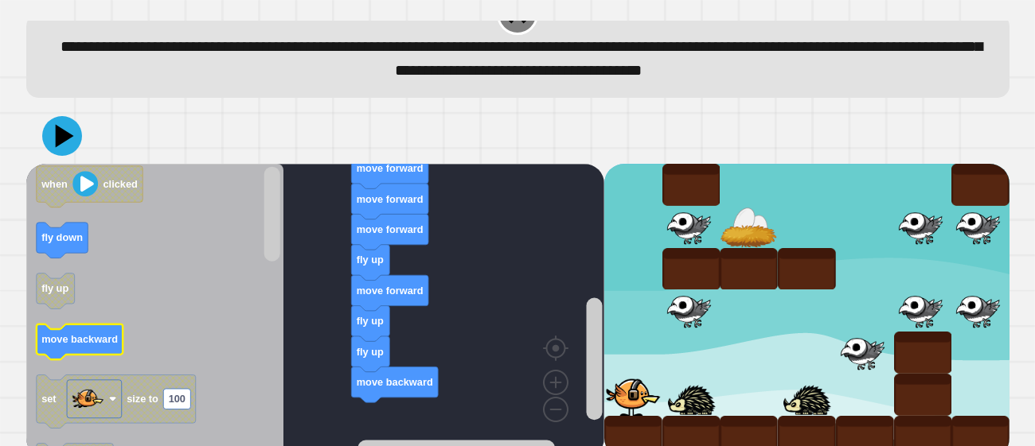
click at [267, 343] on div "when clicked set size to 30 fly up move forward move forward move forward fly u…" at bounding box center [315, 311] width 578 height 294
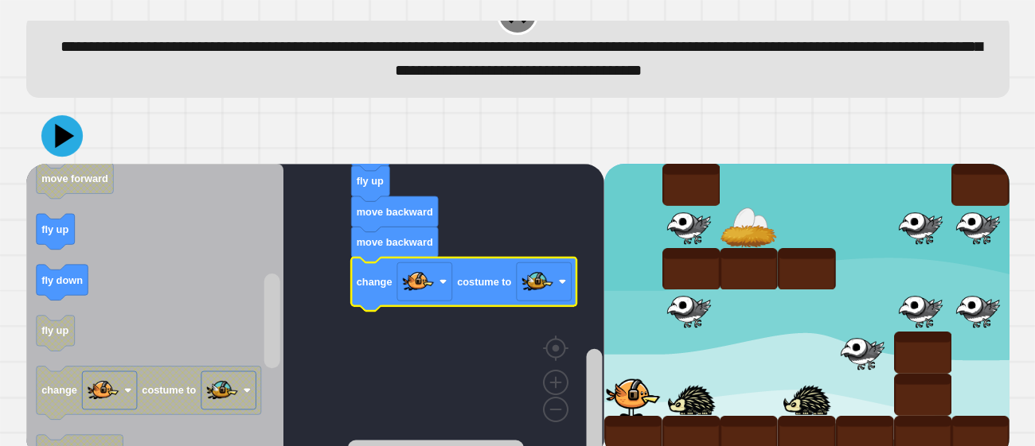
click at [45, 137] on icon at bounding box center [61, 135] width 41 height 41
